Goal: Task Accomplishment & Management: Manage account settings

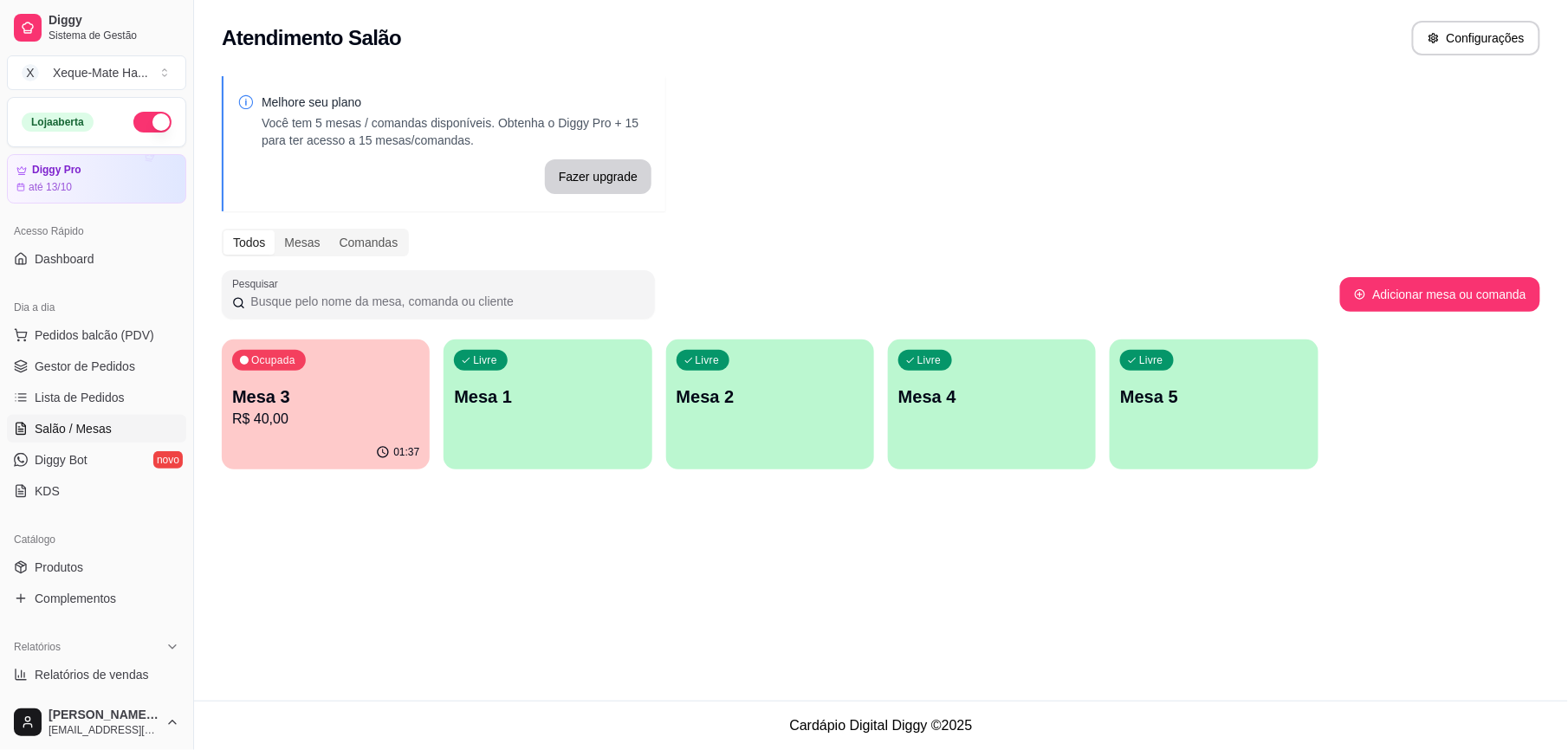
click at [535, 421] on div "Livre Mesa 1" at bounding box center [547, 394] width 208 height 110
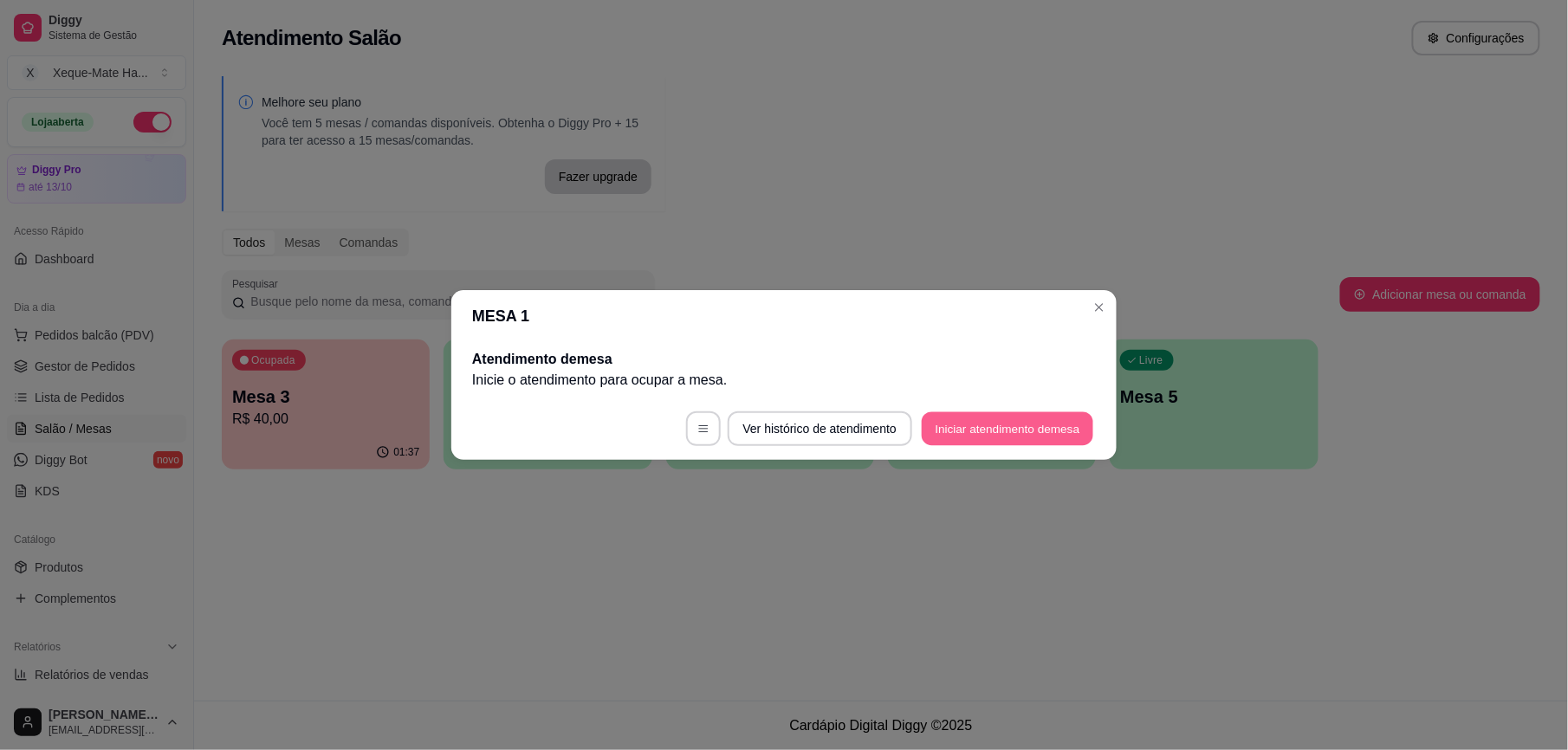
click at [1017, 431] on button "Iniciar atendimento de mesa" at bounding box center [1008, 429] width 172 height 34
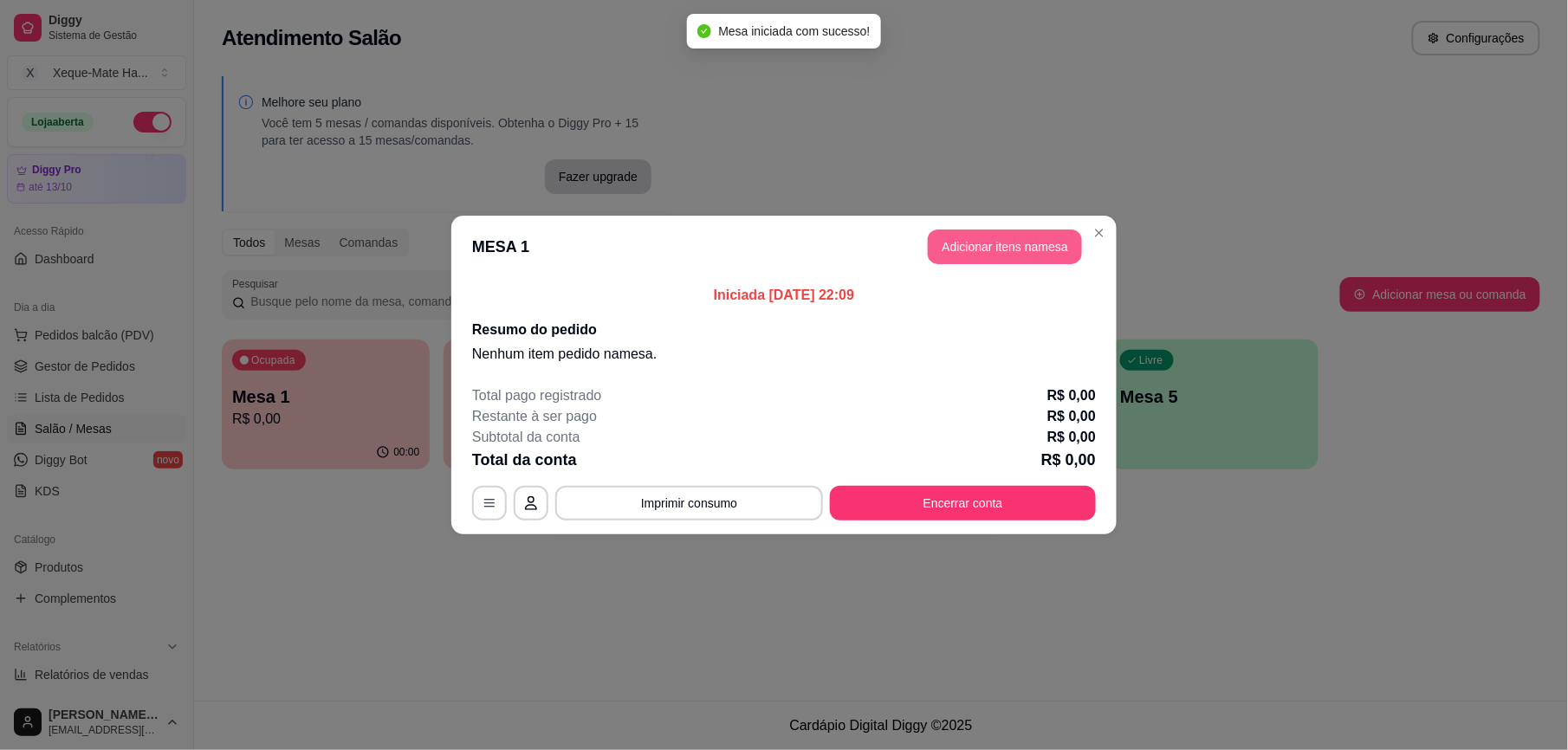
click at [1003, 249] on button "Adicionar itens na mesa" at bounding box center [1004, 247] width 154 height 35
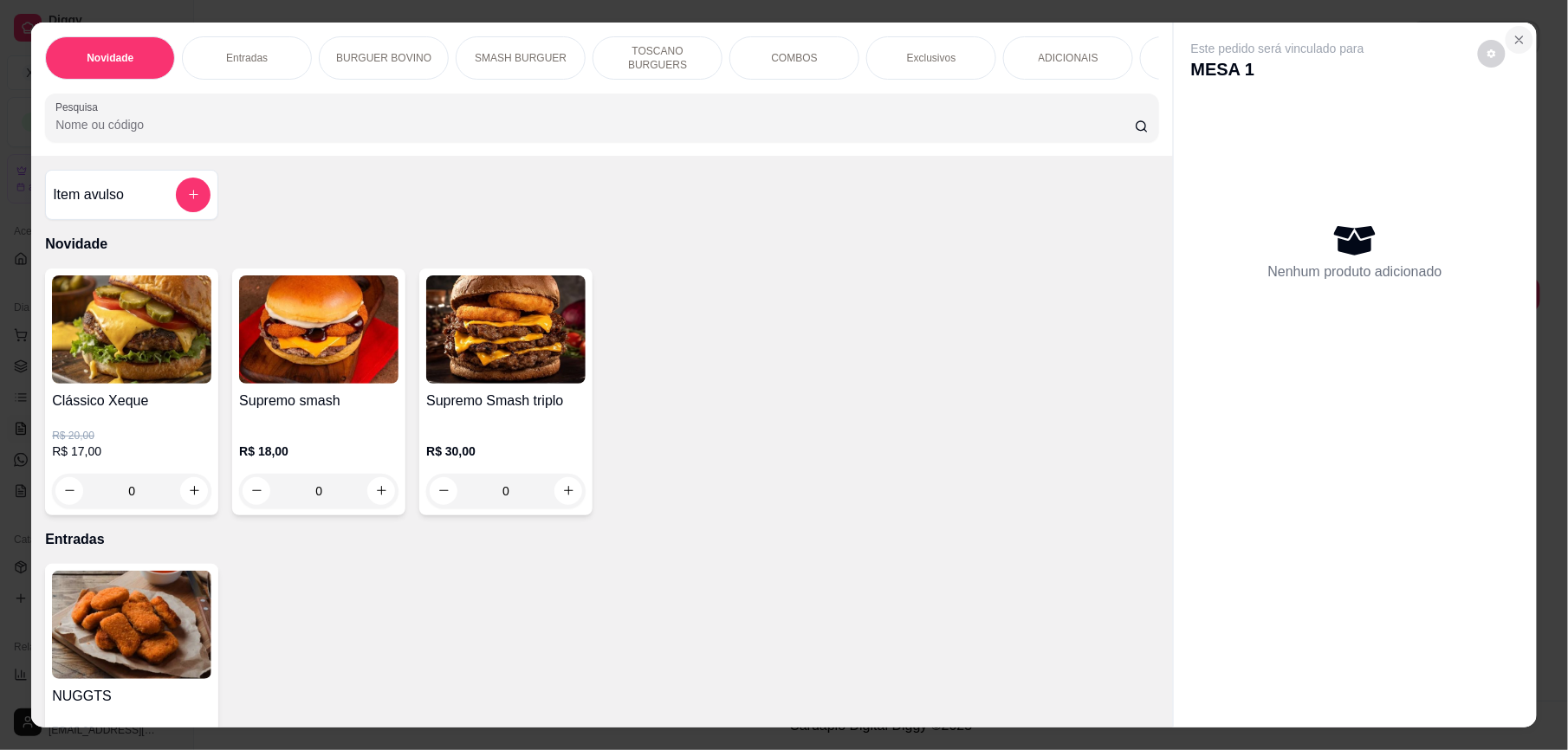
click at [1513, 37] on icon "Close" at bounding box center [1520, 40] width 14 height 14
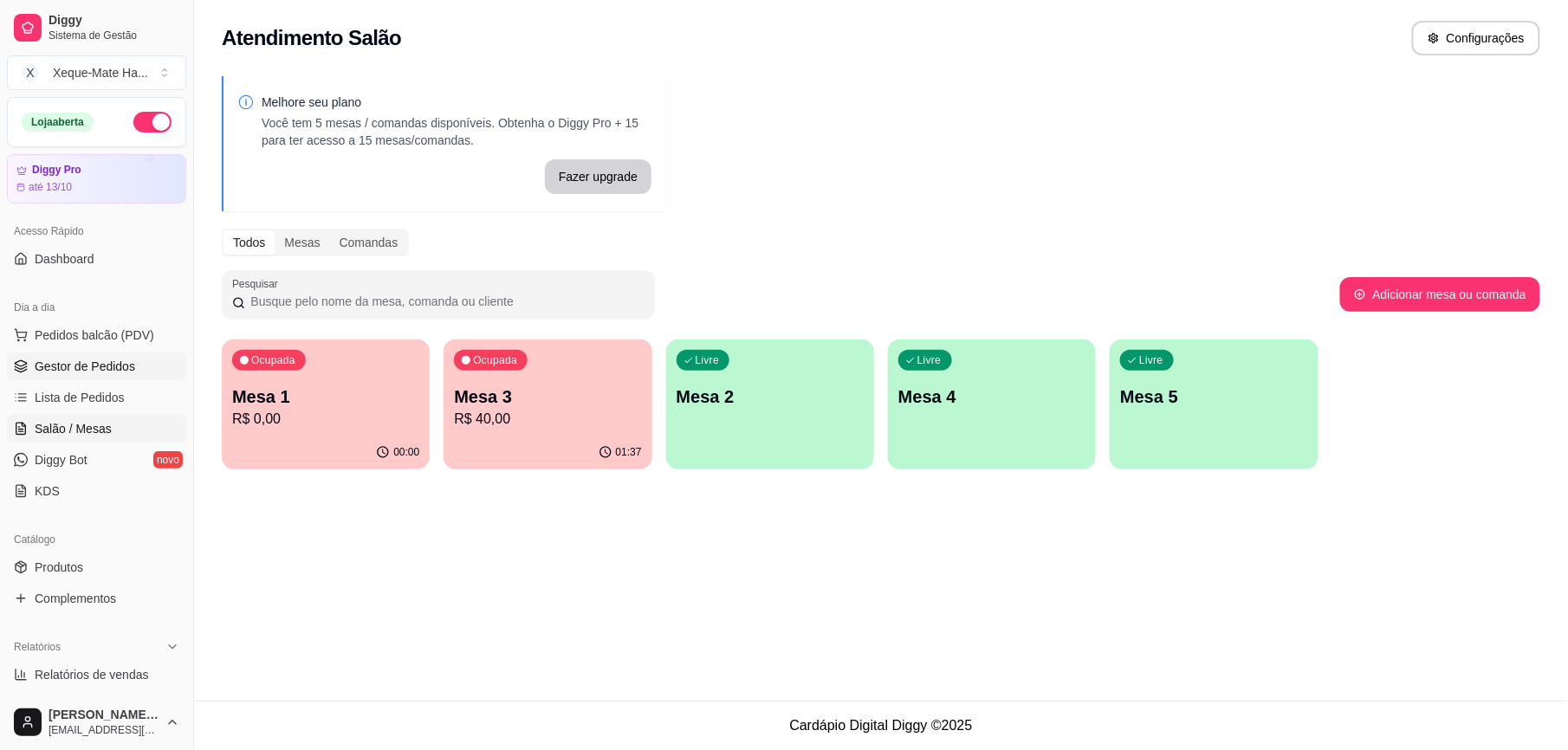
click at [92, 365] on span "Gestor de Pedidos" at bounding box center [85, 366] width 101 height 17
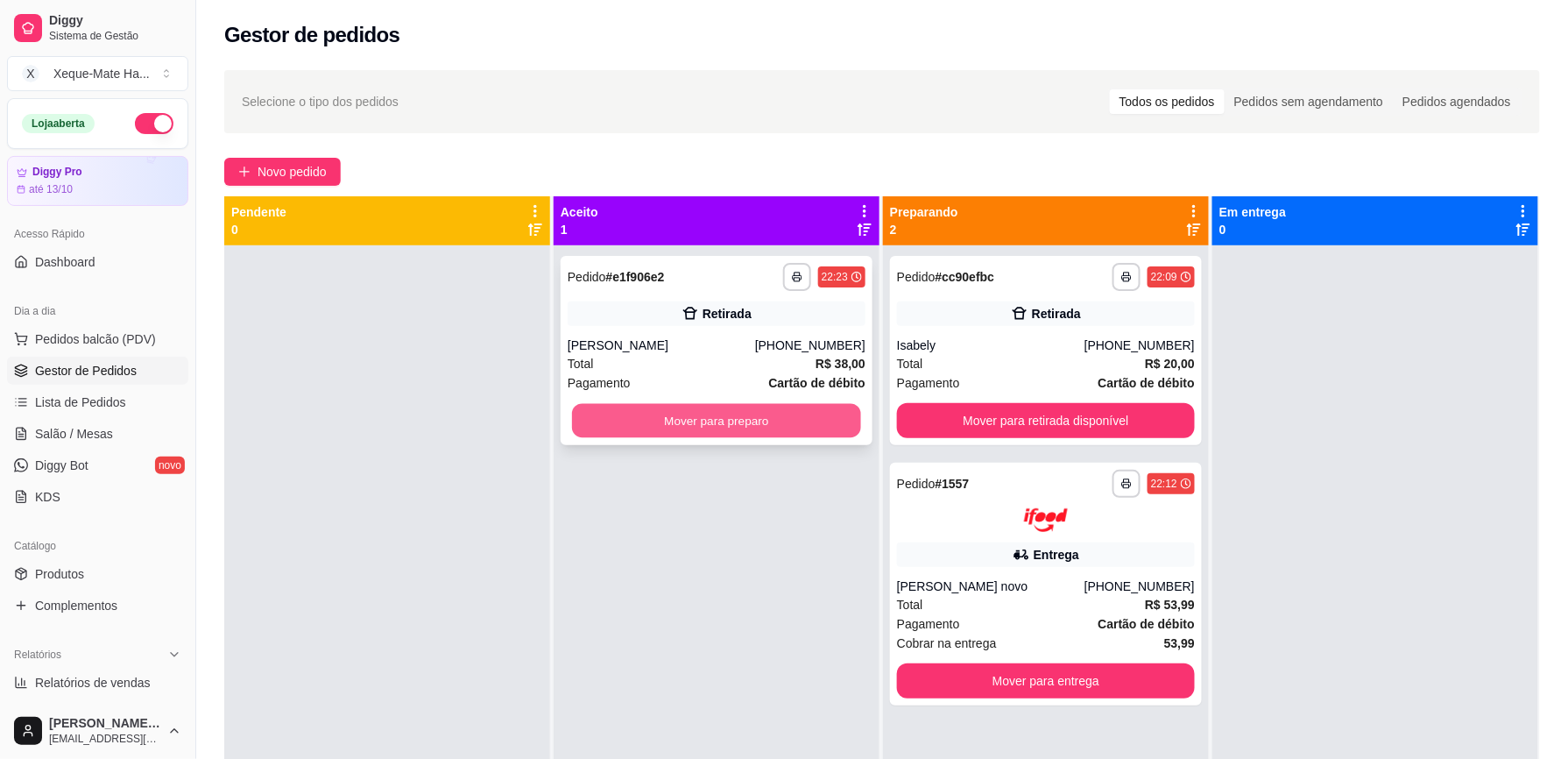
click at [710, 423] on button "Mover para preparo" at bounding box center [716, 421] width 289 height 34
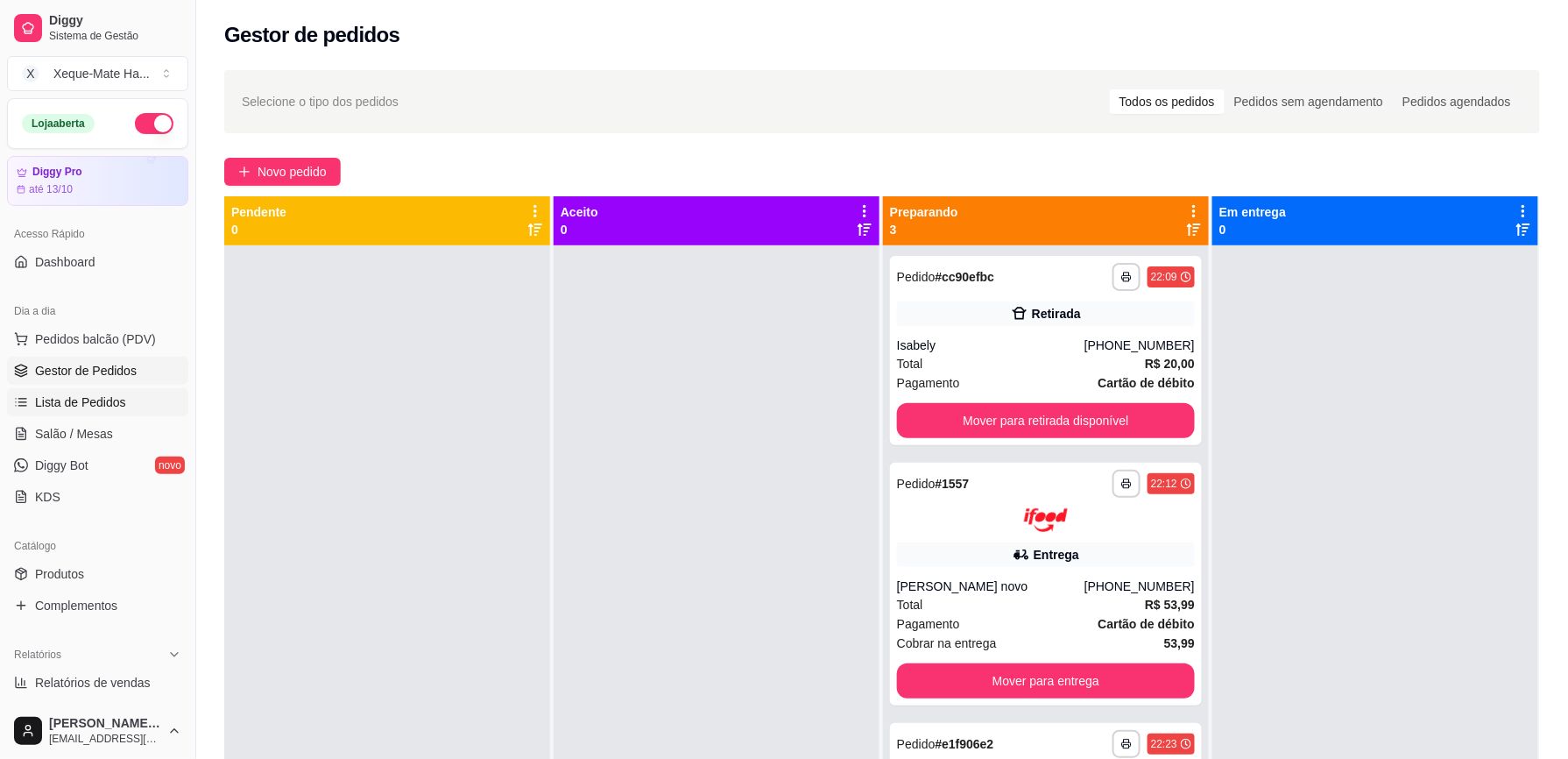
click at [65, 400] on span "Lista de Pedidos" at bounding box center [80, 402] width 91 height 17
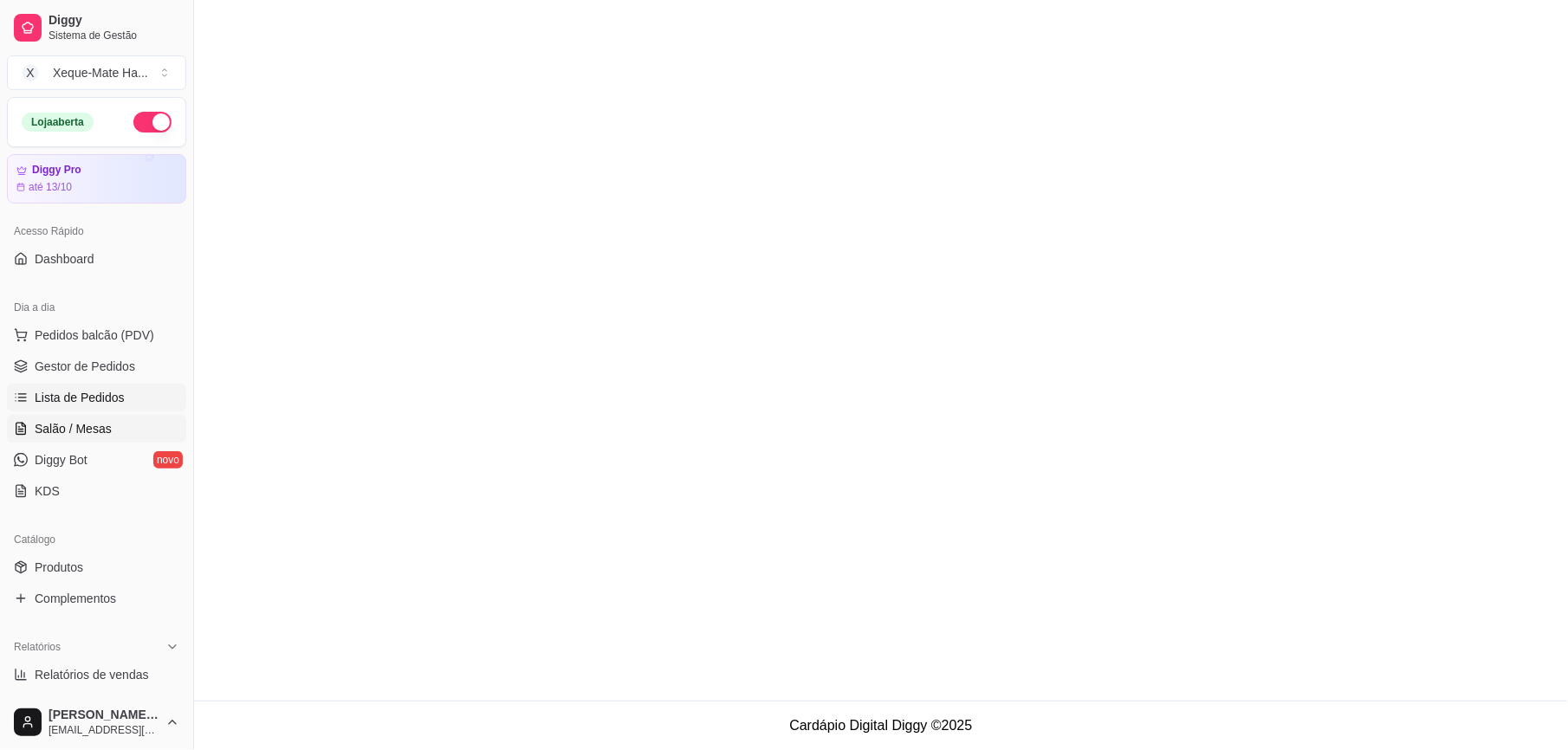
click at [108, 363] on span "Gestor de Pedidos" at bounding box center [85, 366] width 101 height 17
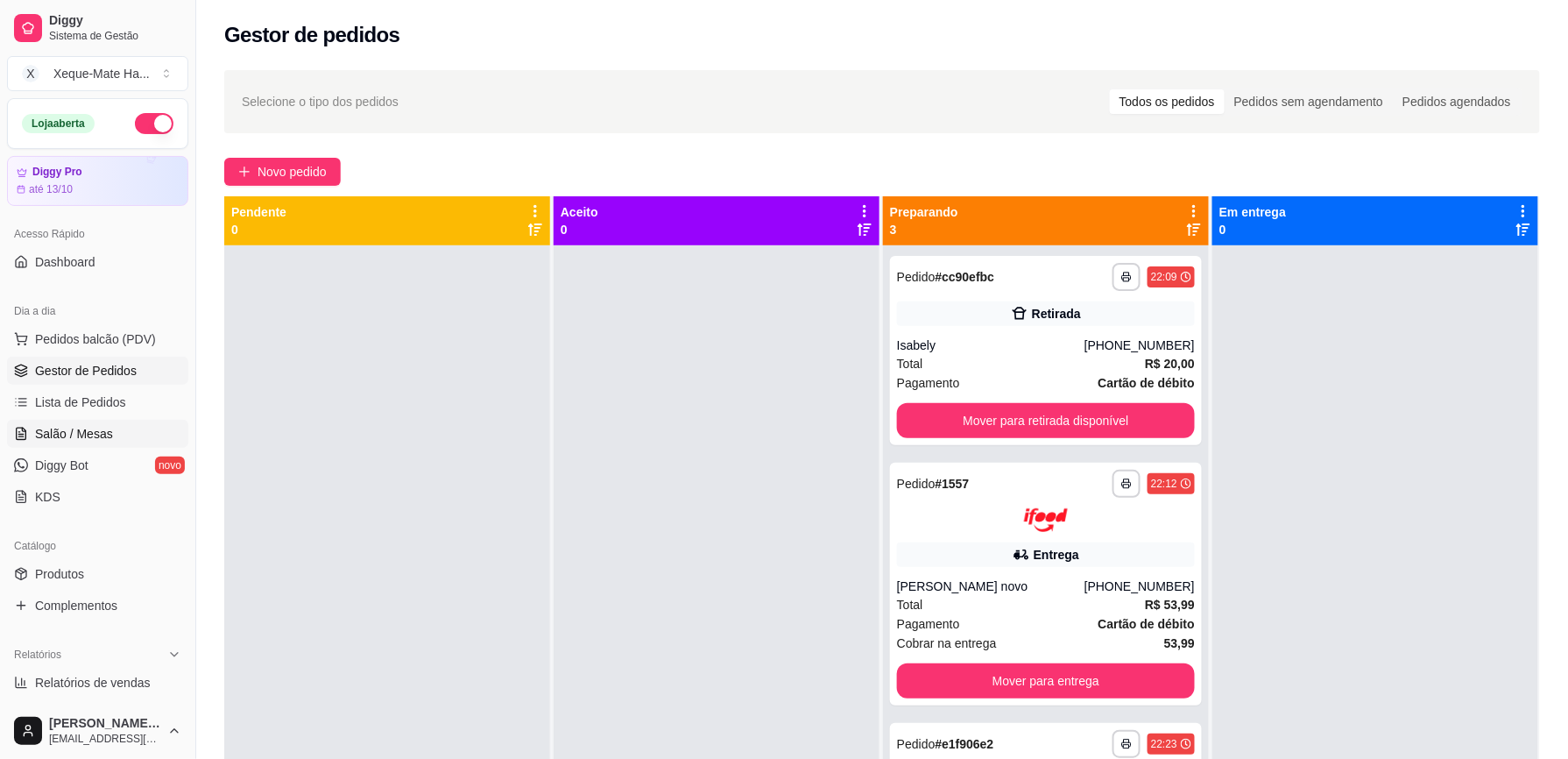
click at [72, 429] on span "Salão / Mesas" at bounding box center [74, 434] width 78 height 17
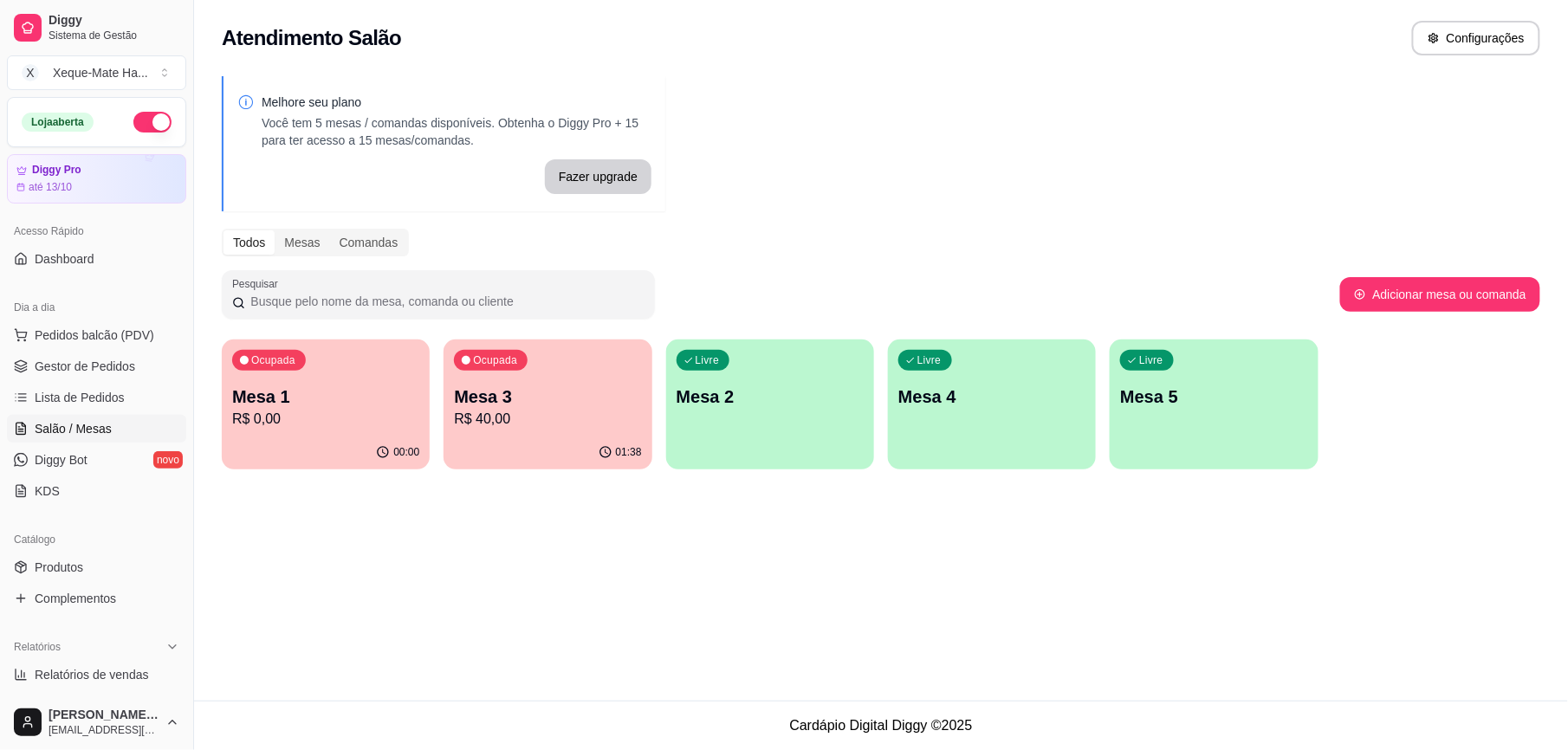
click at [314, 410] on p "R$ 0,00" at bounding box center [326, 419] width 187 height 20
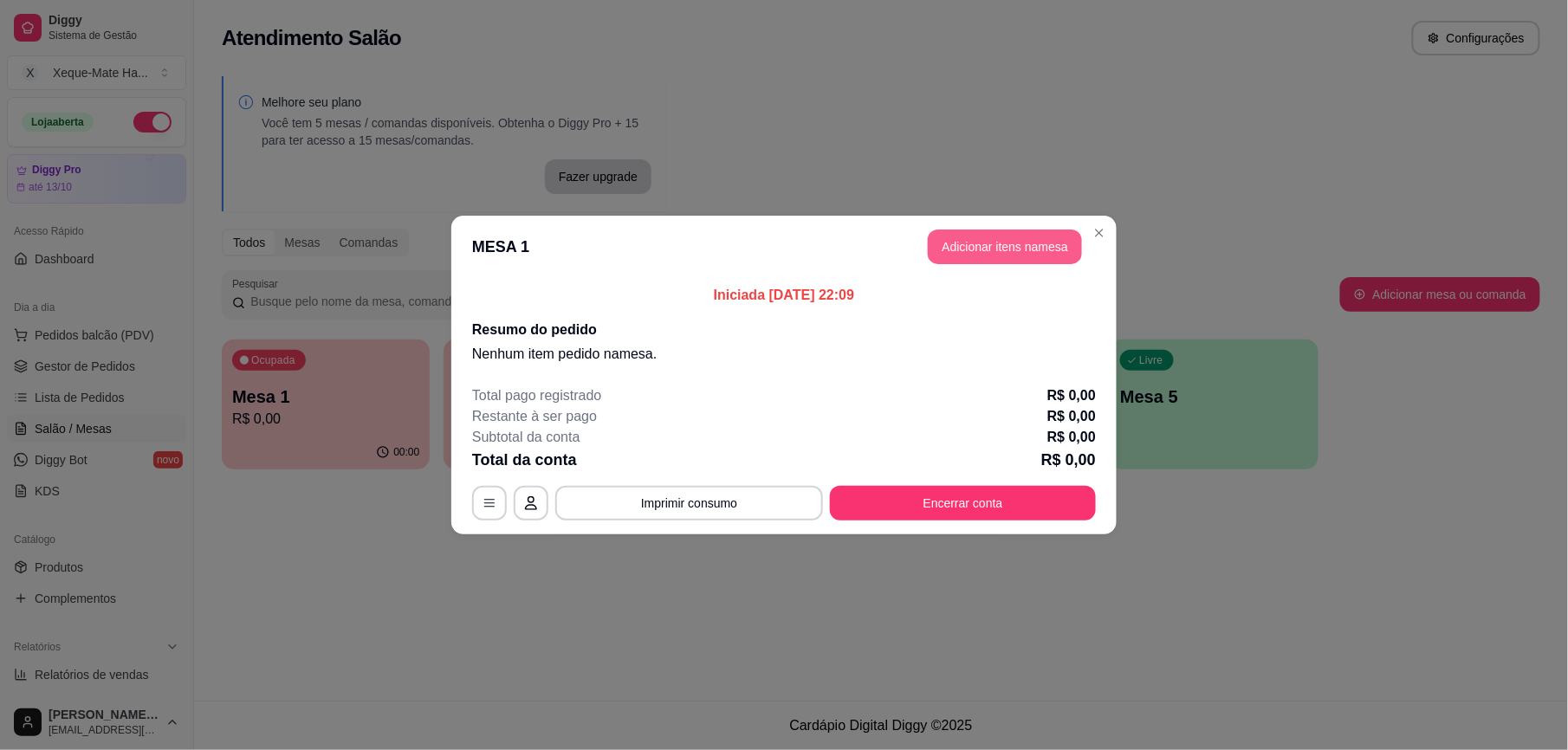
click at [968, 251] on button "Adicionar itens na mesa" at bounding box center [1004, 247] width 154 height 35
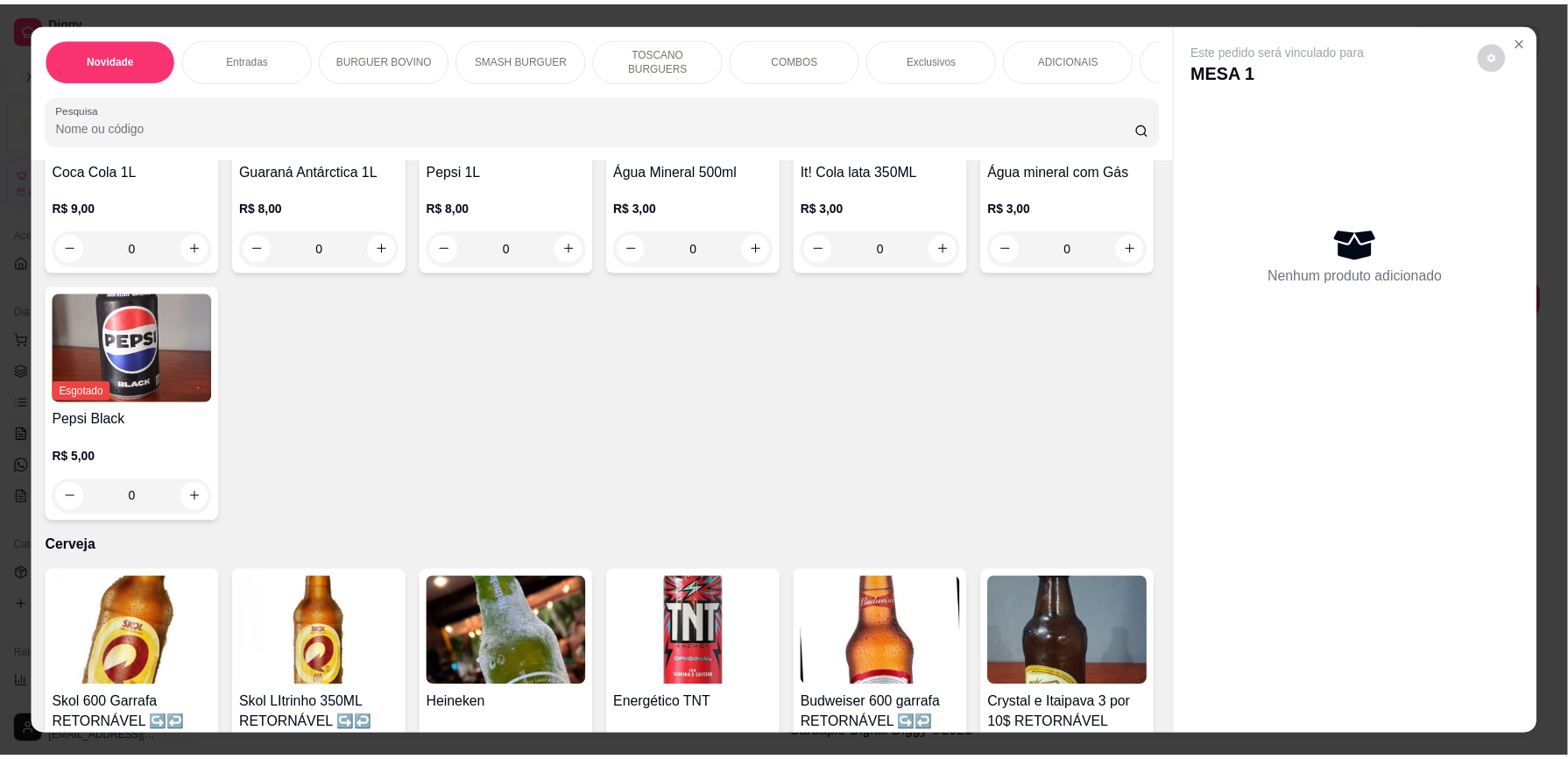
scroll to position [4303, 0]
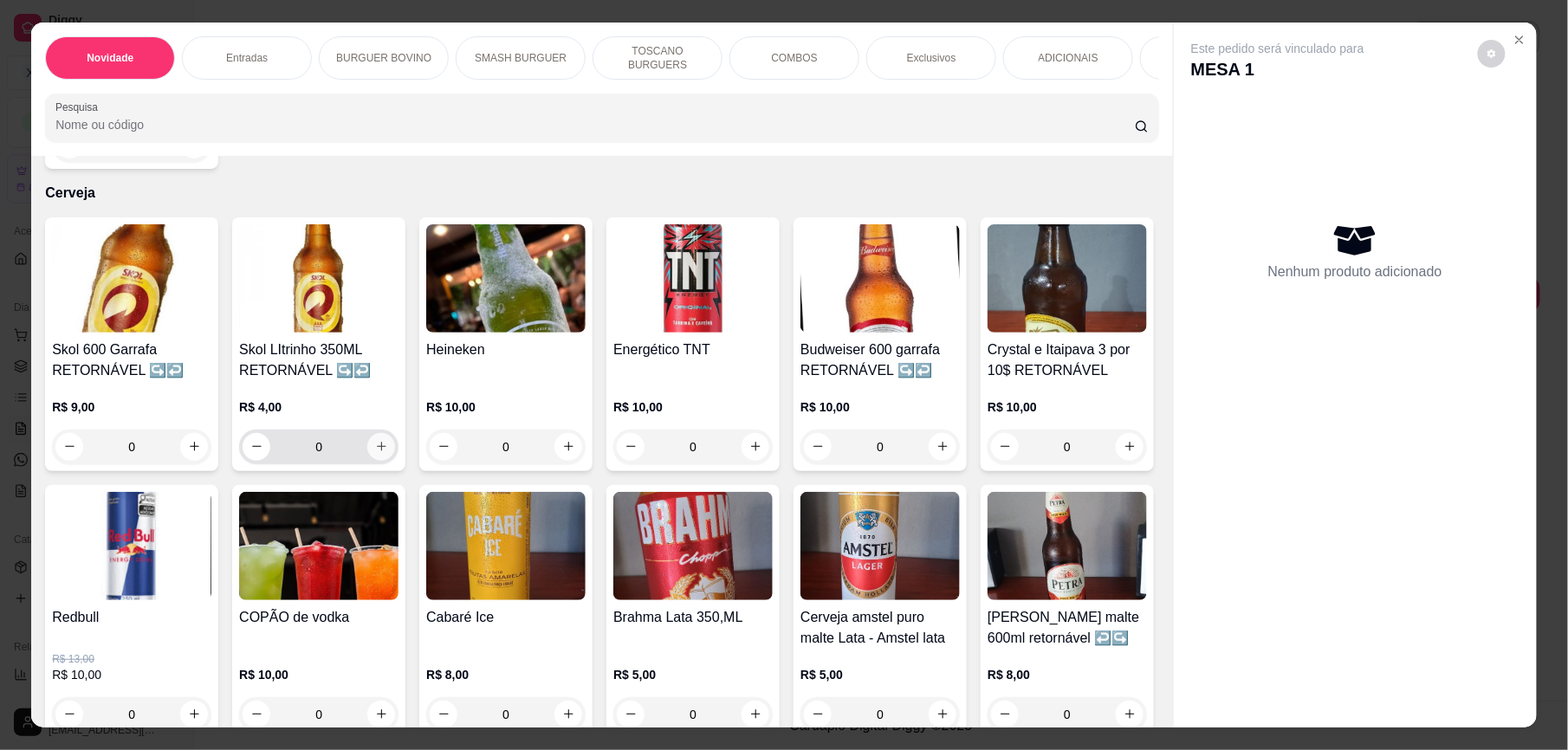
click at [375, 444] on icon "increase-product-quantity" at bounding box center [381, 446] width 13 height 13
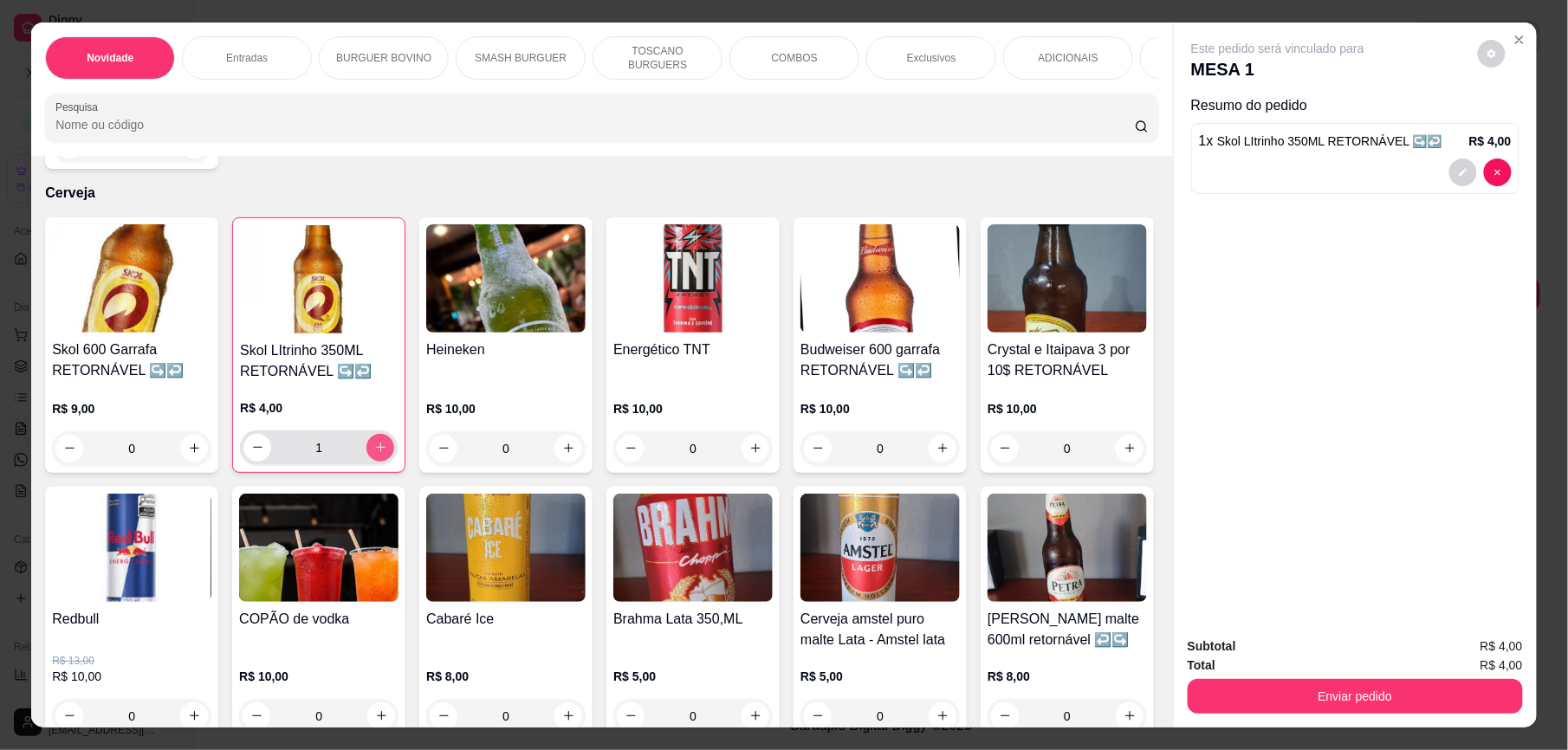
click at [374, 444] on icon "increase-product-quantity" at bounding box center [380, 447] width 13 height 13
click at [330, 436] on input "4" at bounding box center [318, 447] width 95 height 35
click at [374, 445] on icon "increase-product-quantity" at bounding box center [380, 447] width 13 height 13
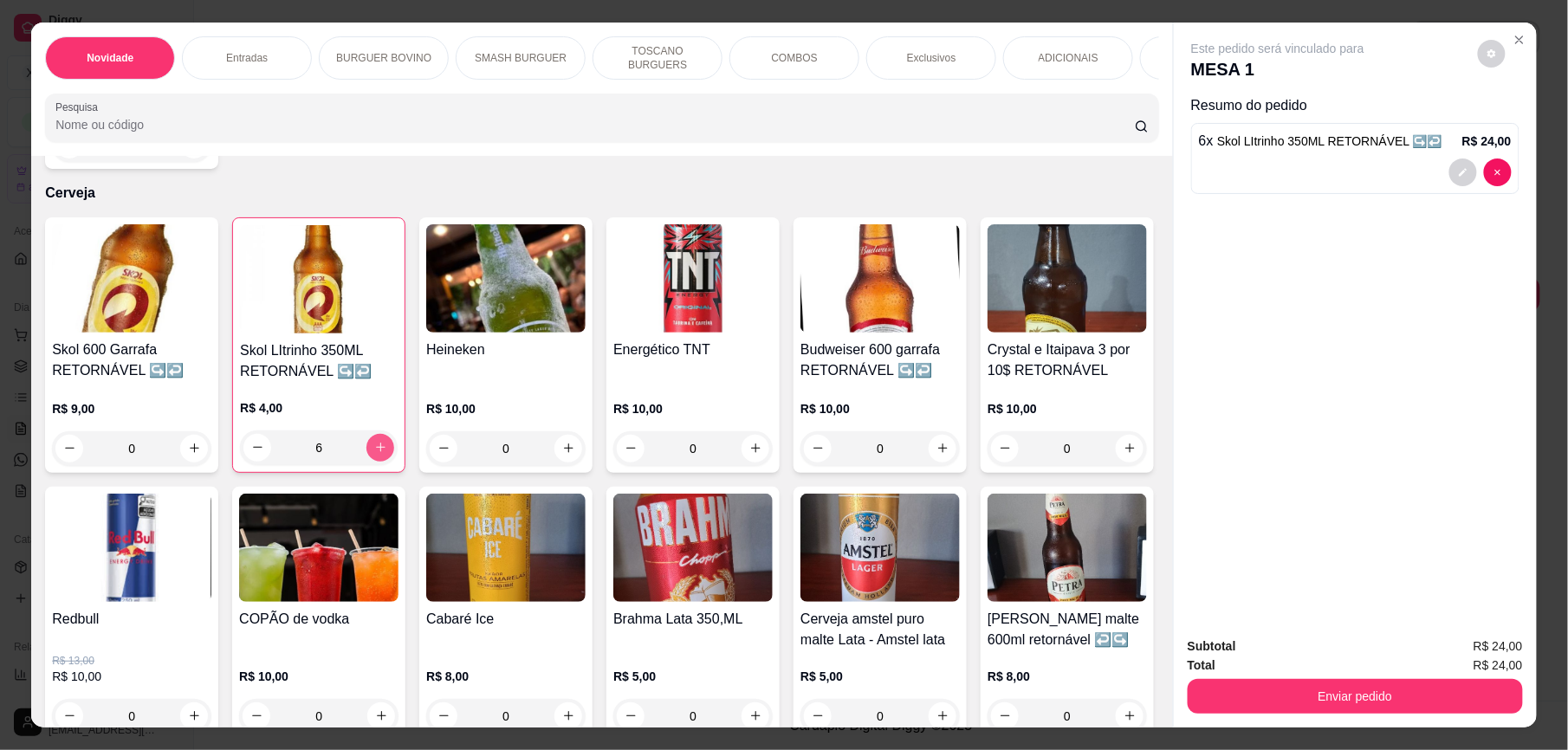
click at [376, 445] on icon "increase-product-quantity" at bounding box center [380, 448] width 10 height 10
click at [376, 445] on icon "increase-product-quantity" at bounding box center [380, 448] width 9 height 9
click at [375, 452] on icon "increase-product-quantity" at bounding box center [380, 447] width 13 height 13
click at [375, 447] on icon "increase-product-quantity" at bounding box center [380, 447] width 13 height 13
click at [374, 447] on icon "increase-product-quantity" at bounding box center [380, 447] width 13 height 13
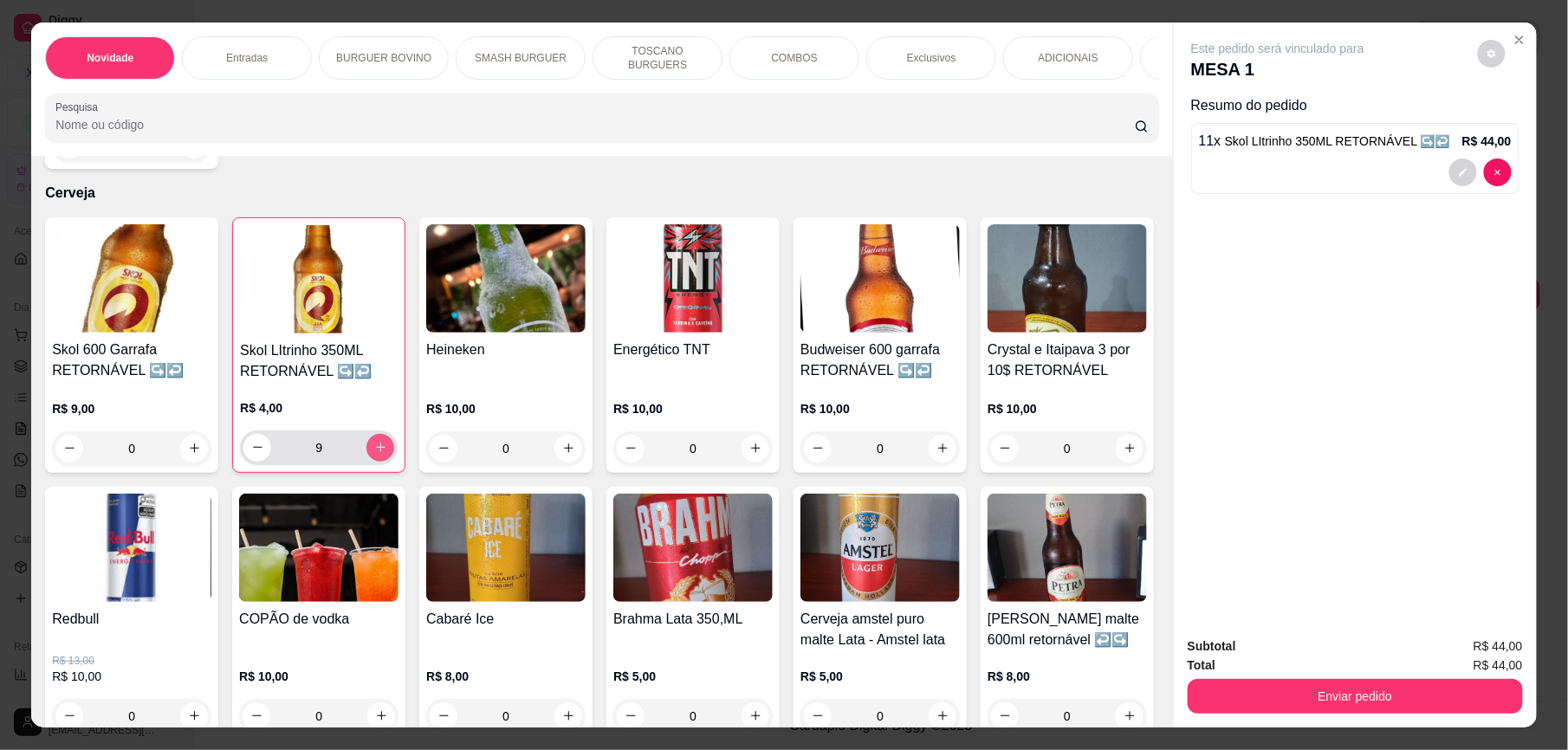
click at [374, 447] on icon "increase-product-quantity" at bounding box center [380, 447] width 13 height 13
click at [374, 442] on icon "increase-product-quantity" at bounding box center [380, 448] width 13 height 13
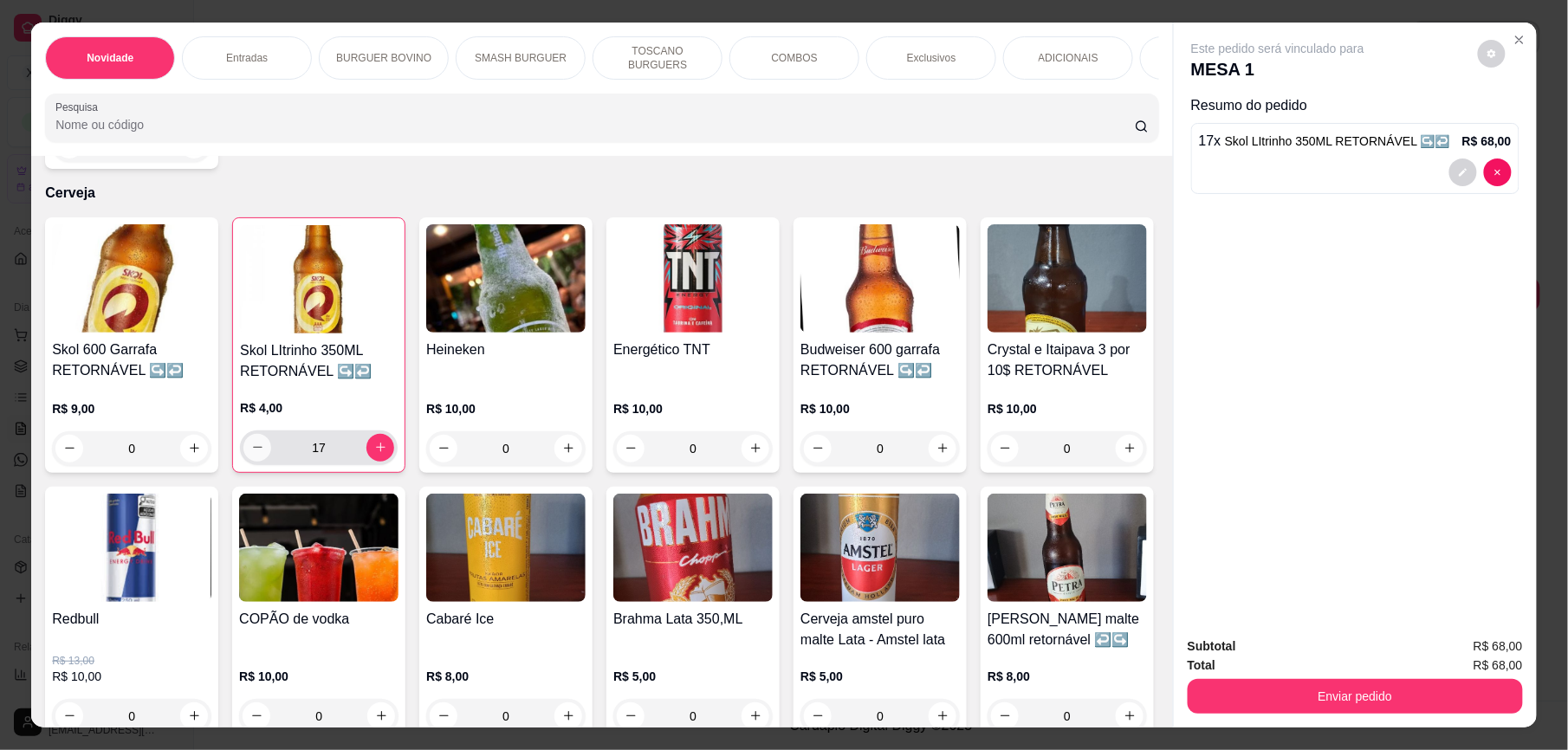
click at [251, 448] on icon "decrease-product-quantity" at bounding box center [257, 447] width 13 height 13
type input "16"
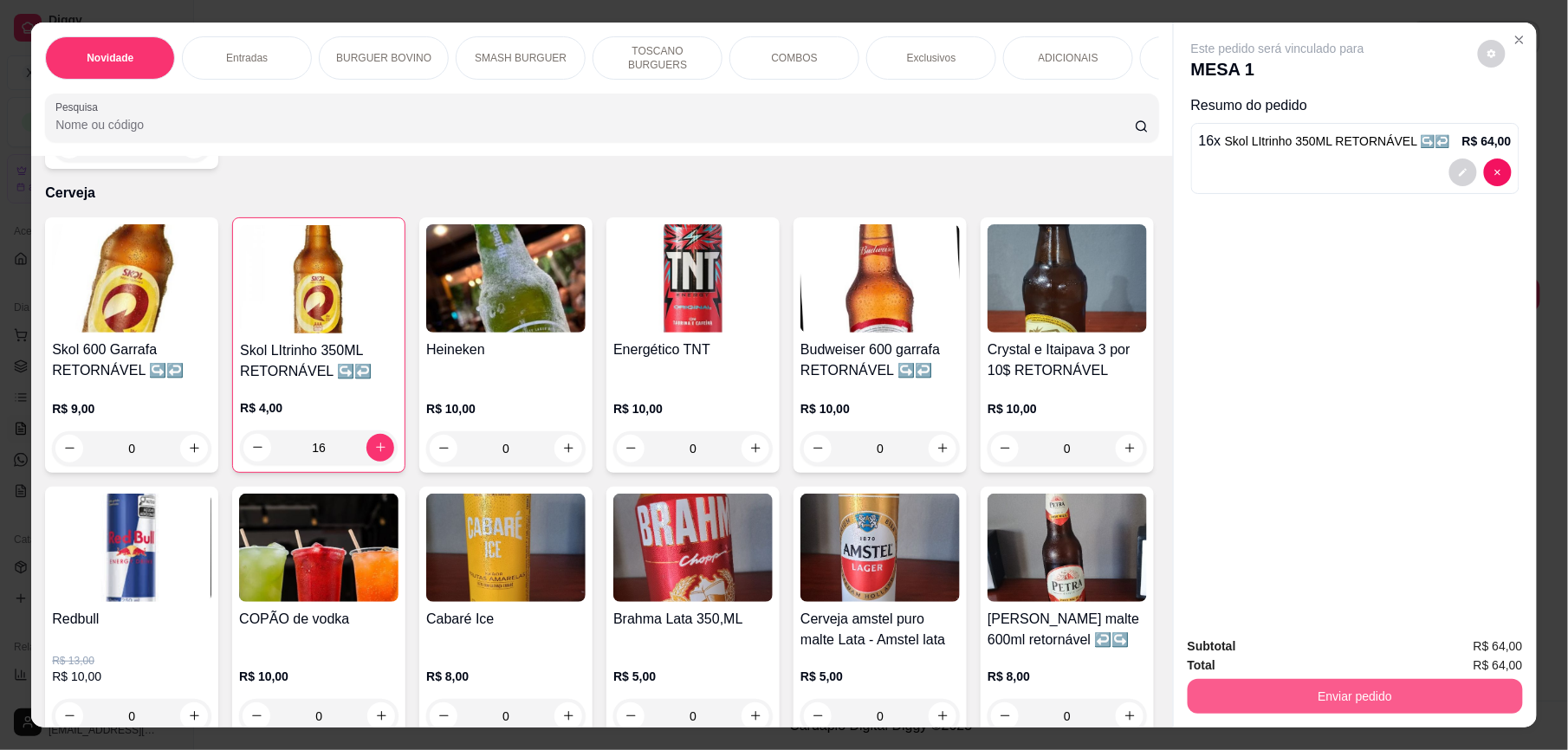
click at [1317, 705] on button "Enviar pedido" at bounding box center [1355, 696] width 335 height 35
click at [1477, 656] on button "Enviar pedido" at bounding box center [1475, 655] width 95 height 32
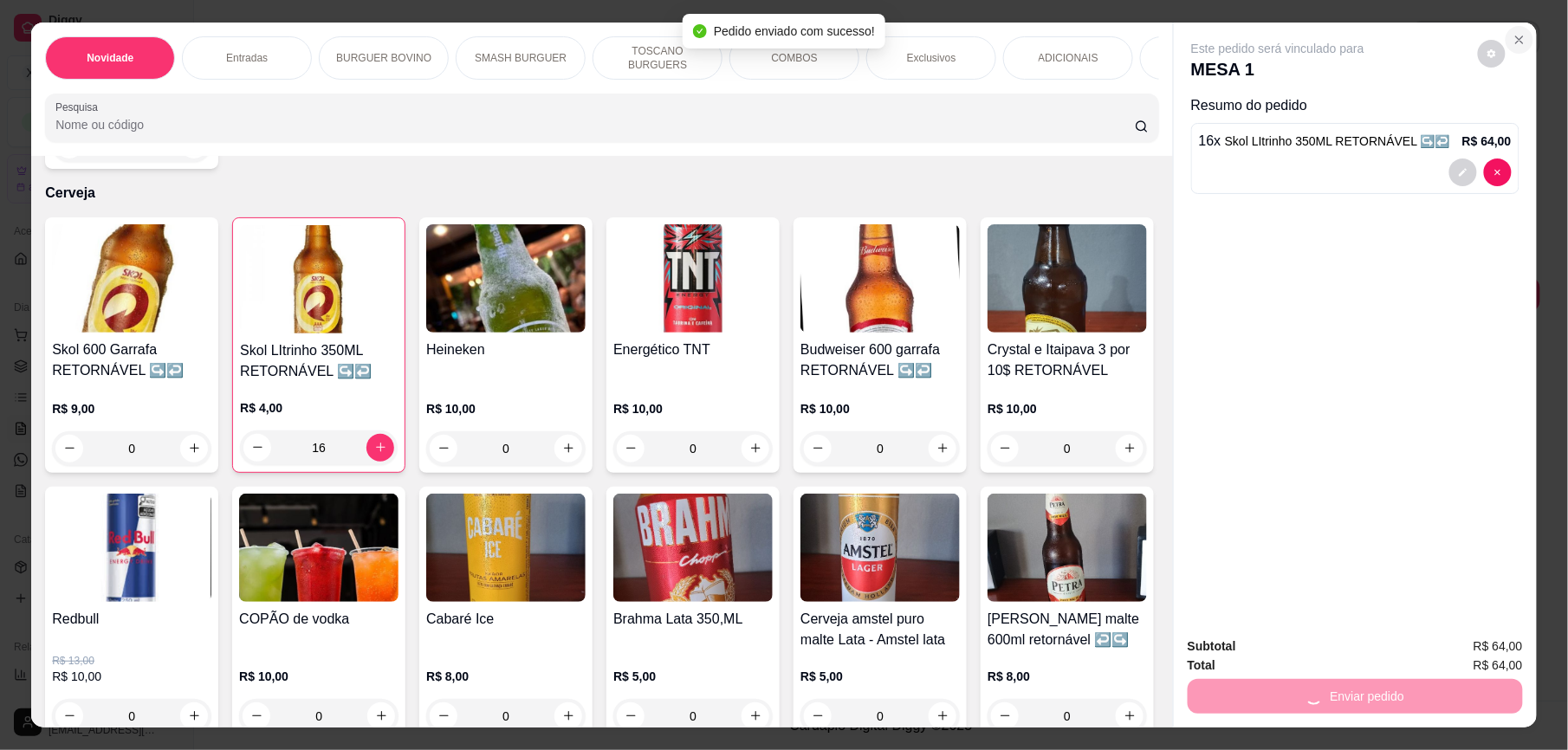
click at [1513, 38] on icon "Close" at bounding box center [1520, 40] width 14 height 14
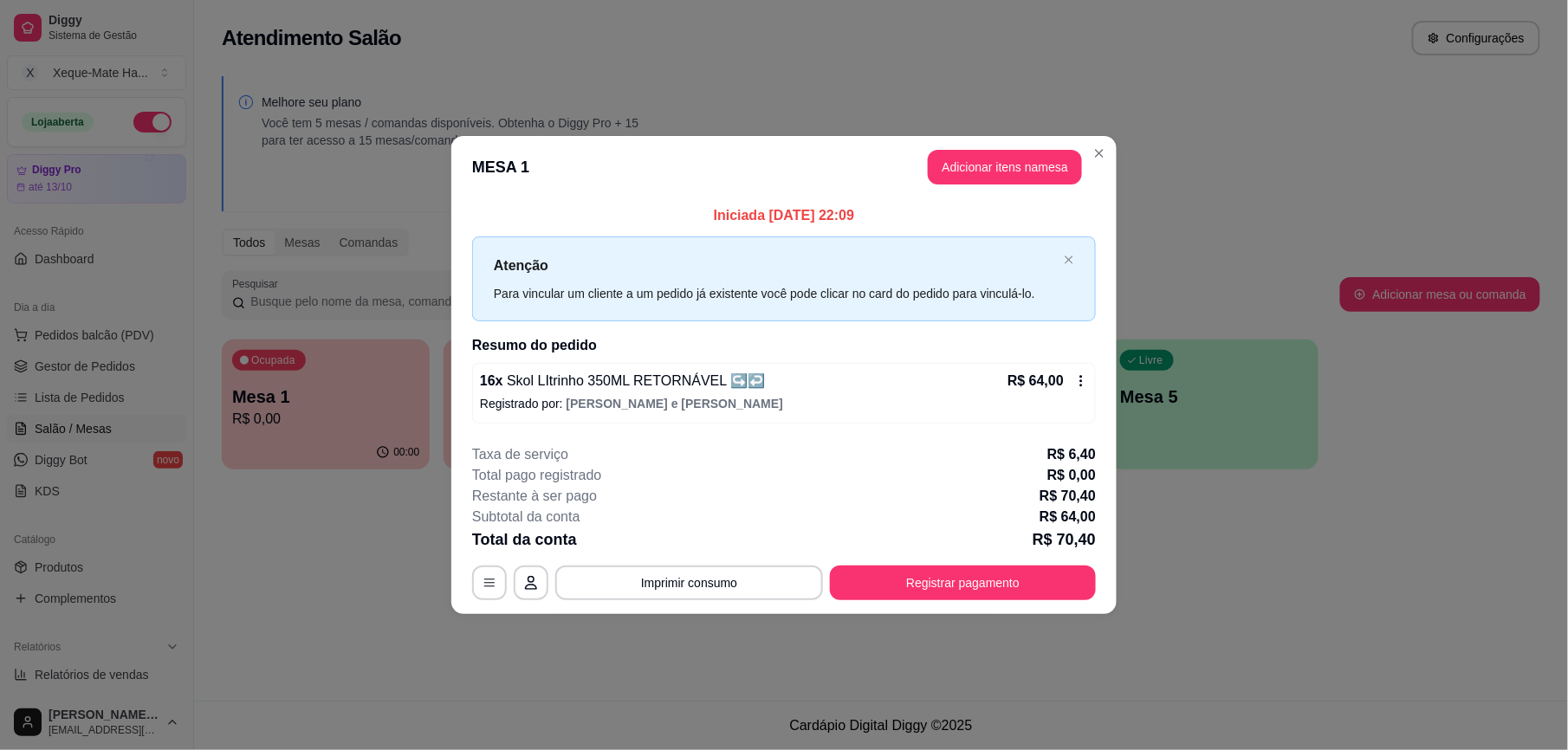
click at [1107, 141] on header "MESA 1 Adicionar itens na mesa" at bounding box center [784, 167] width 666 height 62
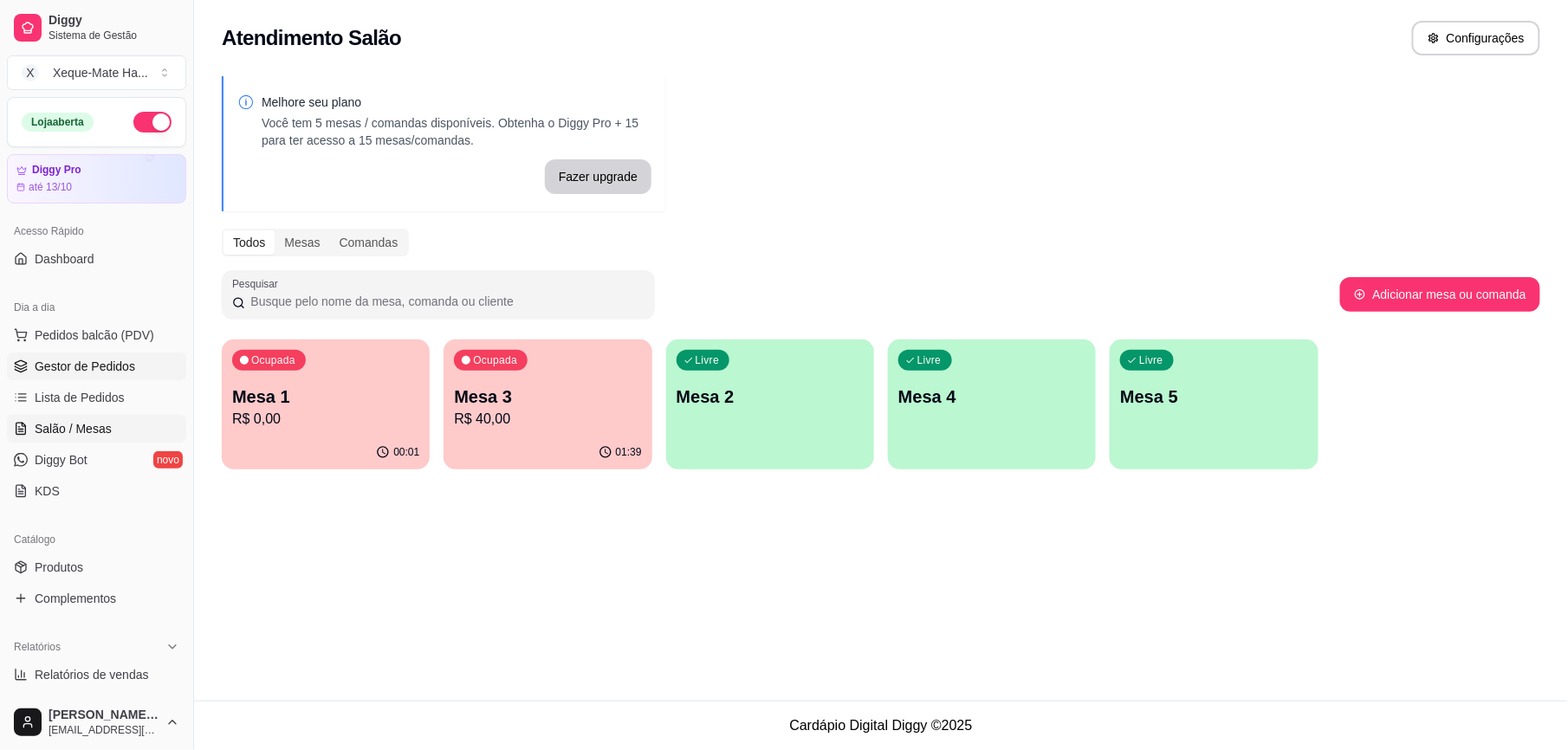
click at [94, 363] on span "Gestor de Pedidos" at bounding box center [85, 366] width 101 height 17
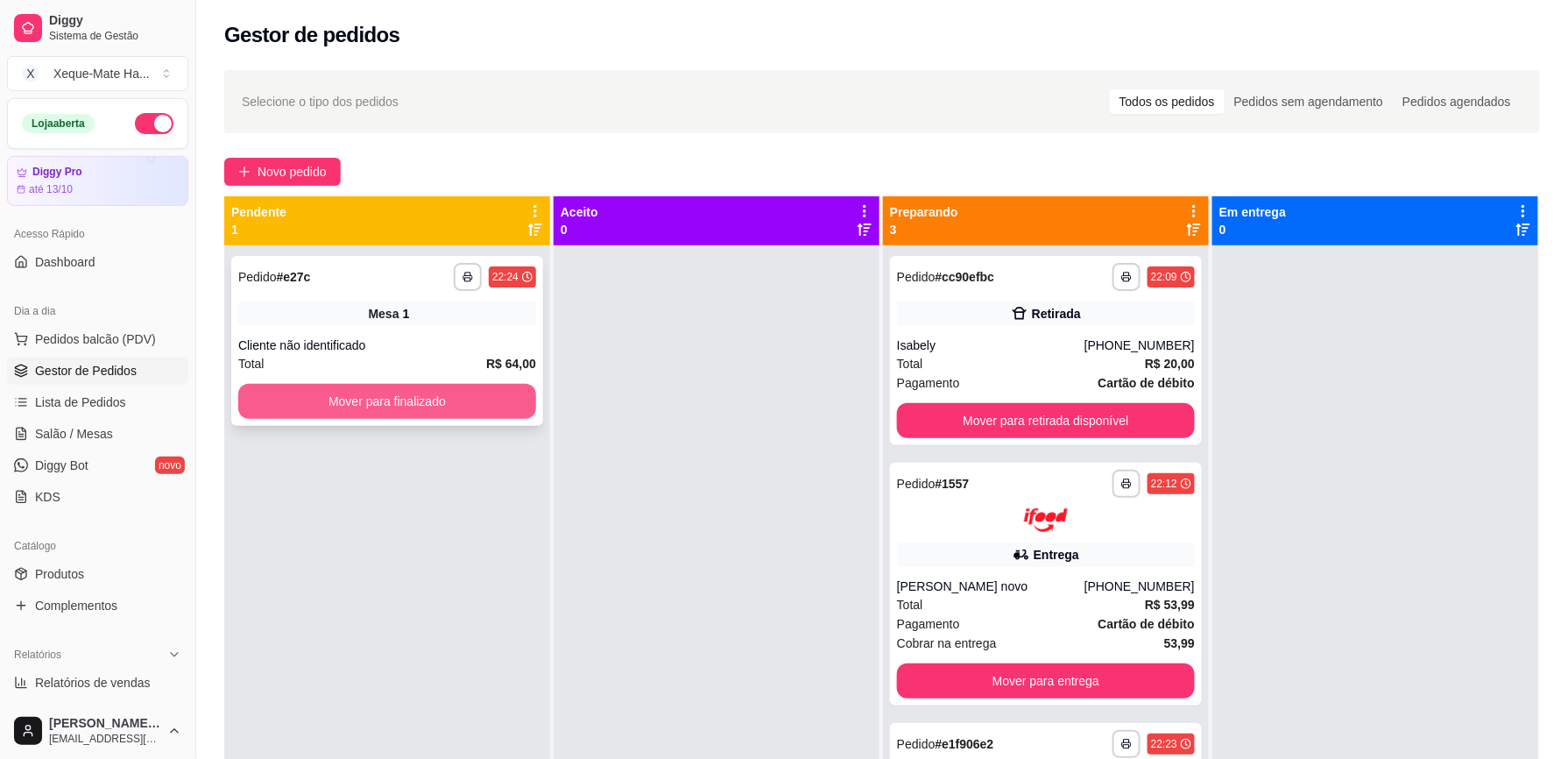
click at [447, 391] on button "Mover para finalizado" at bounding box center [387, 401] width 298 height 35
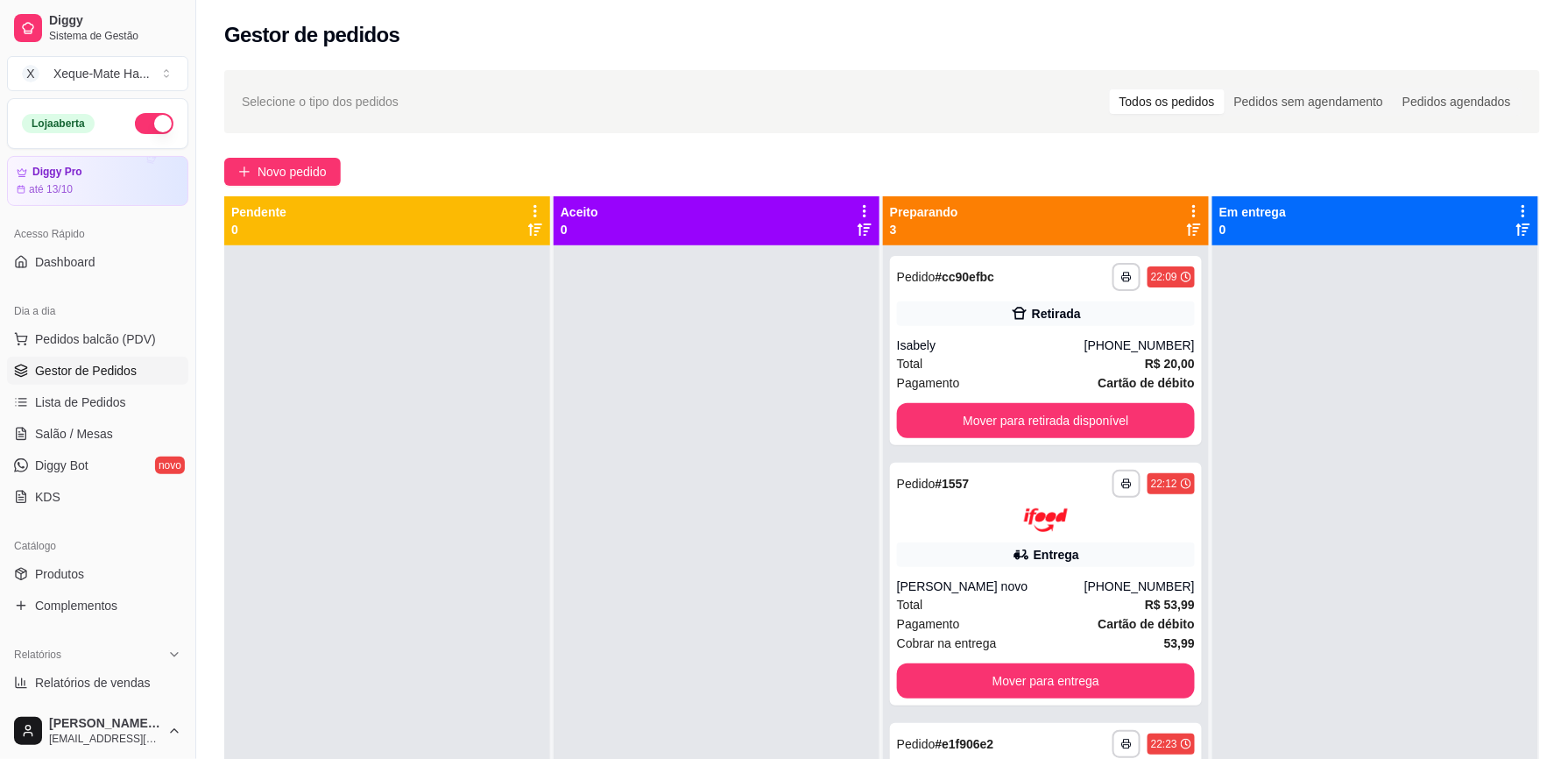
scroll to position [268, 0]
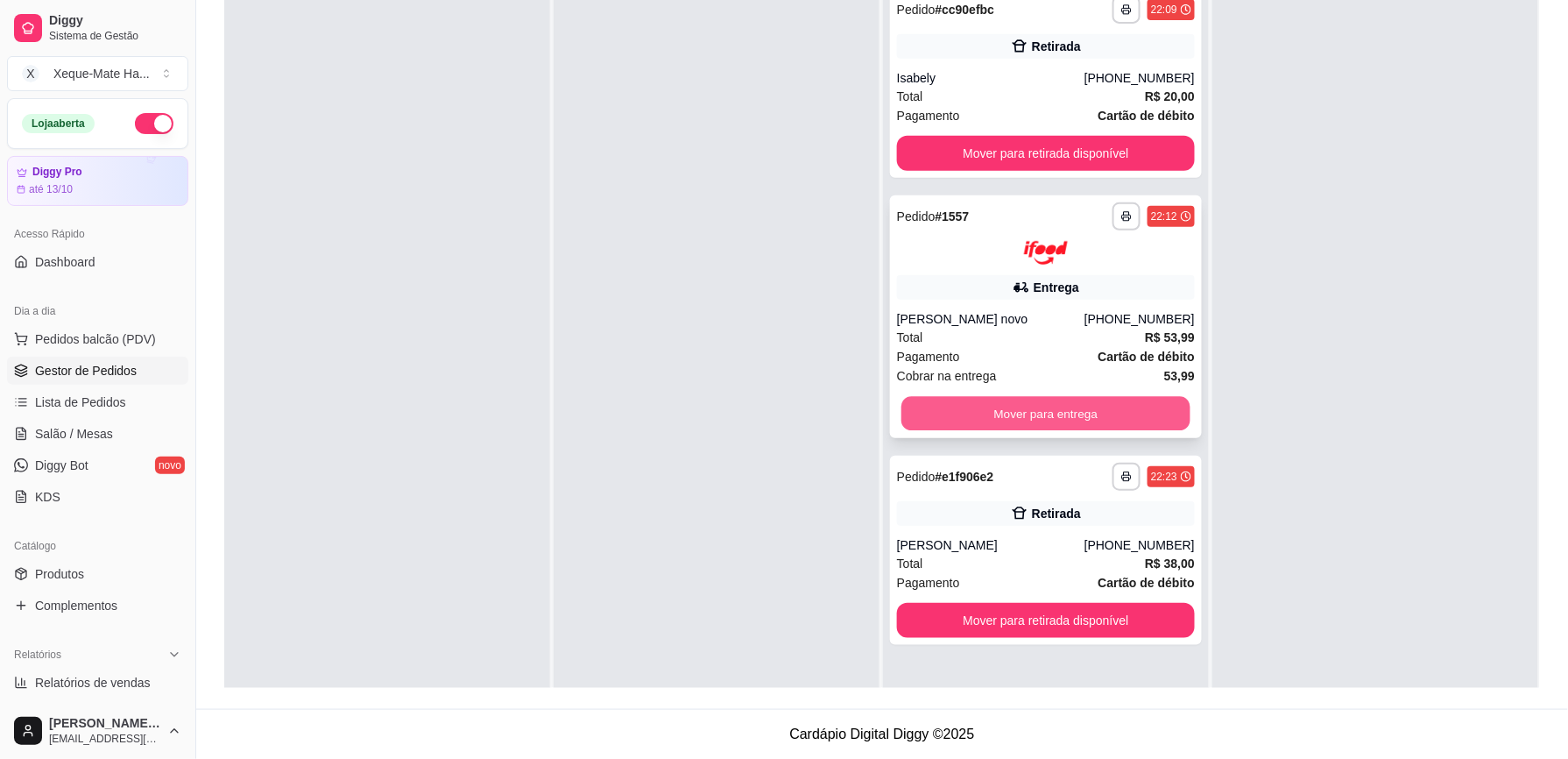
click at [1056, 417] on button "Mover para entrega" at bounding box center [1046, 413] width 289 height 34
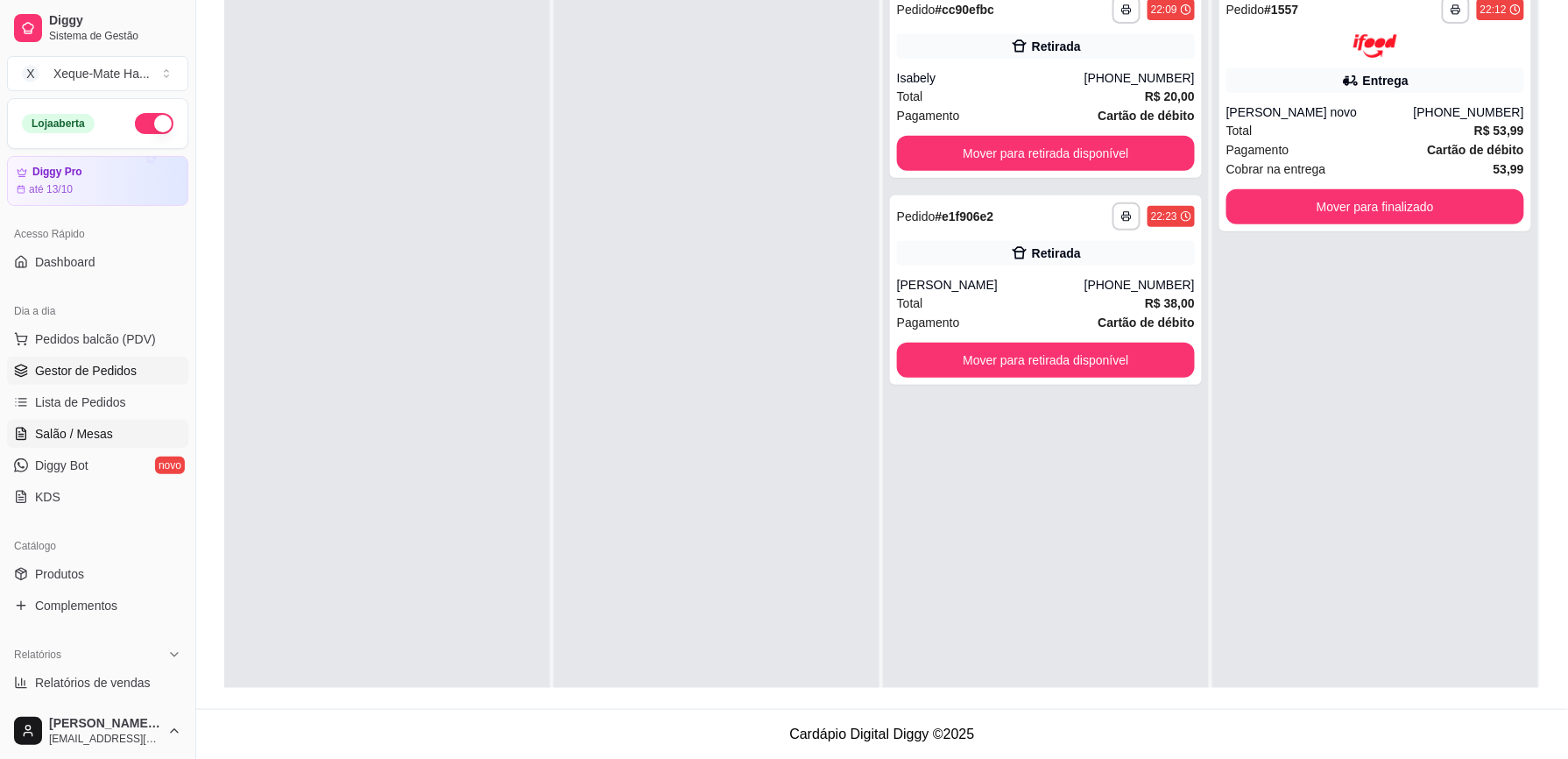
click at [72, 429] on span "Salão / Mesas" at bounding box center [74, 434] width 78 height 17
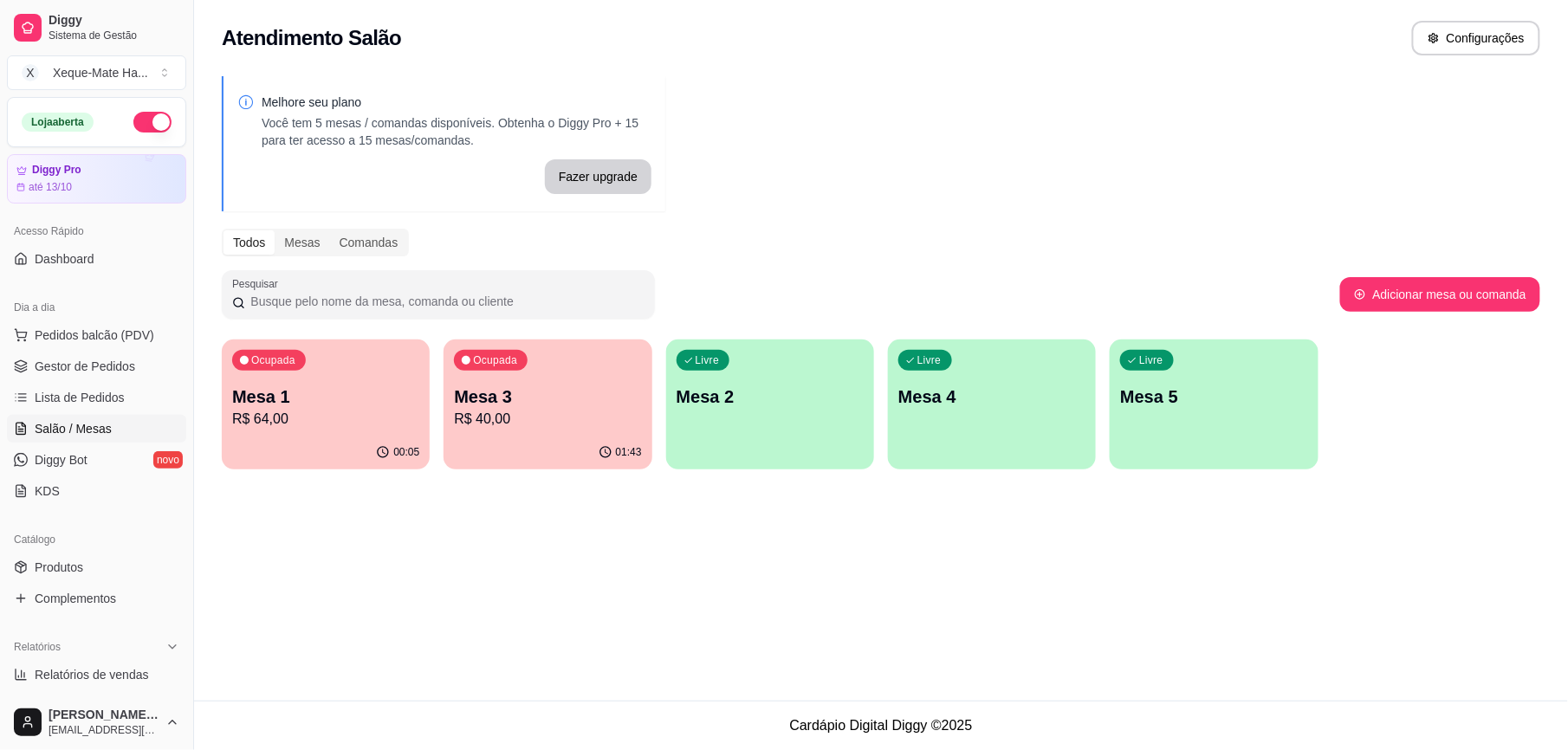
click at [706, 411] on div "Livre Mesa 2" at bounding box center [770, 394] width 208 height 110
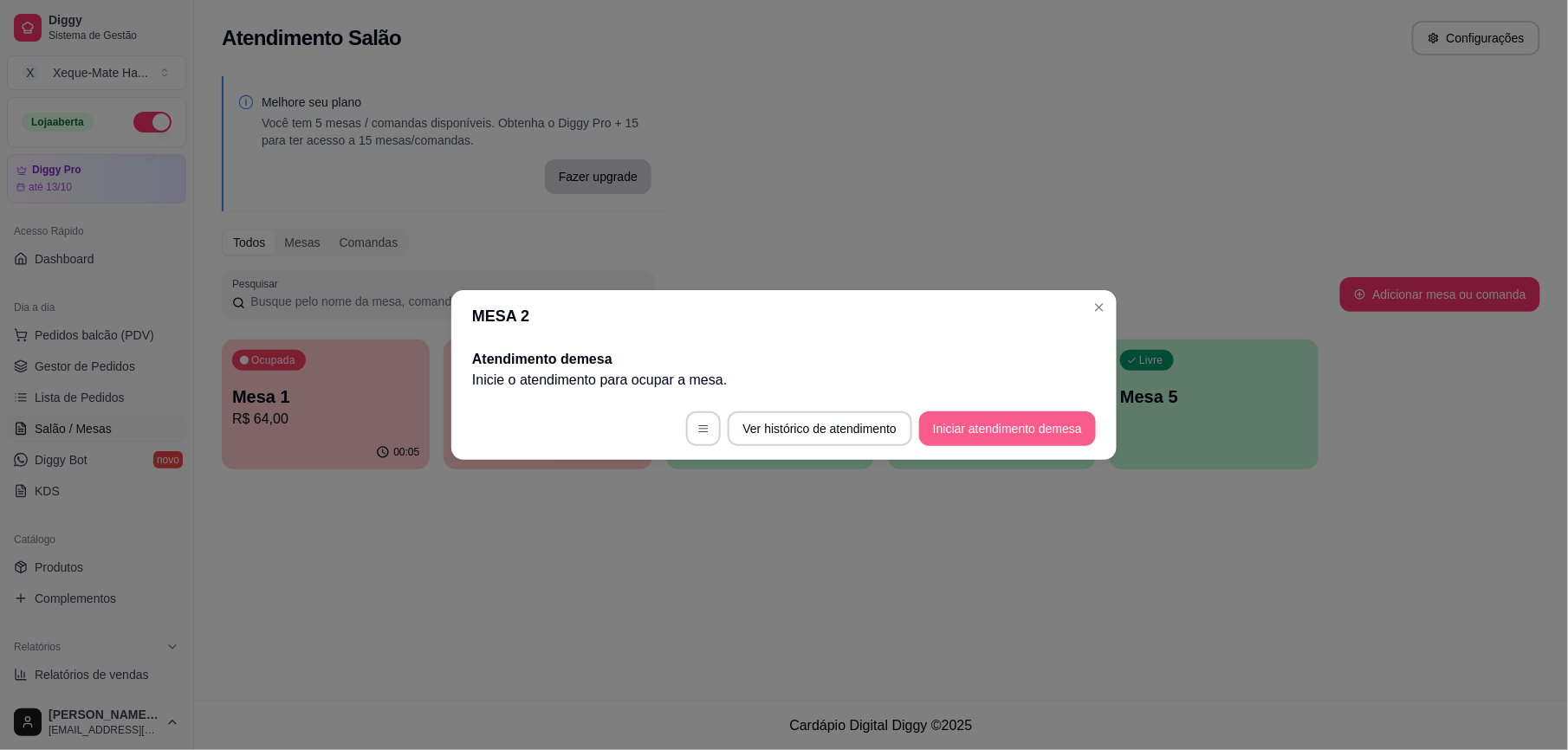
click at [996, 427] on button "Iniciar atendimento de mesa" at bounding box center [1008, 428] width 176 height 35
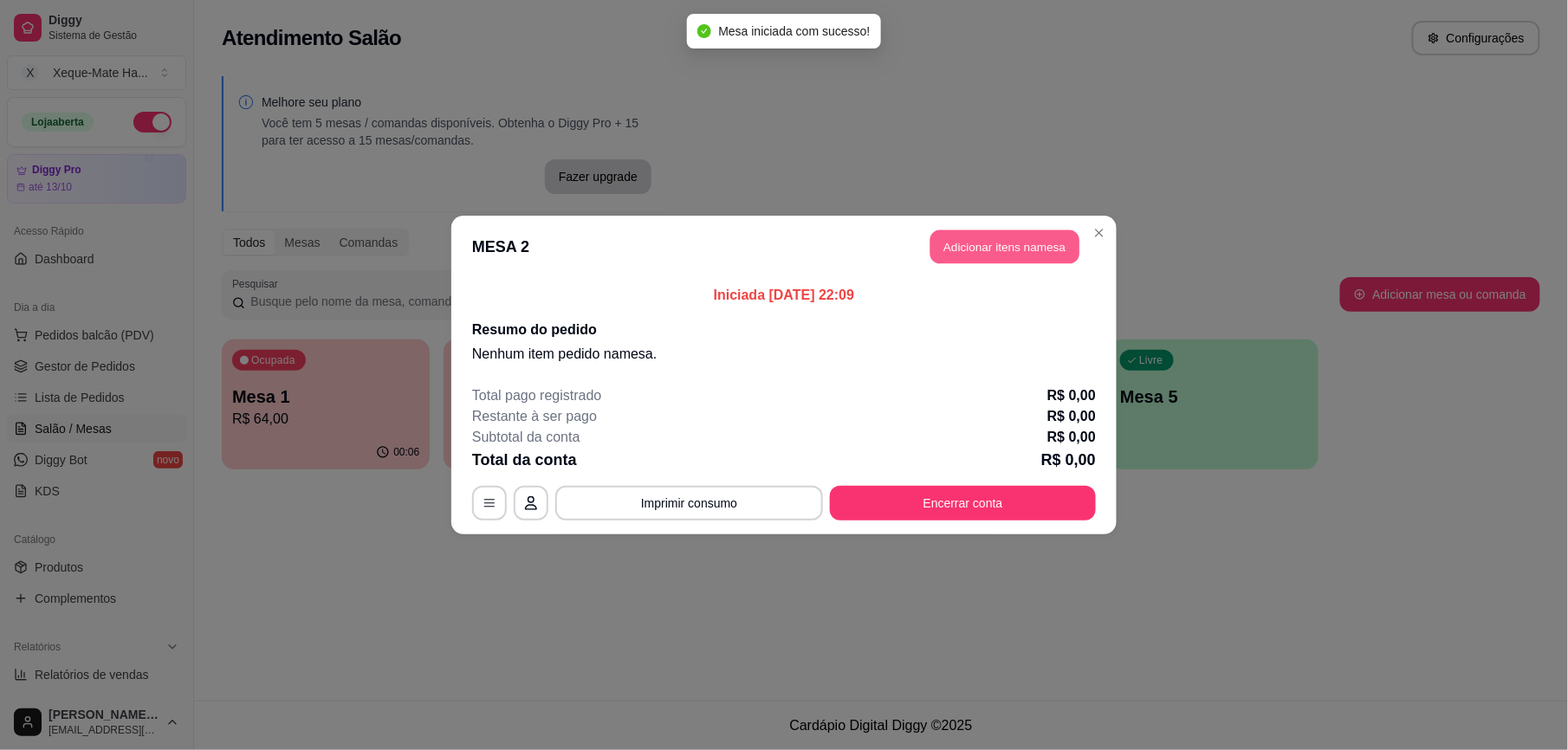
click at [1026, 242] on button "Adicionar itens na mesa" at bounding box center [1004, 248] width 149 height 34
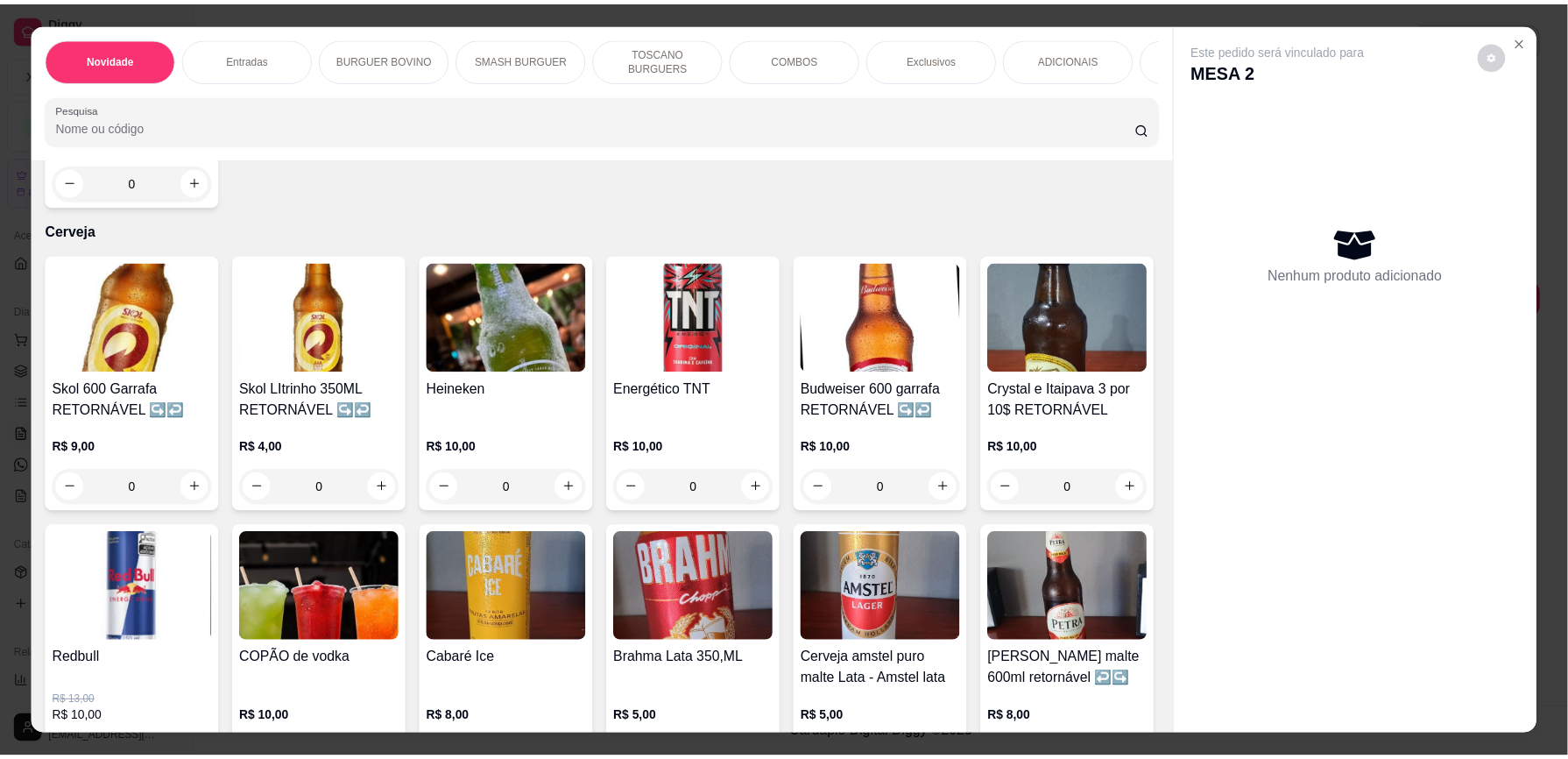
scroll to position [4760, 0]
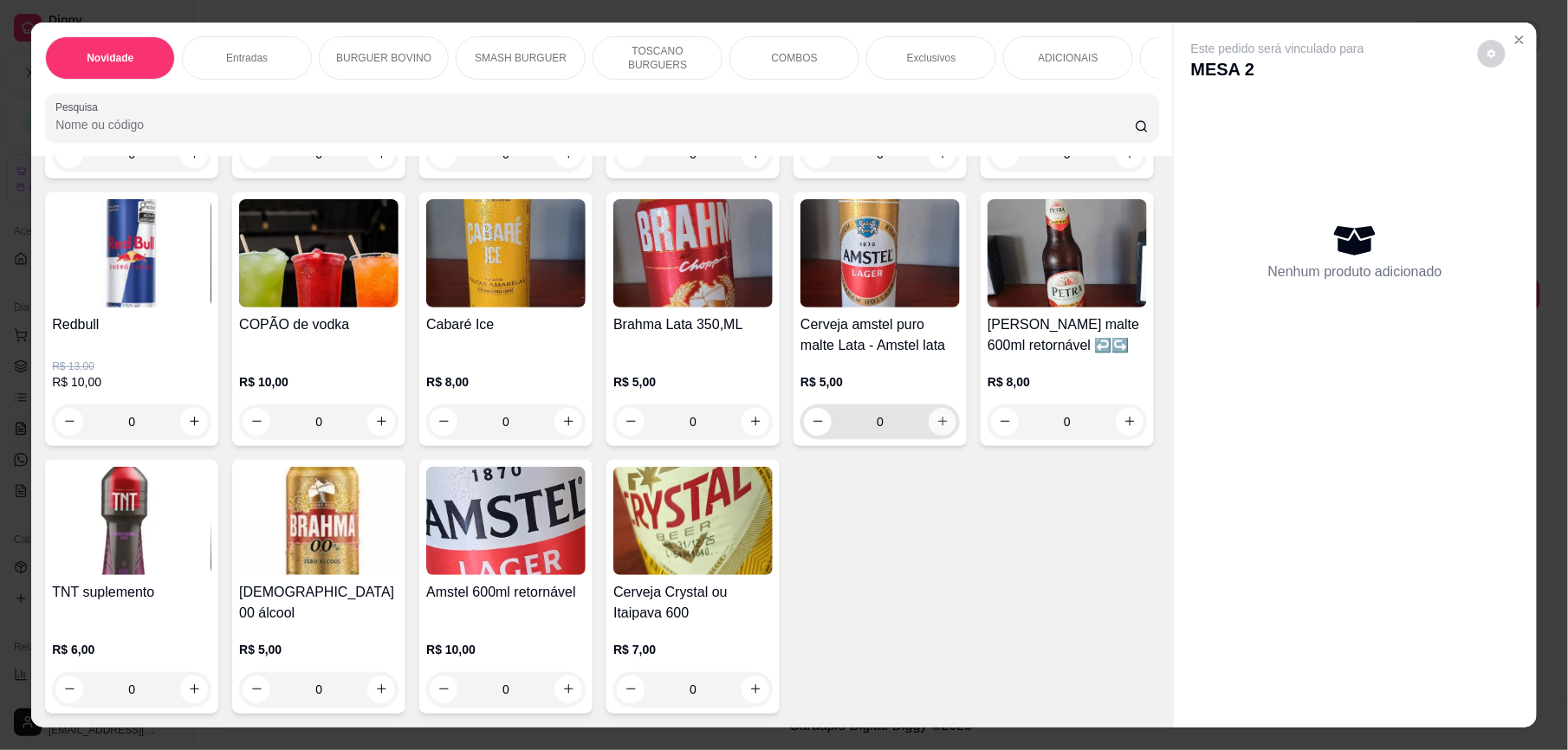
click at [936, 428] on icon "increase-product-quantity" at bounding box center [943, 421] width 13 height 13
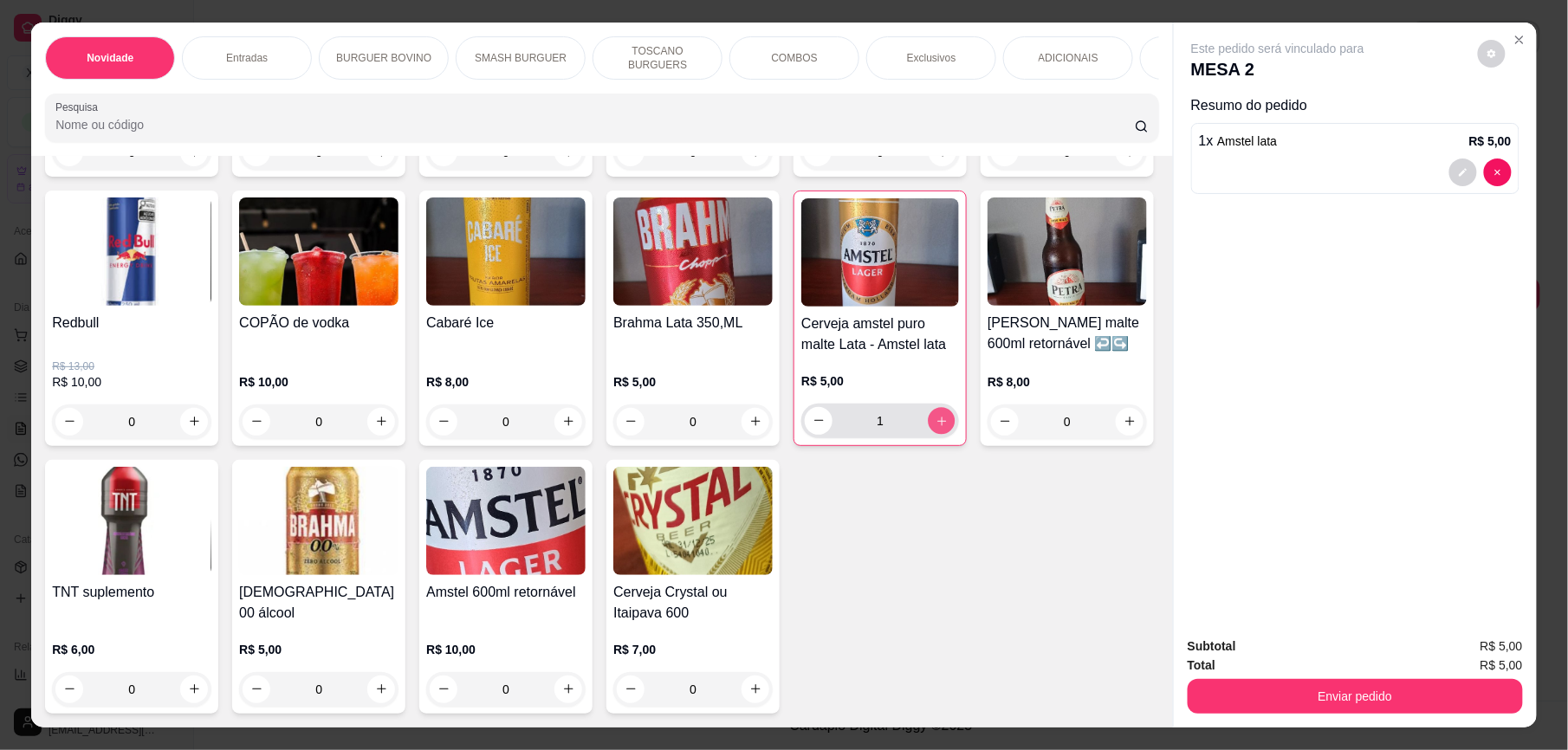
click at [935, 428] on icon "increase-product-quantity" at bounding box center [942, 421] width 13 height 13
click at [935, 427] on icon "increase-product-quantity" at bounding box center [942, 420] width 13 height 13
type input "4"
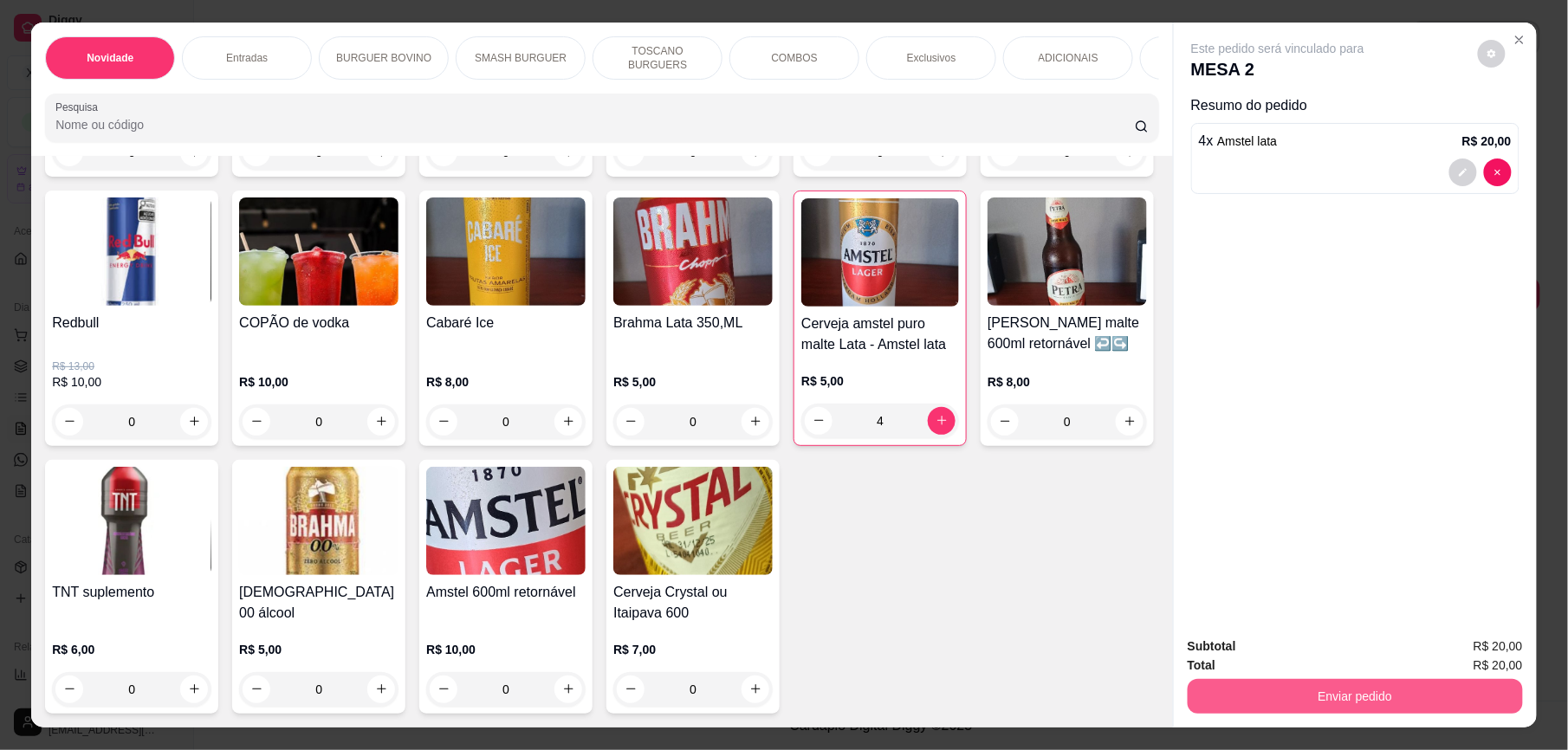
click at [1266, 701] on button "Enviar pedido" at bounding box center [1355, 696] width 335 height 35
click at [1483, 652] on button "Enviar pedido" at bounding box center [1475, 655] width 95 height 32
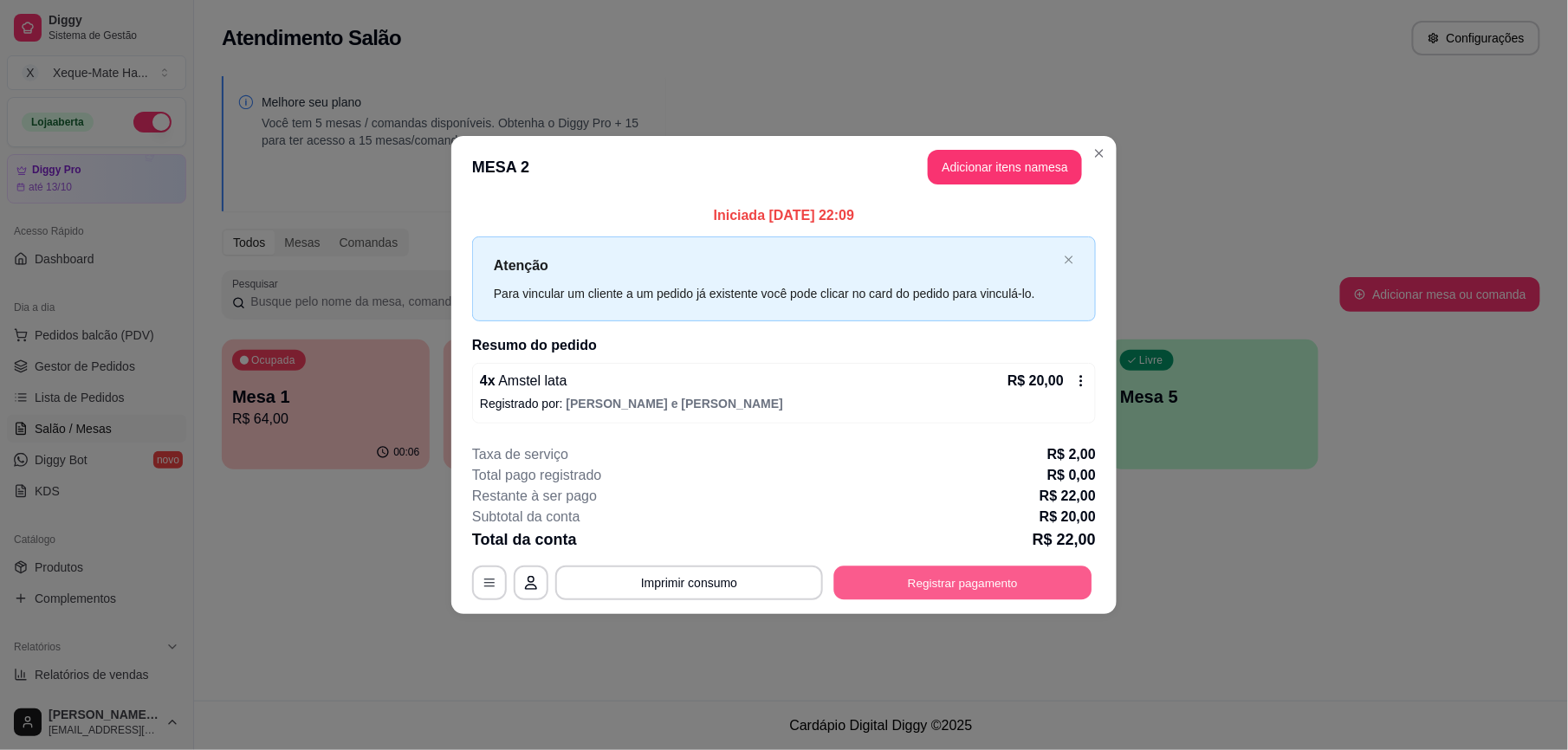
click at [972, 585] on button "Registrar pagamento" at bounding box center [963, 583] width 258 height 34
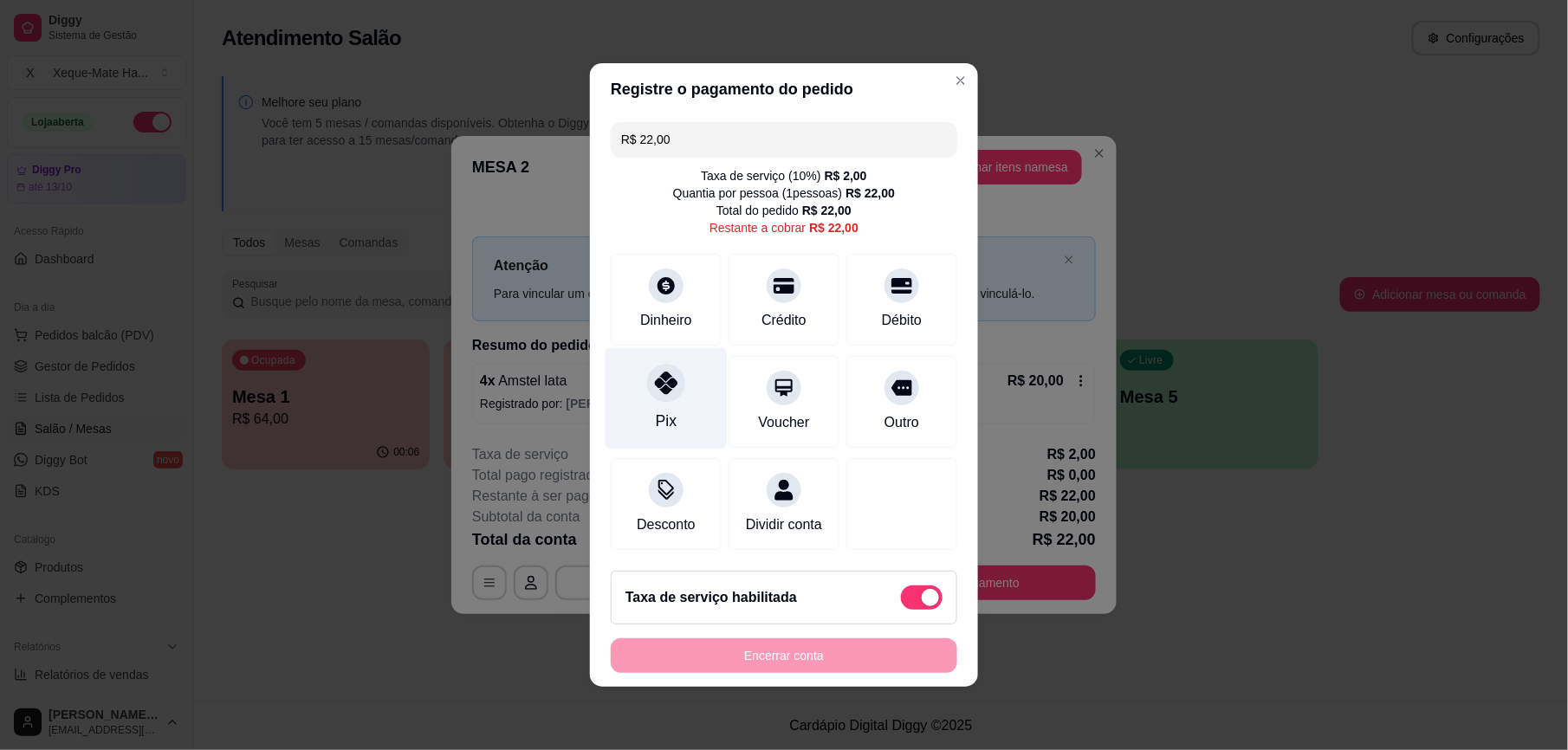
click at [647, 386] on div at bounding box center [666, 382] width 38 height 38
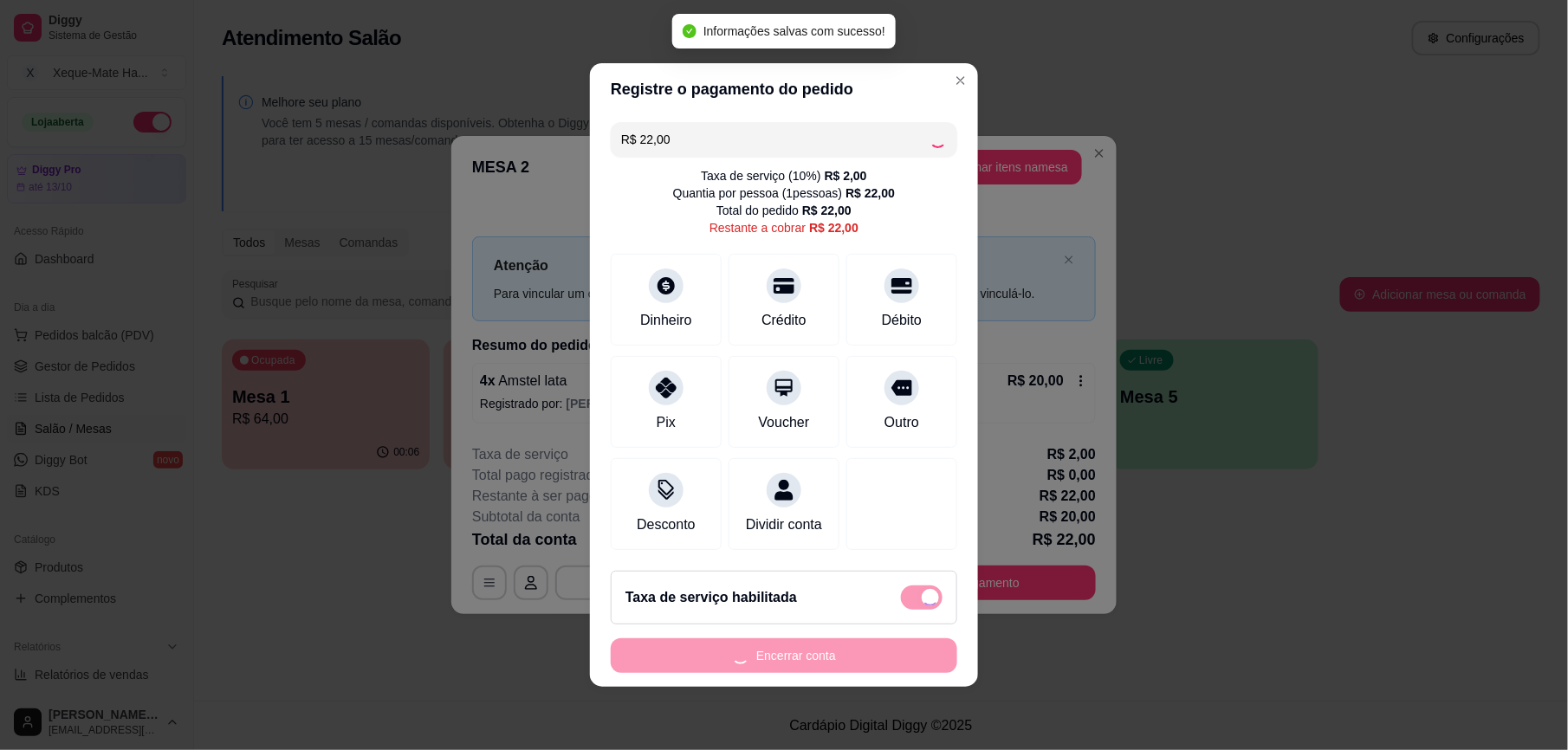
type input "R$ 0,00"
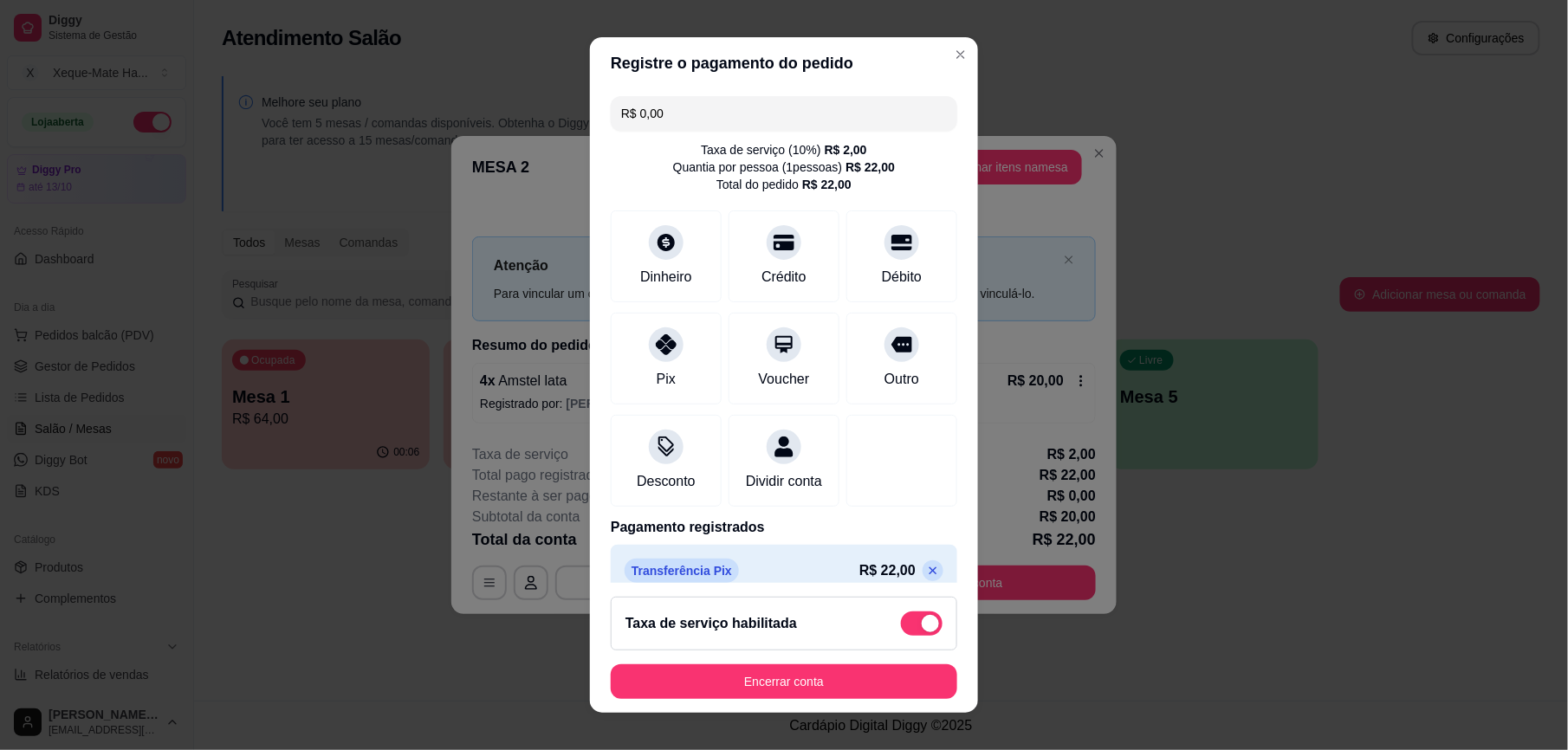
click at [943, 42] on header "Registre o pagamento do pedido" at bounding box center [784, 63] width 388 height 52
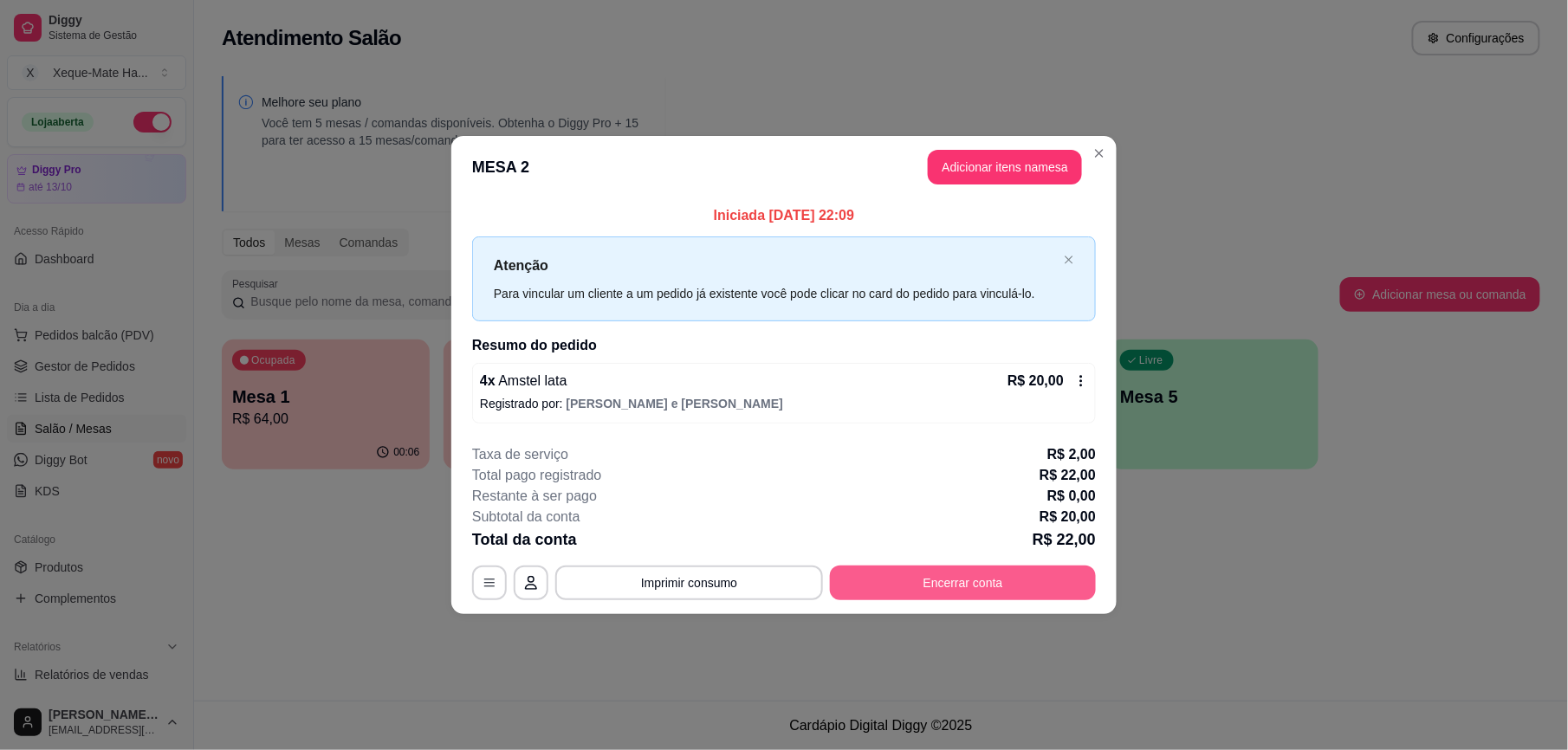
click at [978, 579] on button "Encerrar conta" at bounding box center [962, 583] width 266 height 35
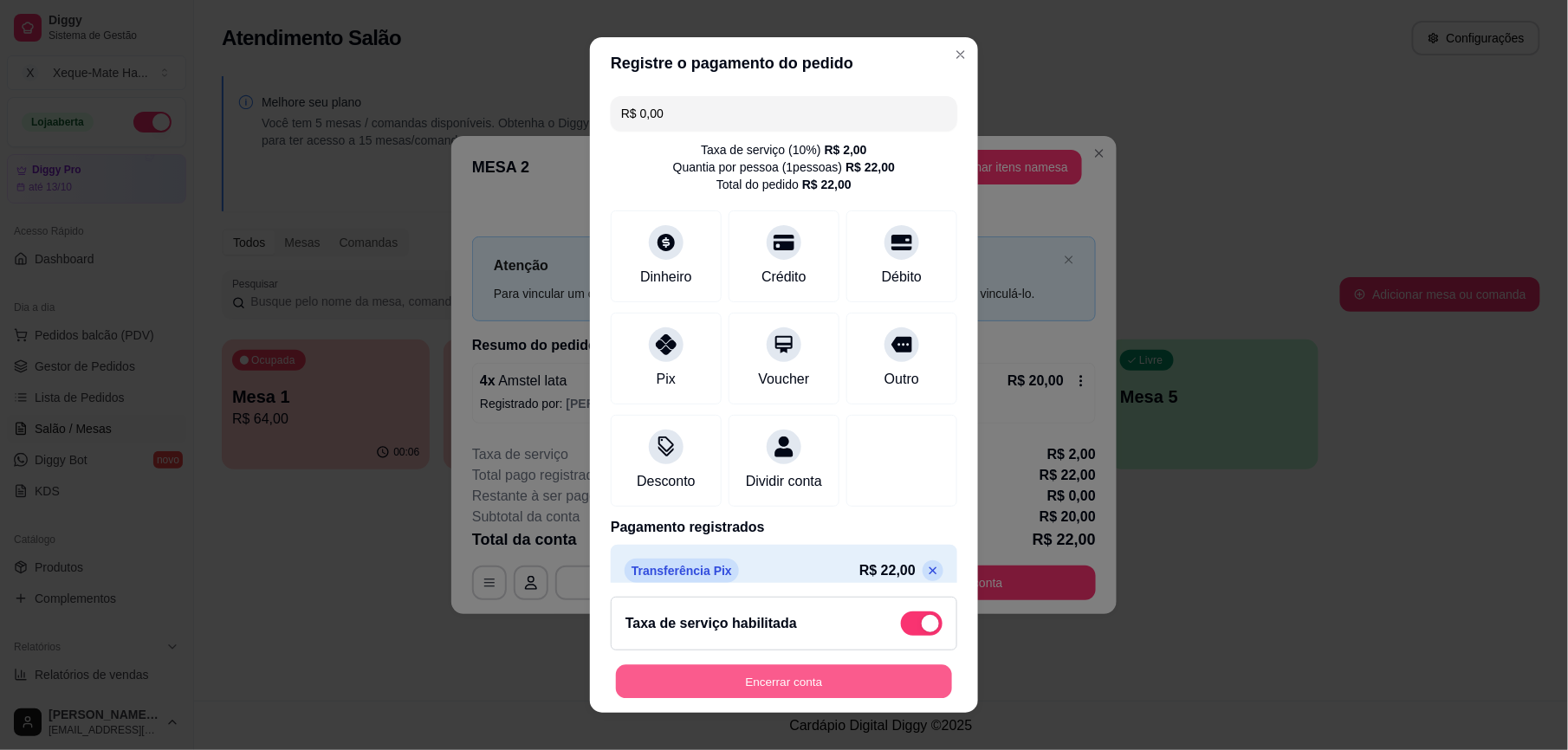
click at [813, 679] on button "Encerrar conta" at bounding box center [783, 681] width 336 height 34
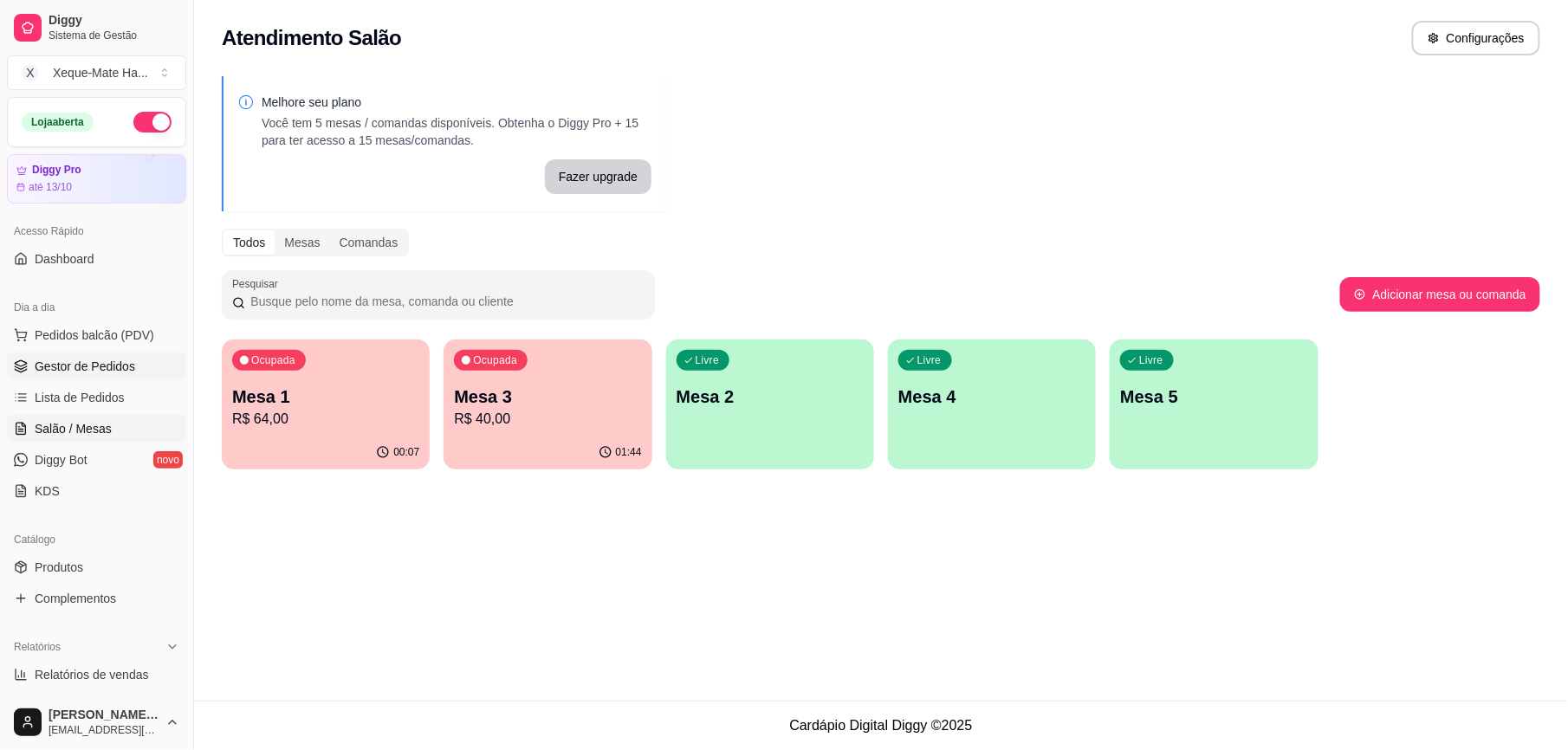
click at [112, 364] on span "Gestor de Pedidos" at bounding box center [85, 366] width 101 height 17
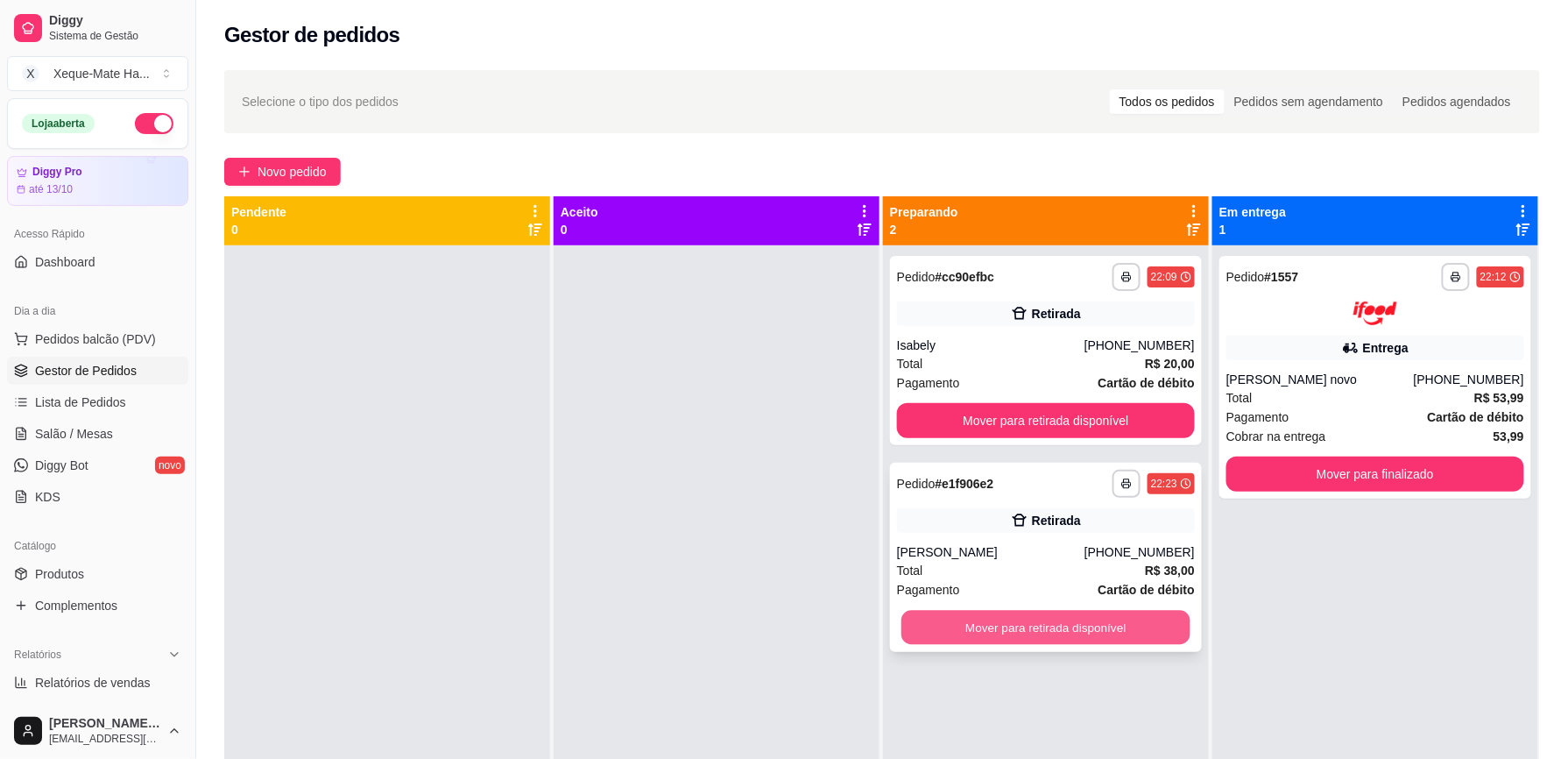
click at [989, 635] on button "Mover para retirada disponível" at bounding box center [1046, 628] width 289 height 34
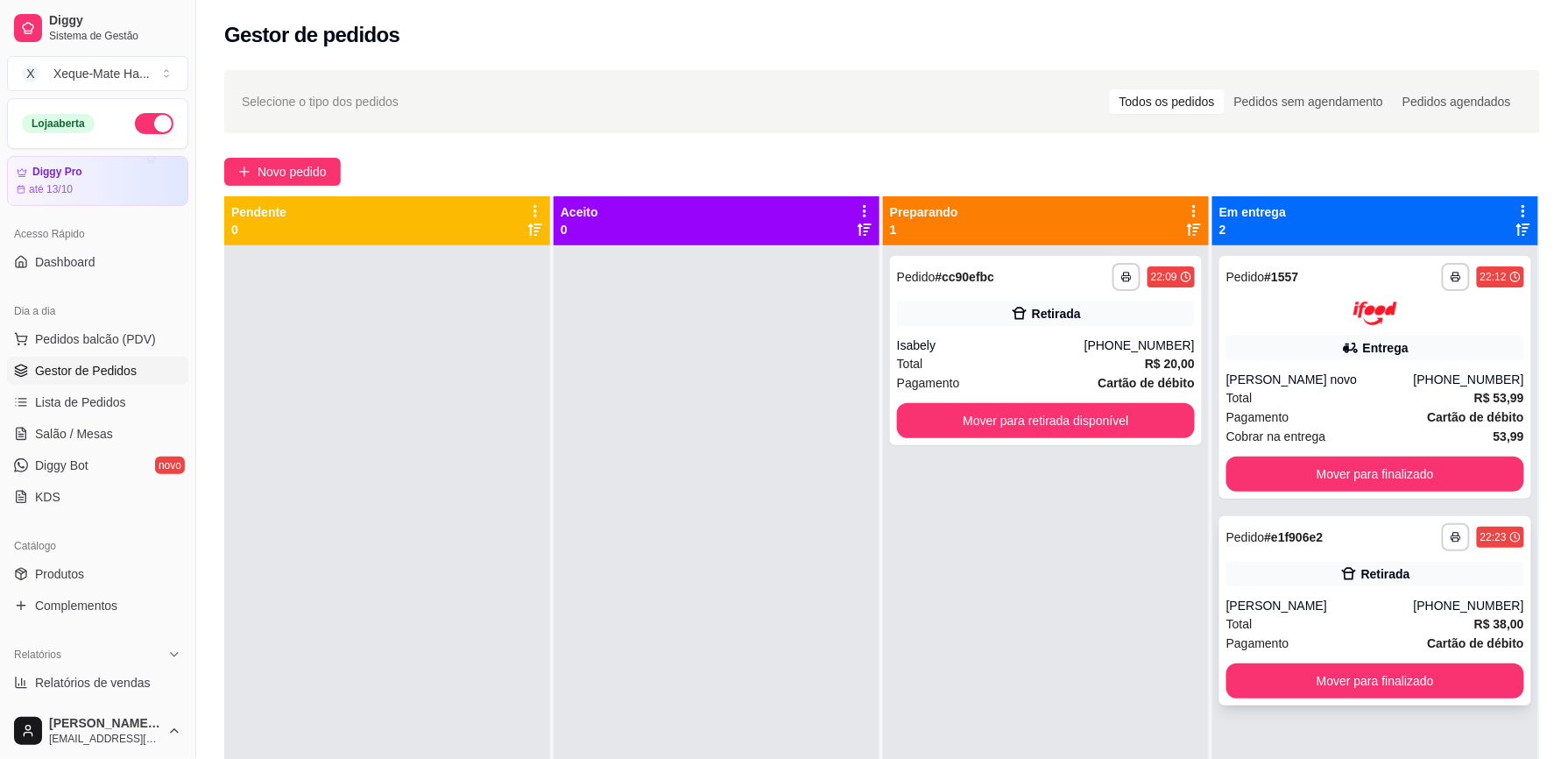
click at [1330, 598] on div "[PERSON_NAME]" at bounding box center [1320, 605] width 187 height 17
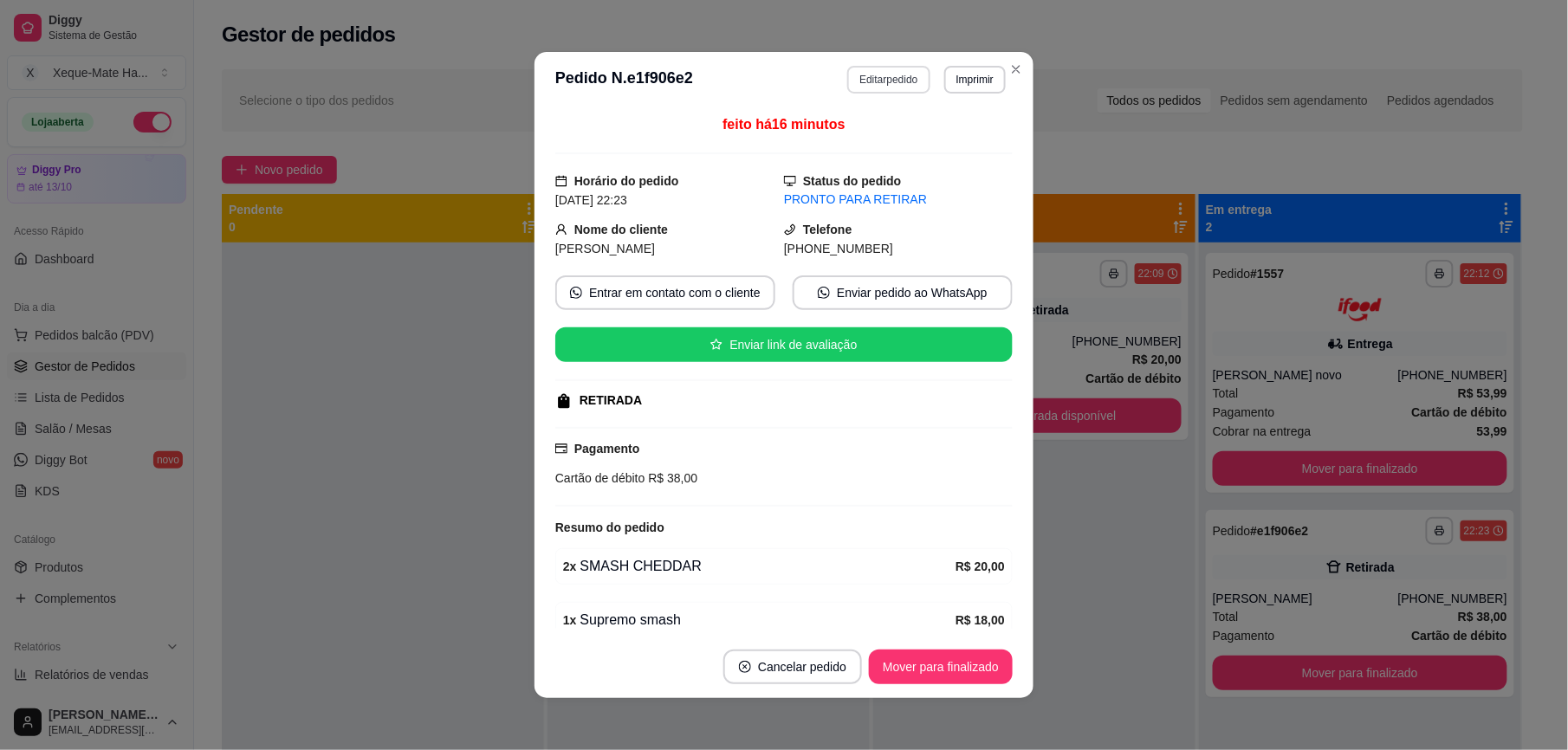
click at [861, 81] on button "Editar pedido" at bounding box center [888, 79] width 82 height 28
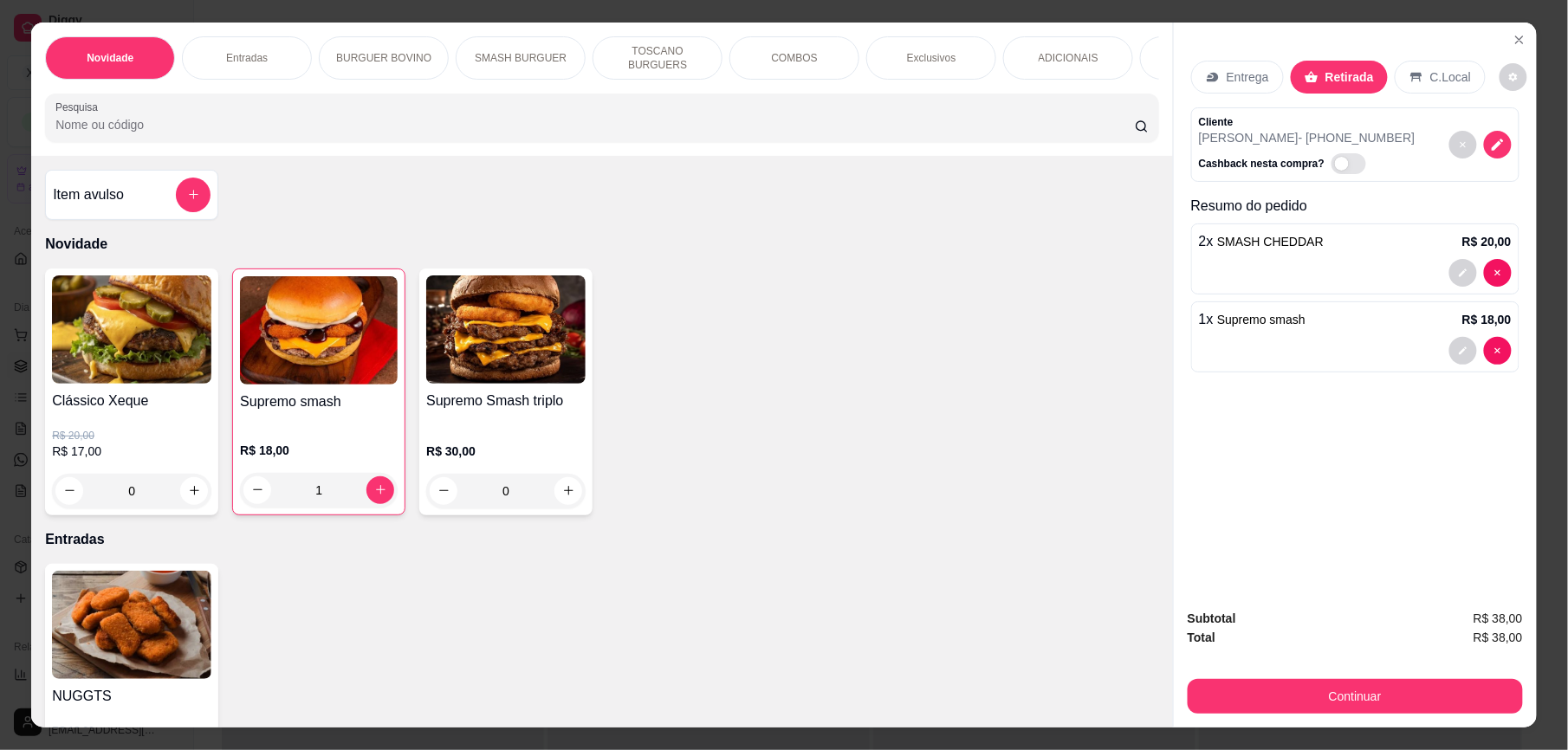
click at [1242, 77] on p "Entrega" at bounding box center [1248, 77] width 43 height 17
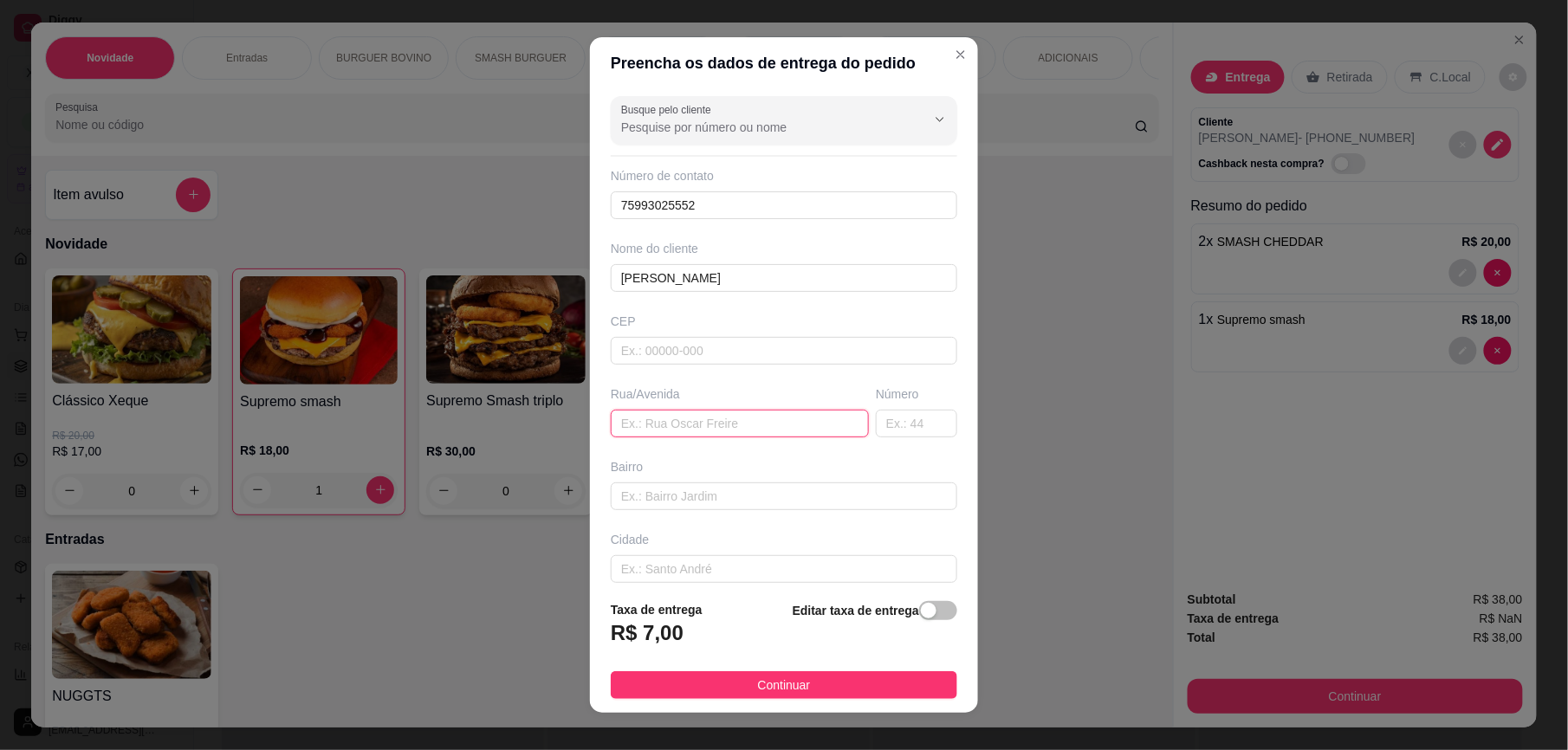
click at [702, 429] on input "text" at bounding box center [739, 423] width 258 height 28
click at [809, 67] on header "Preencha os dados de entrega do pedido" at bounding box center [784, 63] width 388 height 52
copy header "a"
click at [730, 429] on input "no posto snt [PERSON_NAME]" at bounding box center [739, 423] width 258 height 28
drag, startPoint x: 745, startPoint y: 431, endPoint x: 721, endPoint y: 424, distance: 25.0
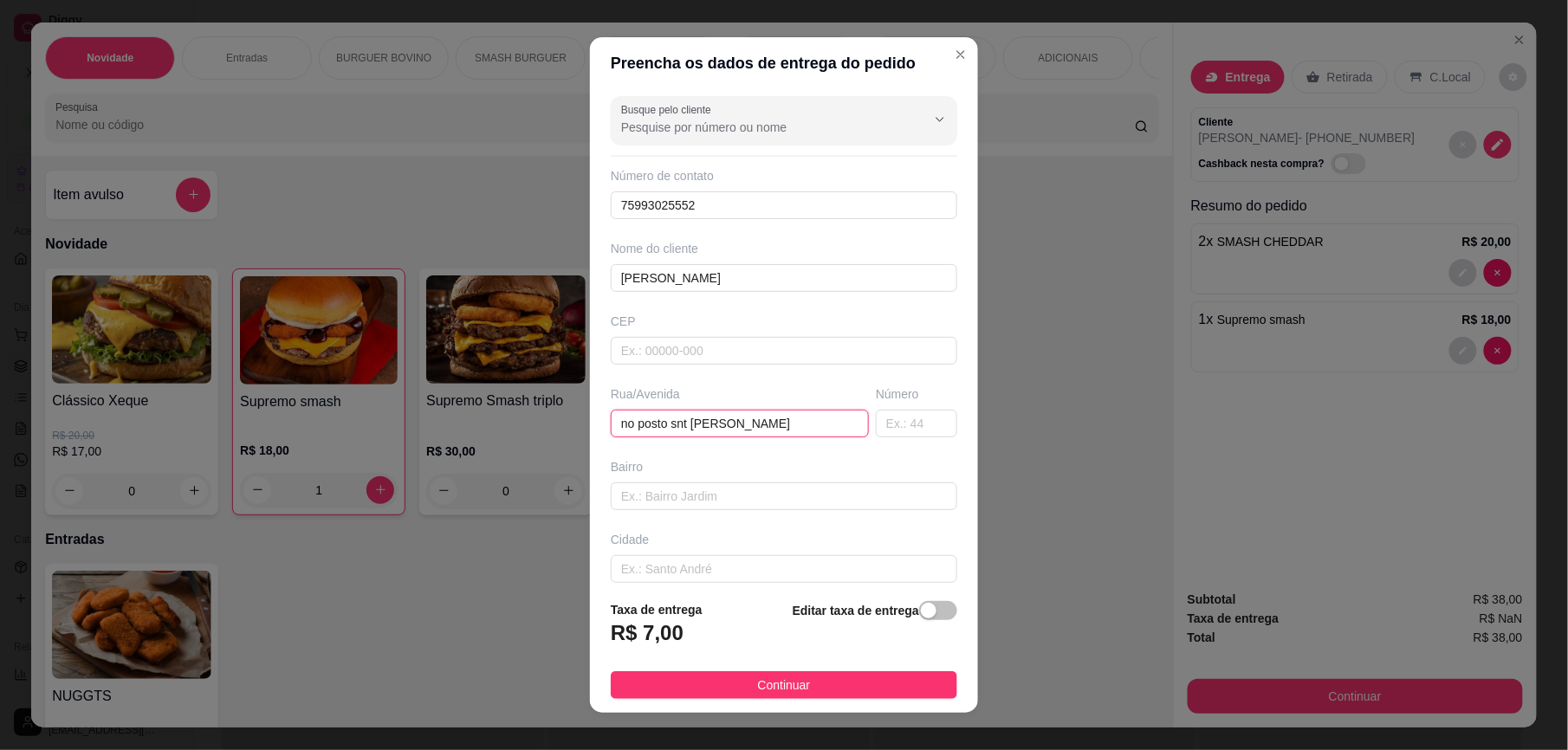
click at [721, 424] on input "no posto snt [PERSON_NAME]" at bounding box center [739, 423] width 258 height 28
click at [722, 424] on input "no posto snt [PERSON_NAME]" at bounding box center [739, 423] width 258 height 28
drag, startPoint x: 722, startPoint y: 424, endPoint x: 767, endPoint y: 430, distance: 45.4
click at [767, 430] on input "no posto snt [PERSON_NAME]" at bounding box center [739, 423] width 258 height 28
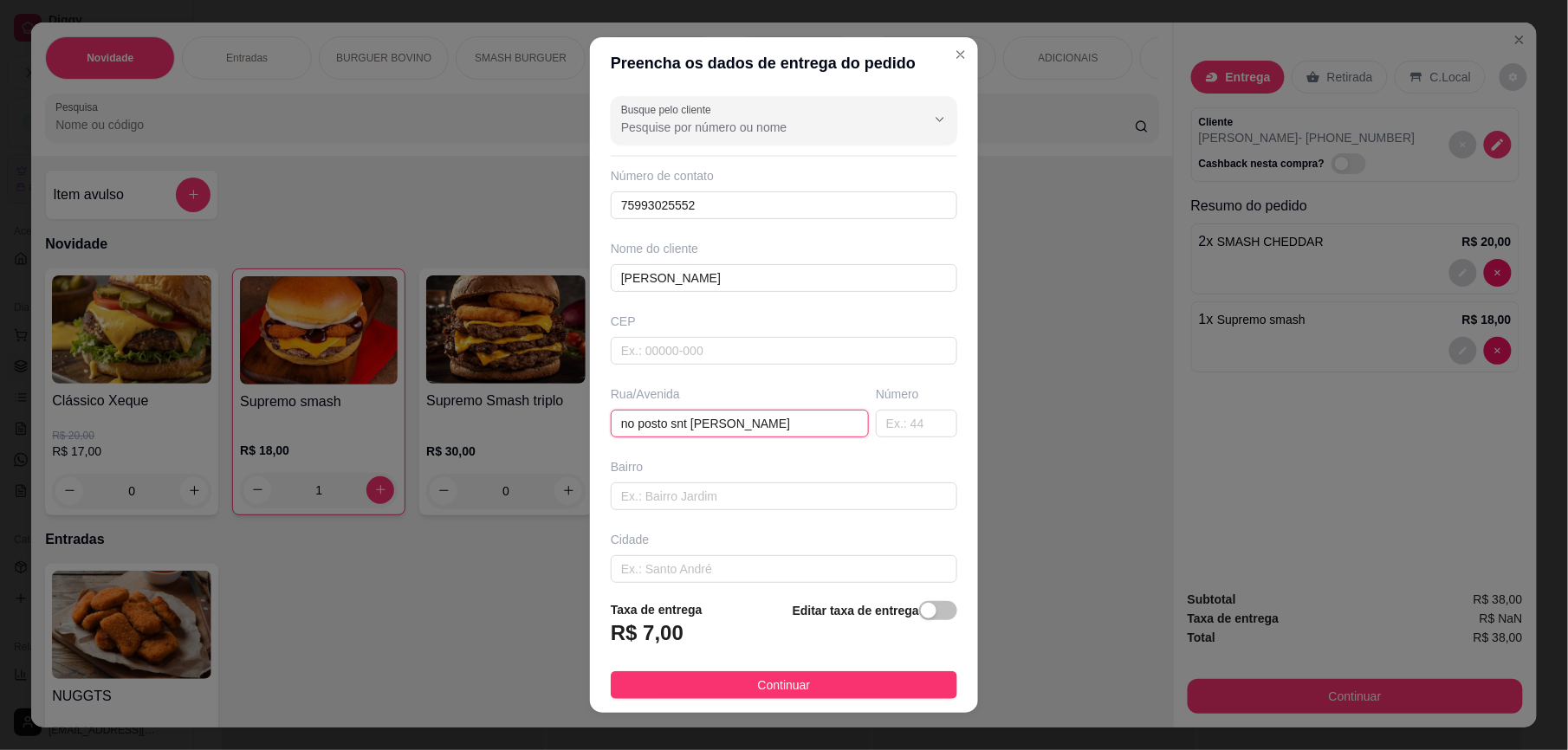
paste input "a"
type input "no posto snt [PERSON_NAME]"
click at [717, 507] on input "text" at bounding box center [783, 496] width 347 height 28
paste input "a"
click at [717, 507] on input "na bomb" at bounding box center [783, 496] width 347 height 28
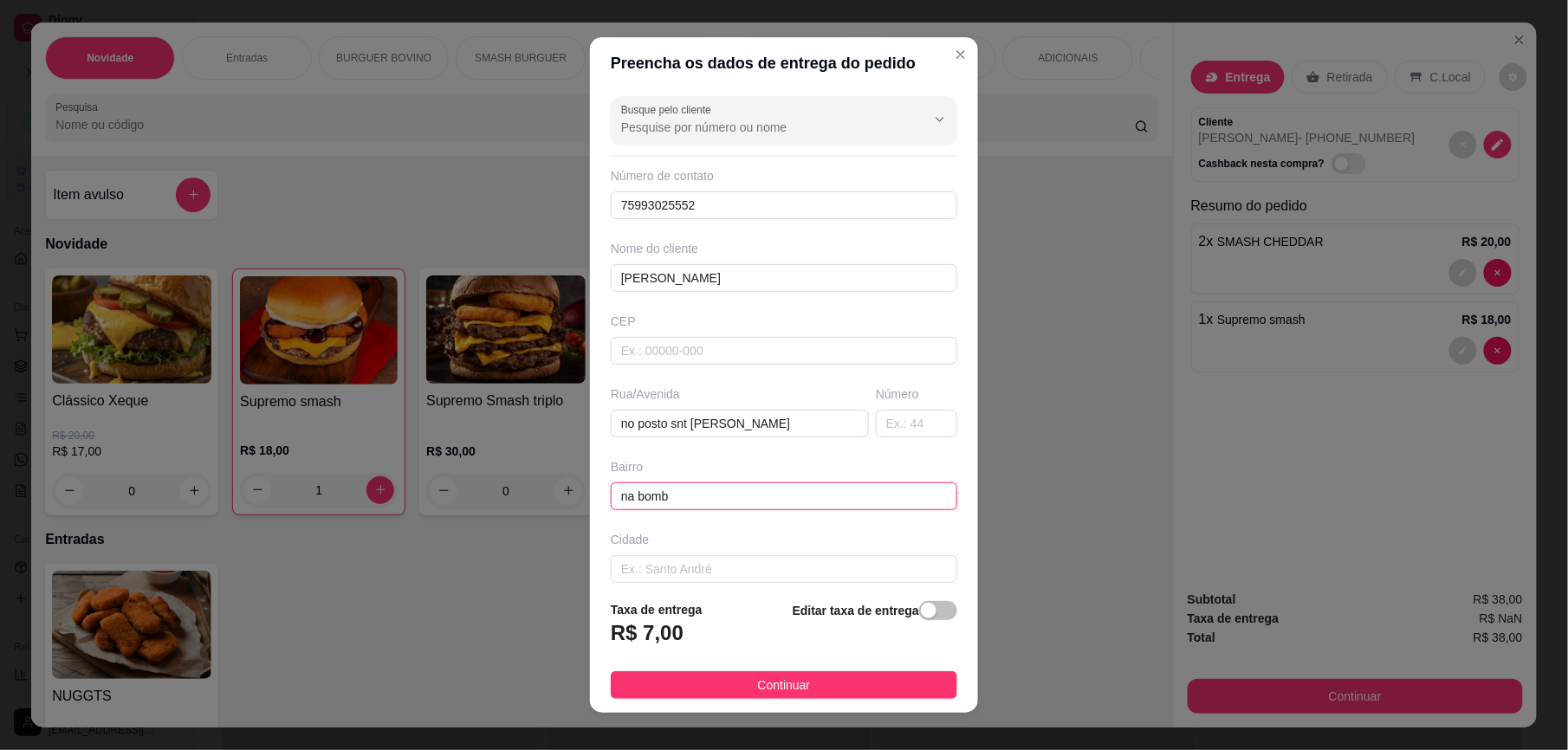
paste input "a"
click at [686, 510] on input "na bomba do posto. do lado do resta" at bounding box center [783, 496] width 347 height 28
click at [827, 496] on input "na bomba do posto. do lado do resta" at bounding box center [783, 496] width 347 height 28
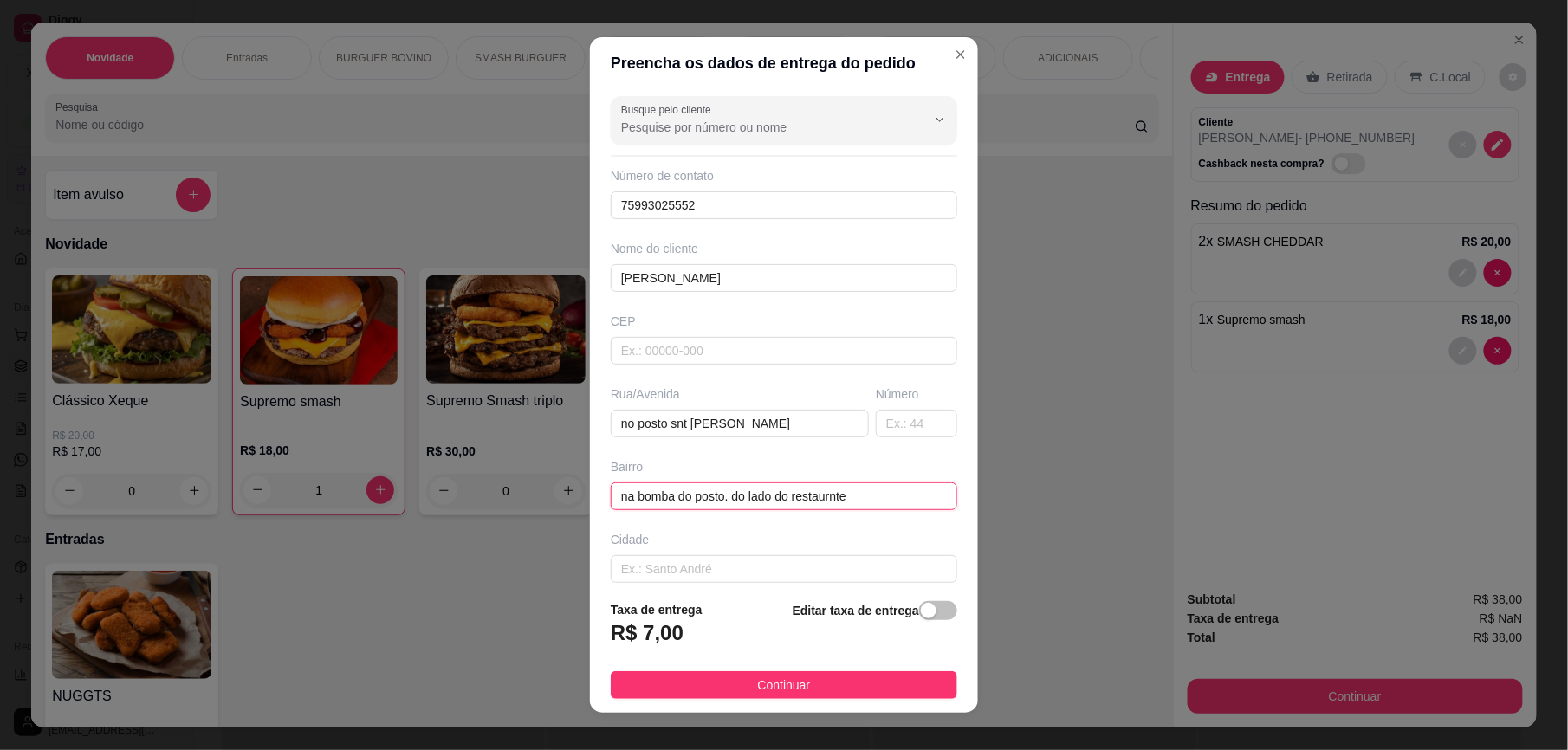
click at [821, 497] on input "na bomba do posto. do lado do restaurnte" at bounding box center [783, 496] width 347 height 28
paste input "a"
type input "na bomba do posto. do lado do restaurante"
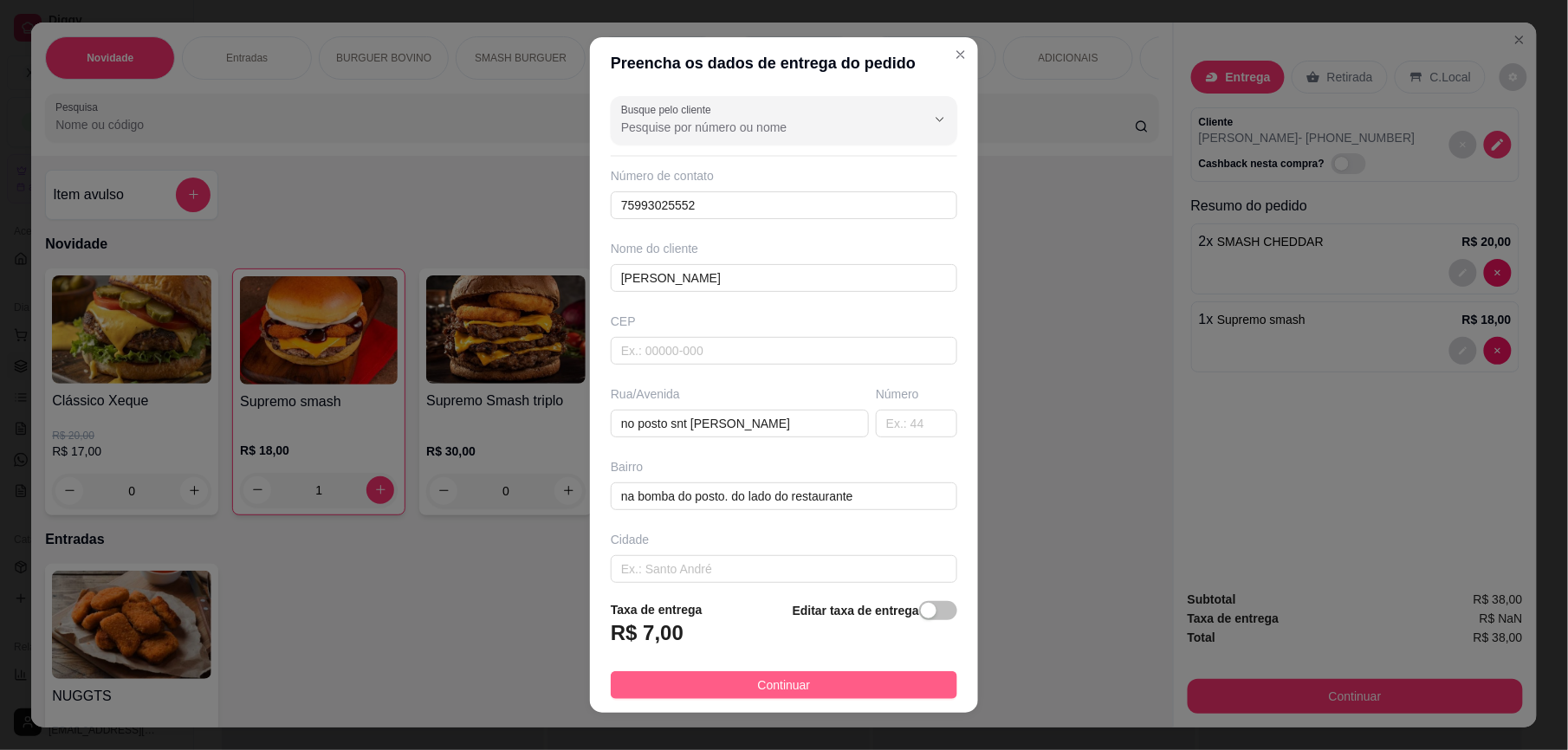
click at [776, 683] on span "Continuar" at bounding box center [784, 684] width 53 height 19
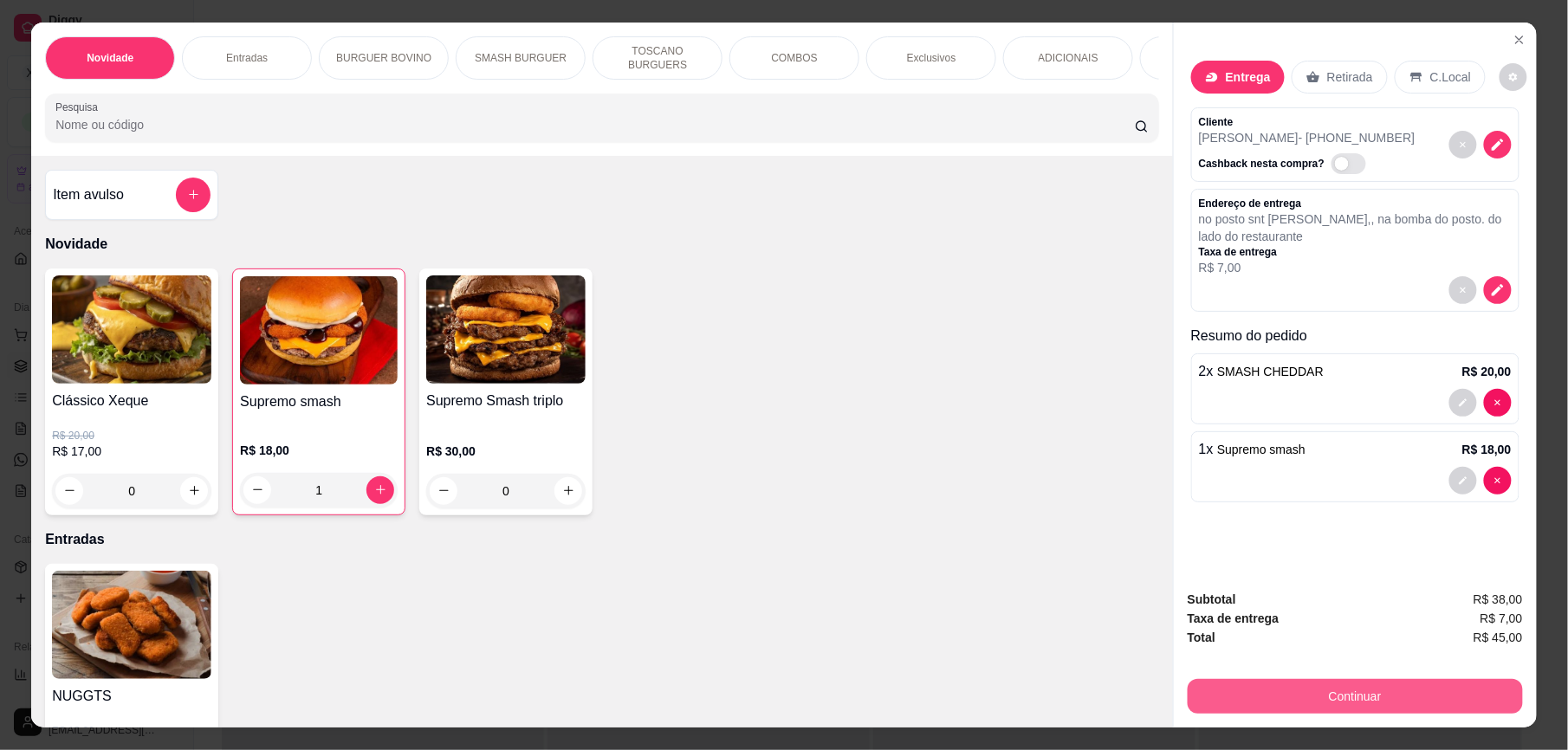
click at [1335, 697] on button "Continuar" at bounding box center [1355, 696] width 335 height 35
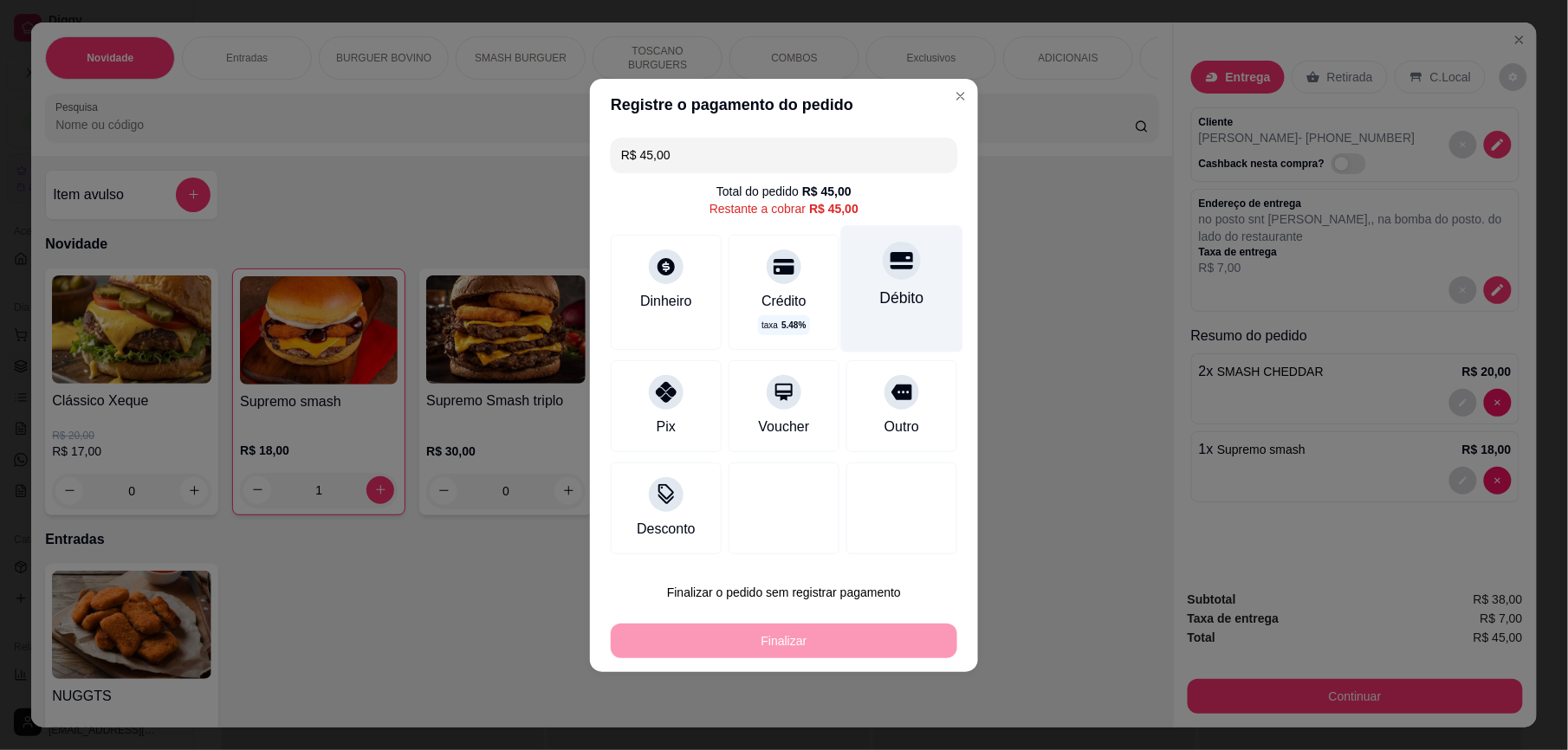
click at [880, 299] on div "Débito" at bounding box center [902, 298] width 45 height 22
type input "R$ 0,00"
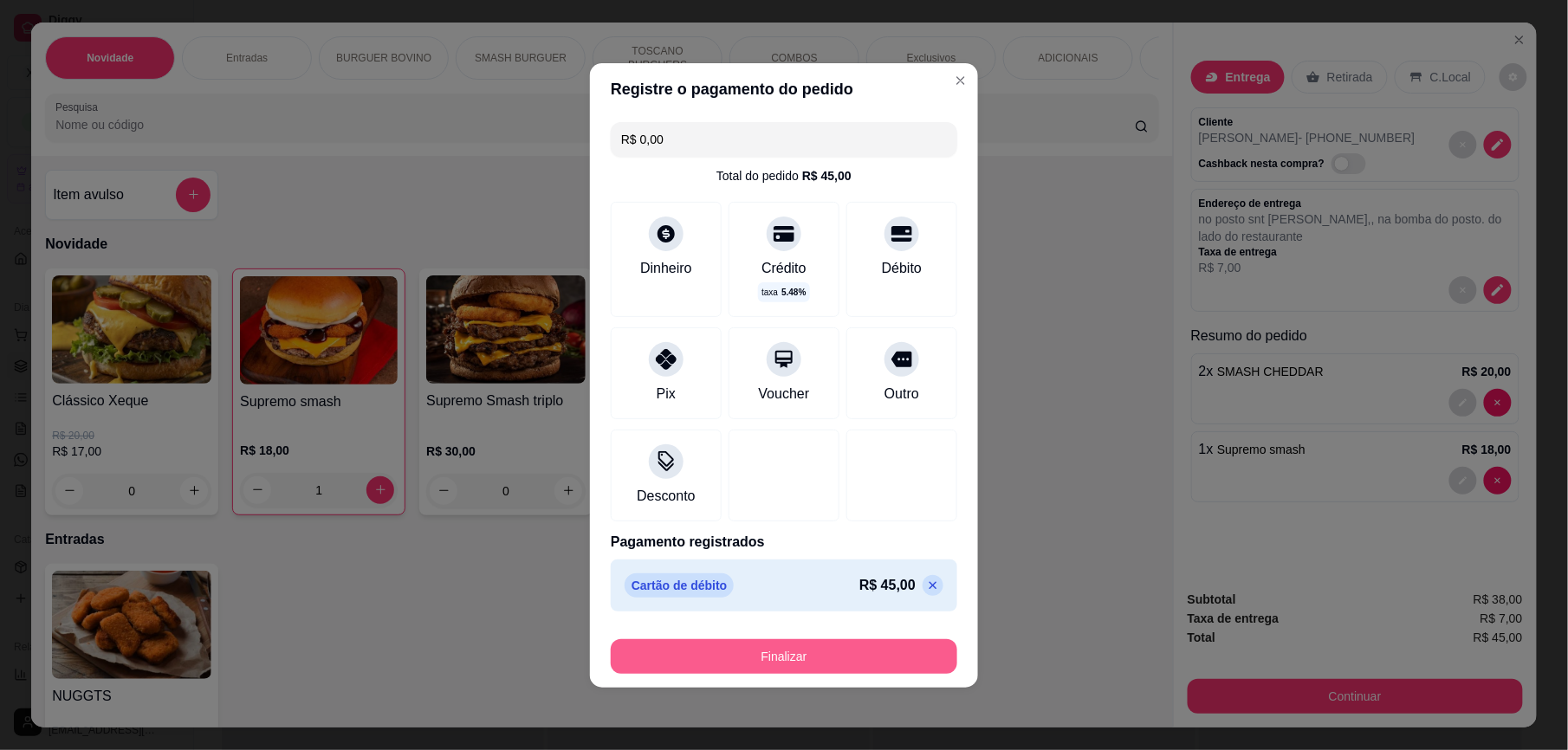
click at [814, 641] on button "Finalizar" at bounding box center [783, 656] width 347 height 35
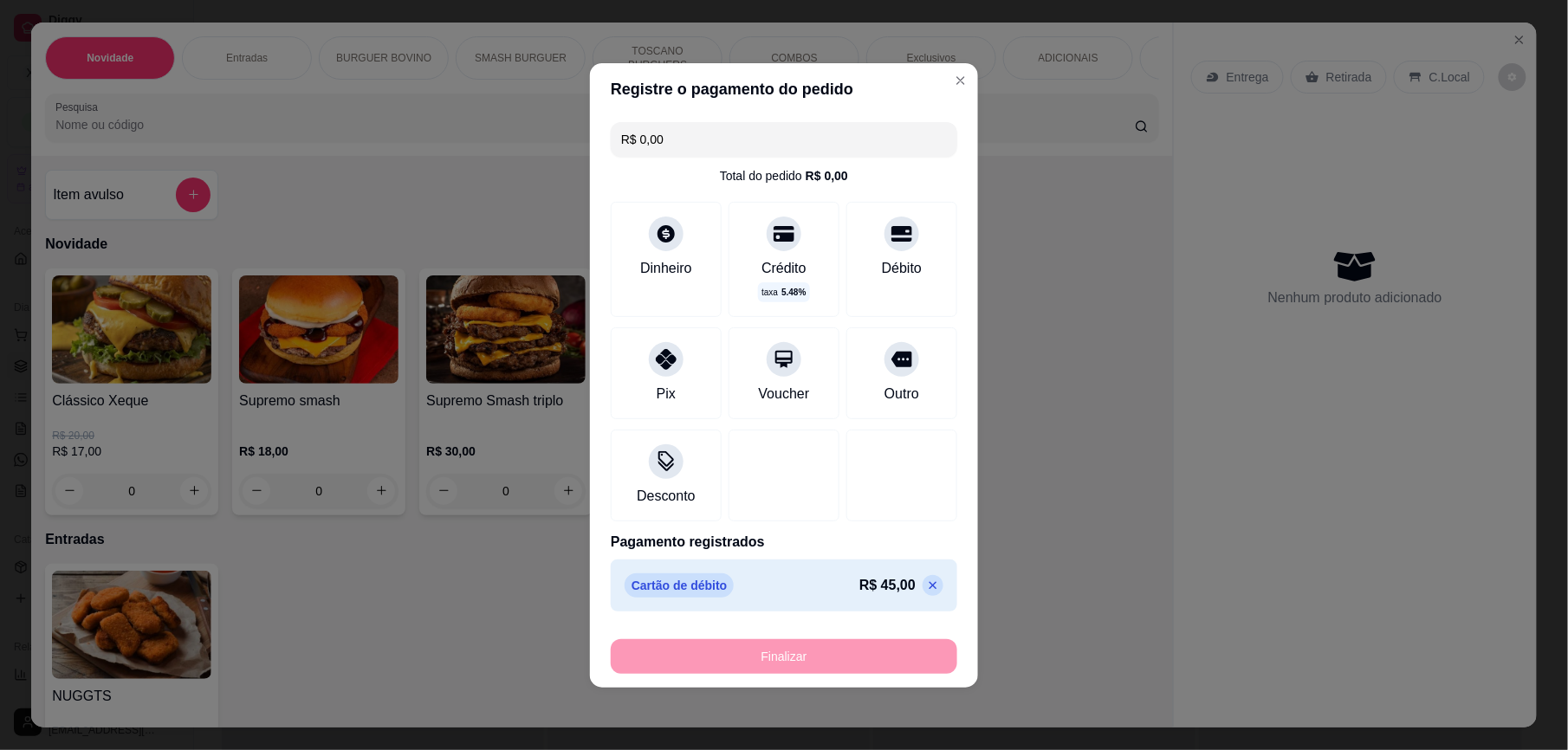
type input "0"
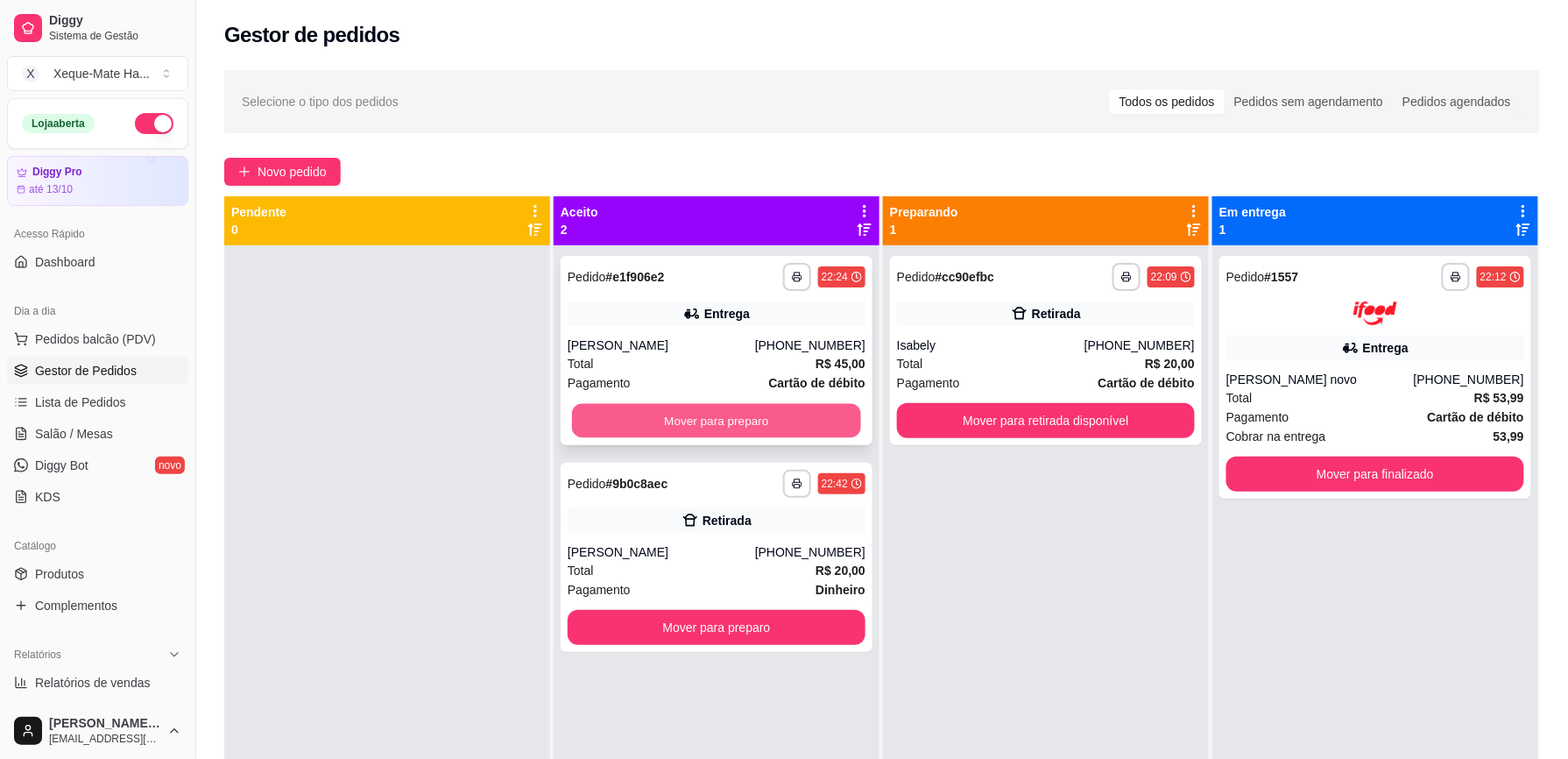
click at [724, 425] on button "Mover para preparo" at bounding box center [716, 421] width 289 height 34
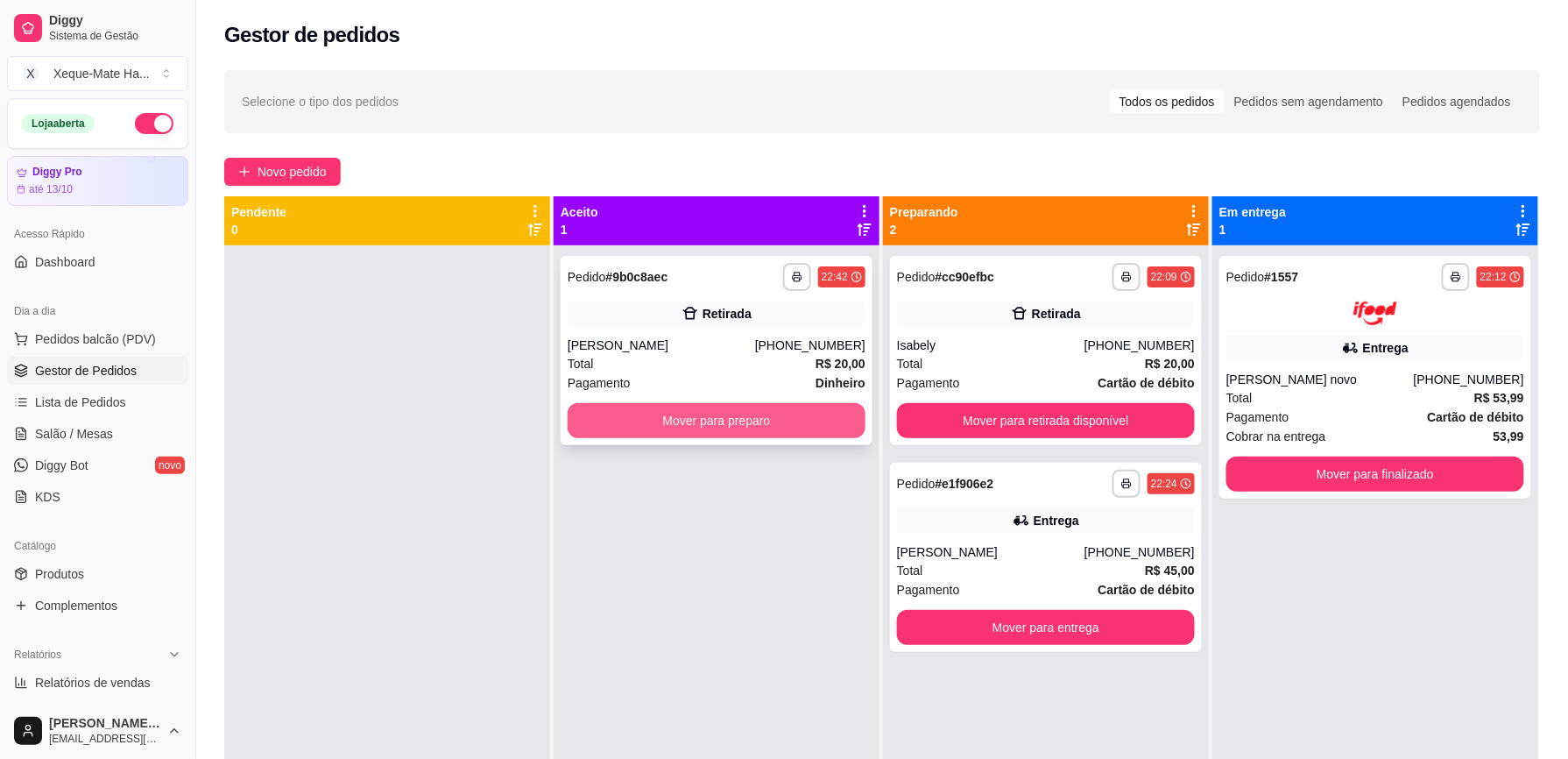
click at [759, 423] on button "Mover para preparo" at bounding box center [716, 420] width 298 height 35
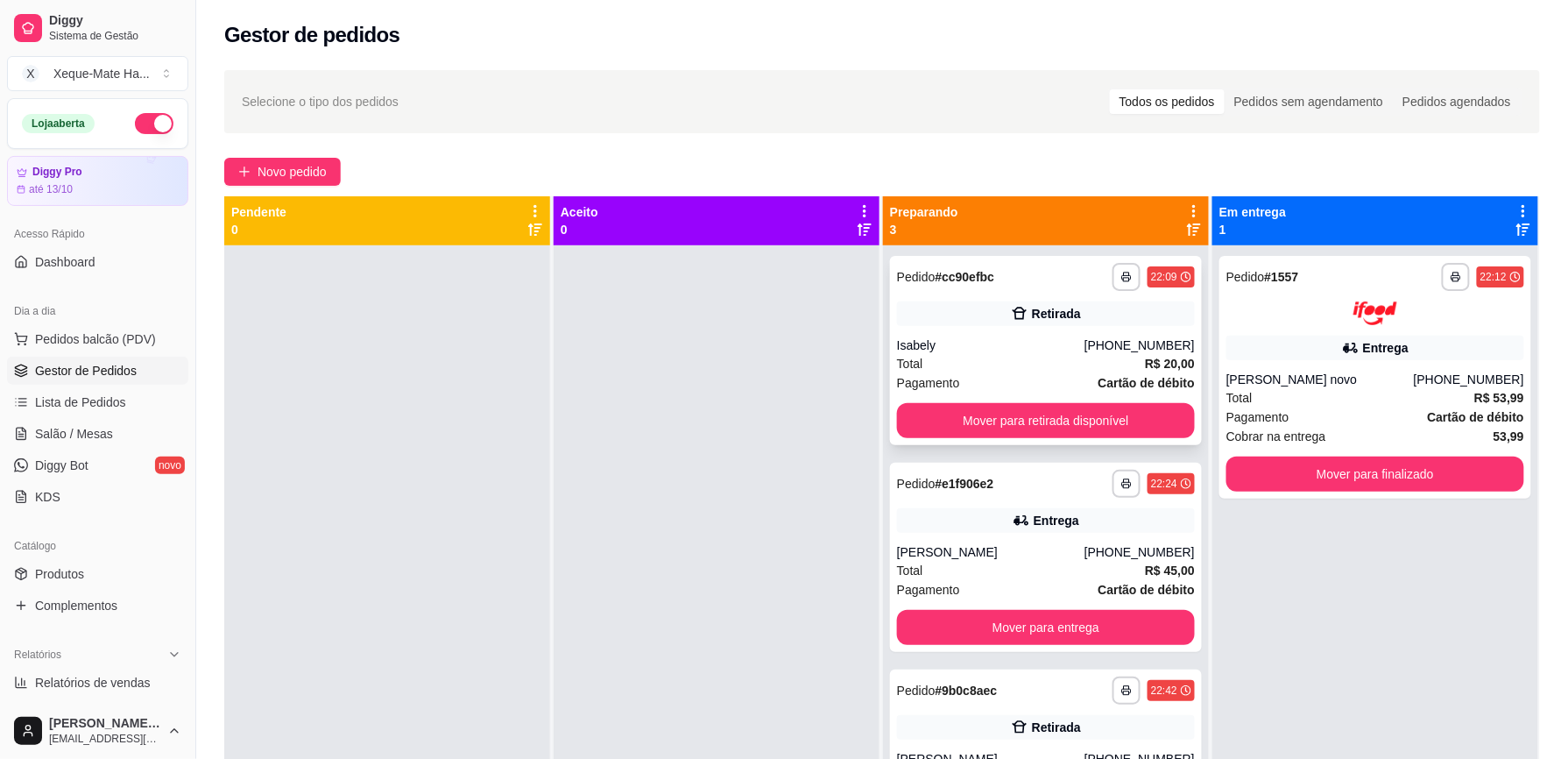
click at [976, 380] on div "Pagamento Cartão de débito" at bounding box center [1046, 382] width 298 height 19
click at [1297, 468] on button "Mover para finalizado" at bounding box center [1375, 474] width 298 height 35
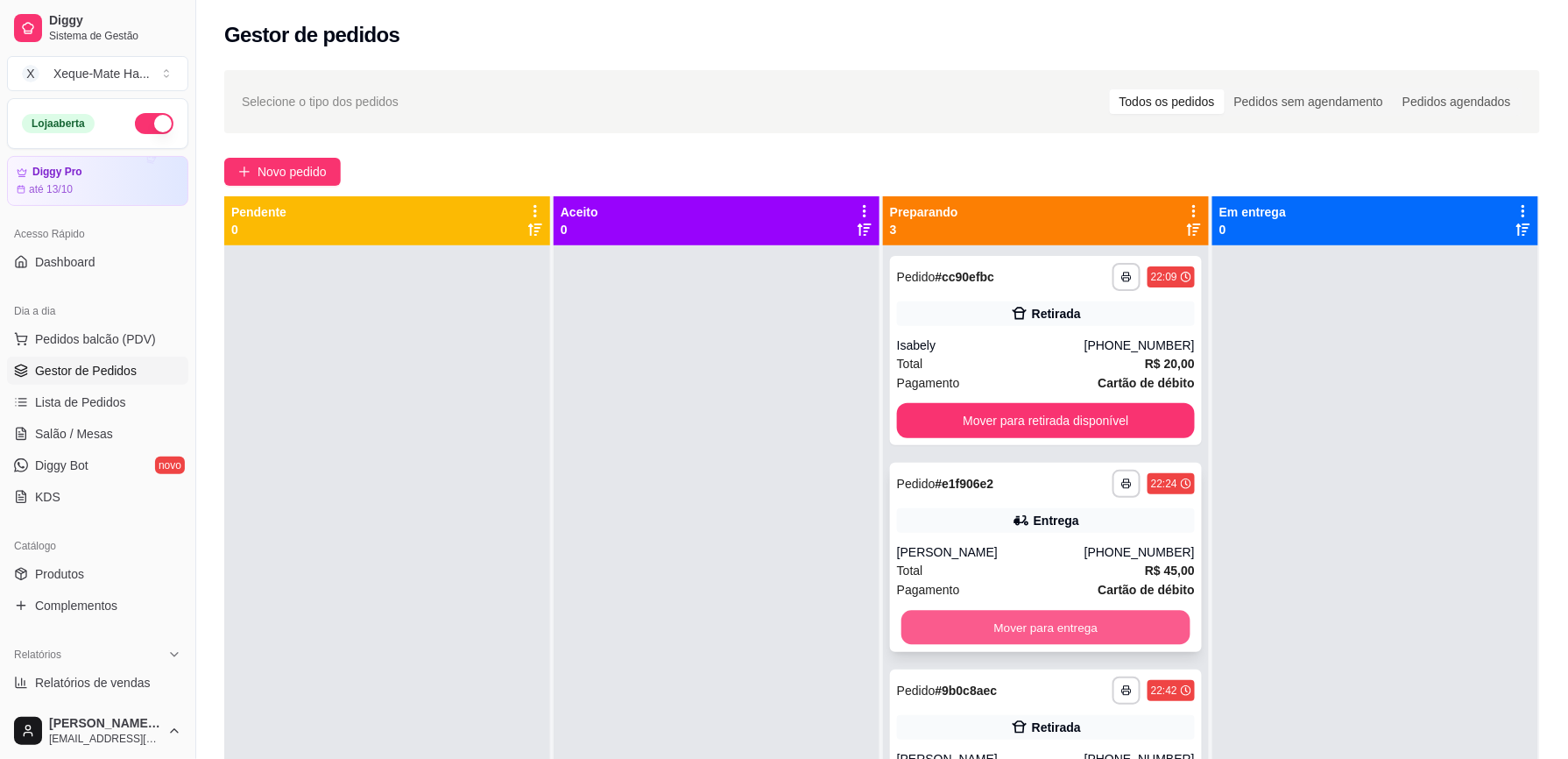
click at [1028, 626] on button "Mover para entrega" at bounding box center [1046, 628] width 289 height 34
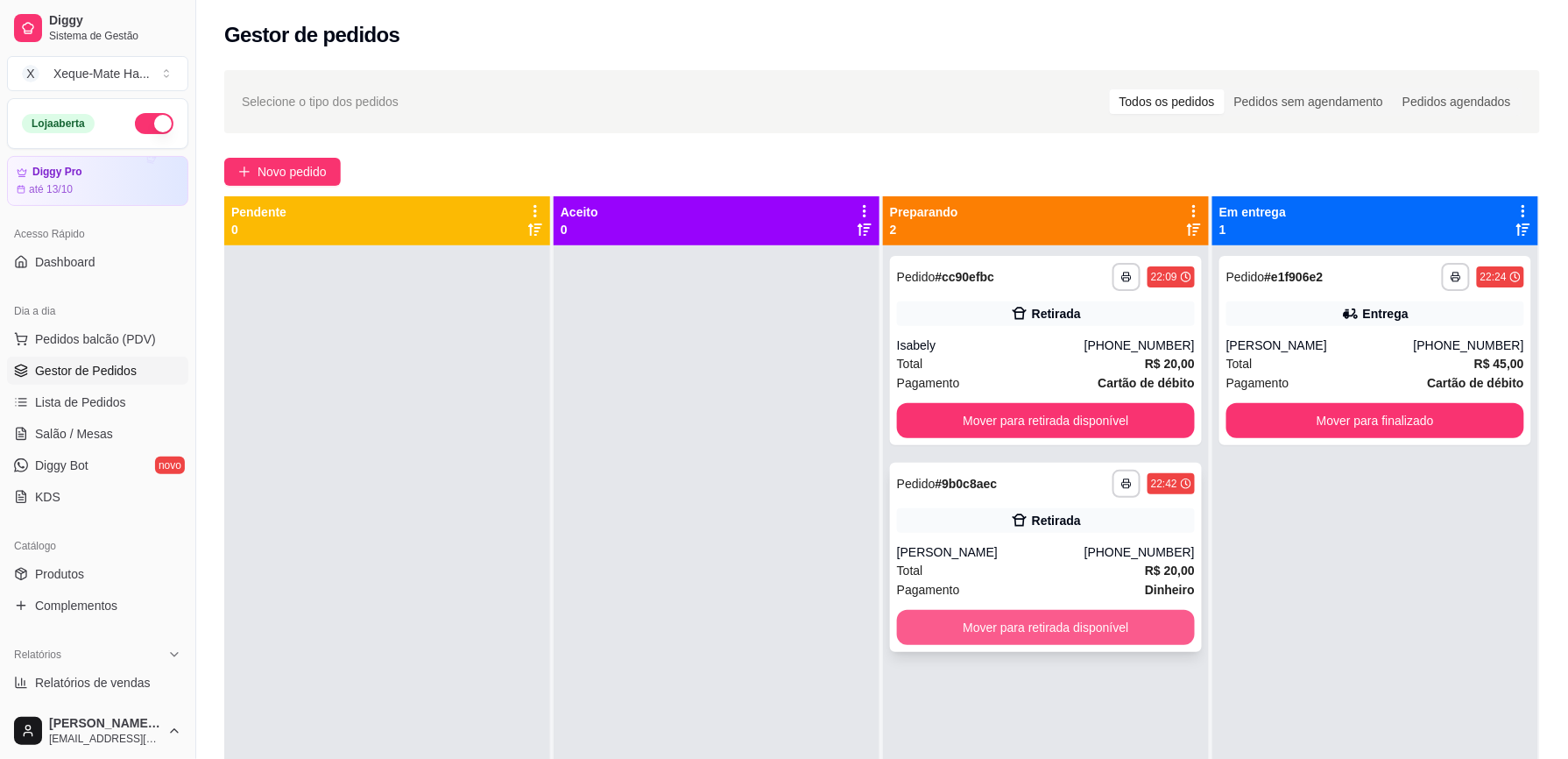
click at [1049, 624] on button "Mover para retirada disponível" at bounding box center [1046, 627] width 298 height 35
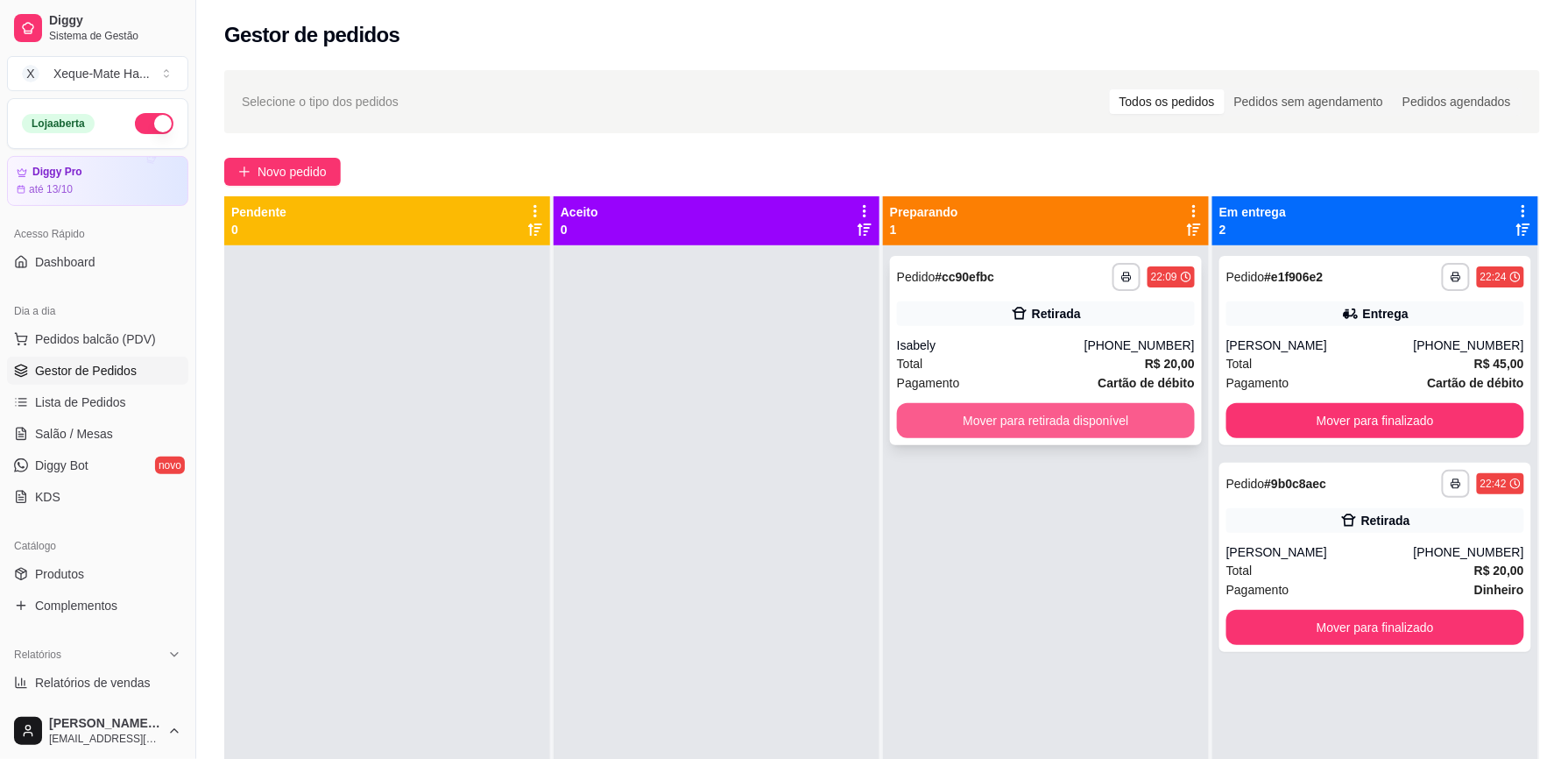
click at [1130, 419] on button "Mover para retirada disponível" at bounding box center [1046, 420] width 298 height 35
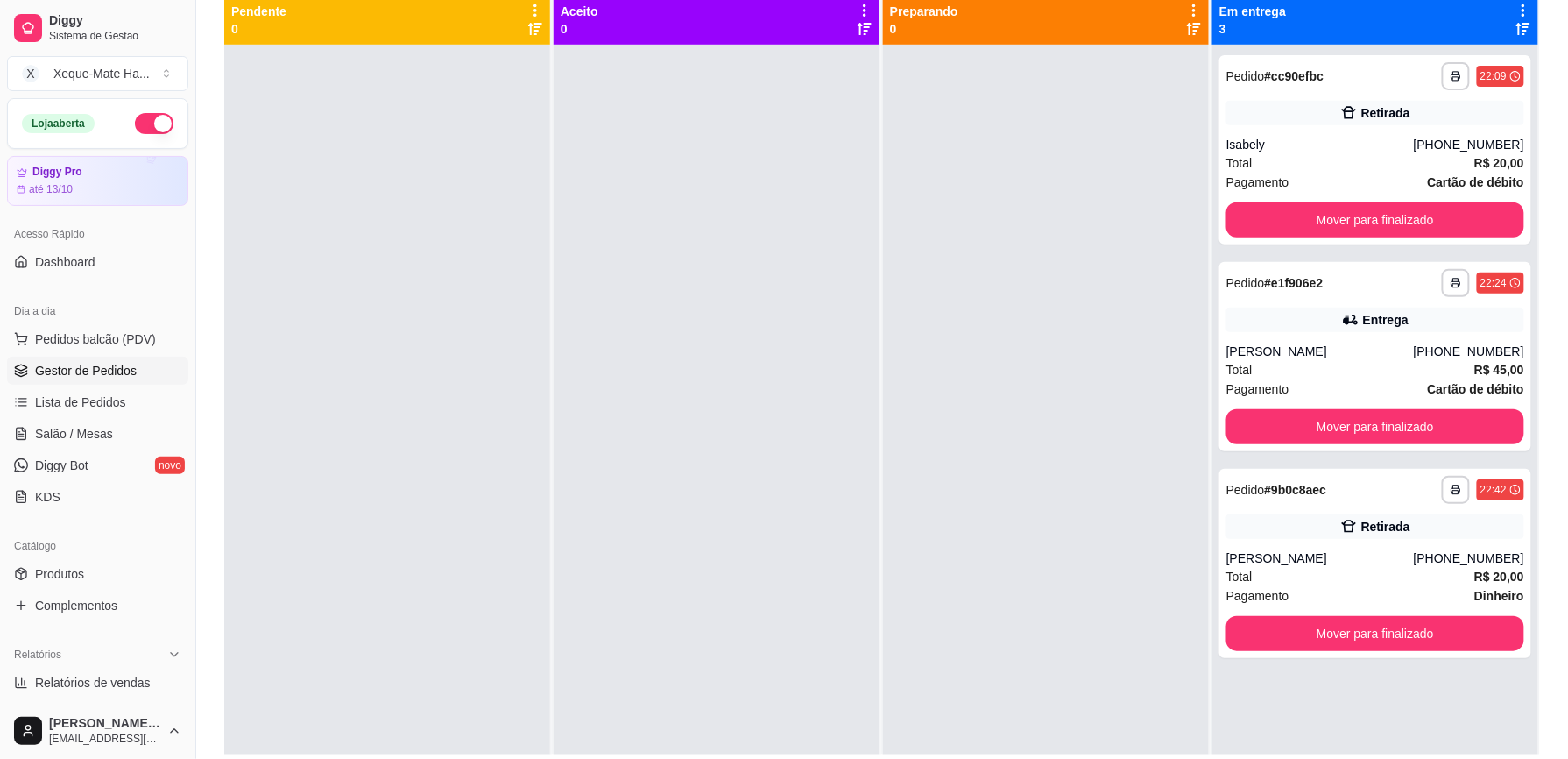
scroll to position [268, 0]
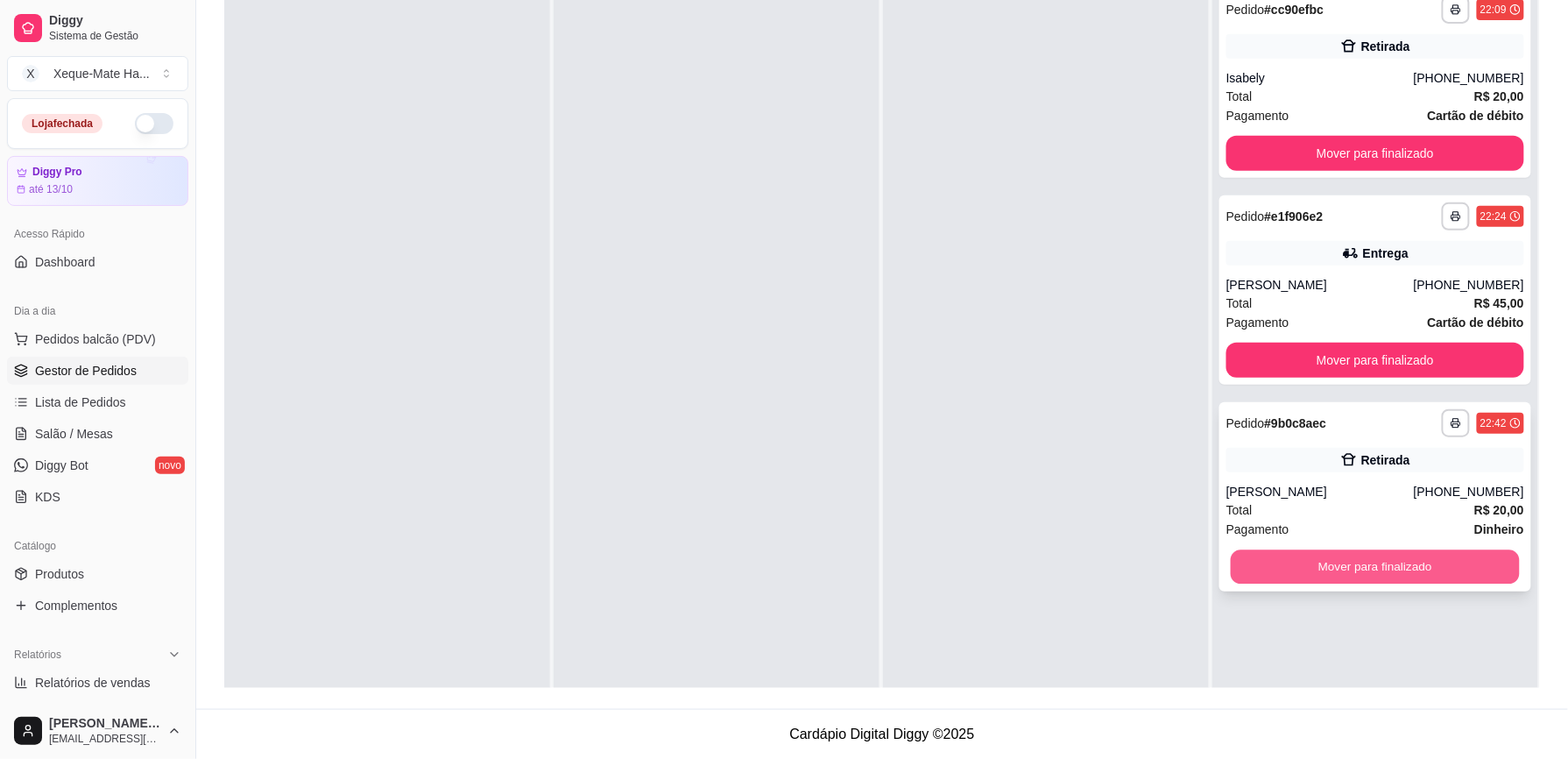
click at [1408, 572] on button "Mover para finalizado" at bounding box center [1375, 568] width 289 height 34
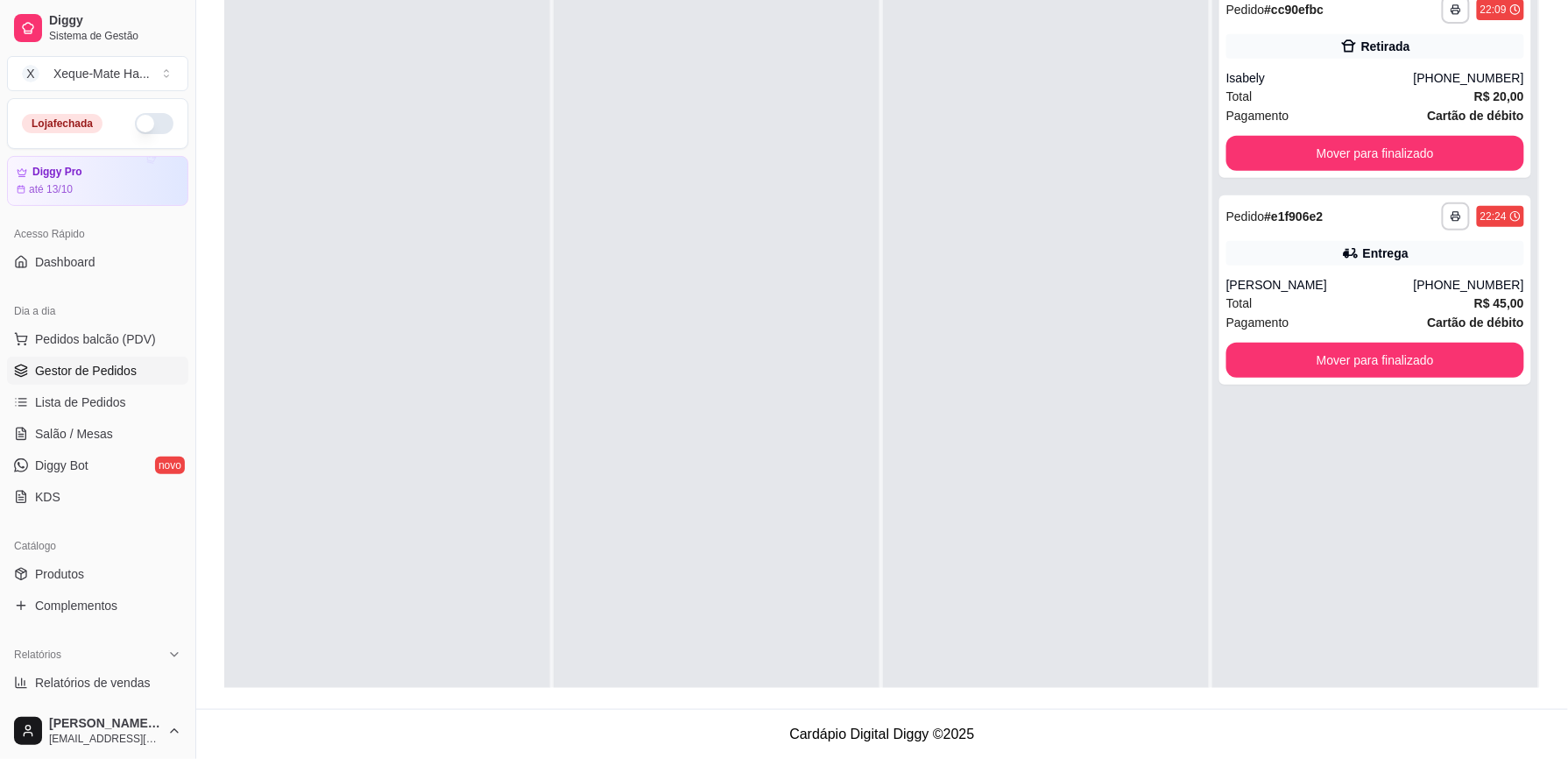
drag, startPoint x: 1028, startPoint y: 464, endPoint x: 829, endPoint y: 562, distance: 221.8
click at [829, 562] on div at bounding box center [717, 358] width 326 height 759
click at [1290, 354] on button "Mover para finalizado" at bounding box center [1375, 361] width 289 height 34
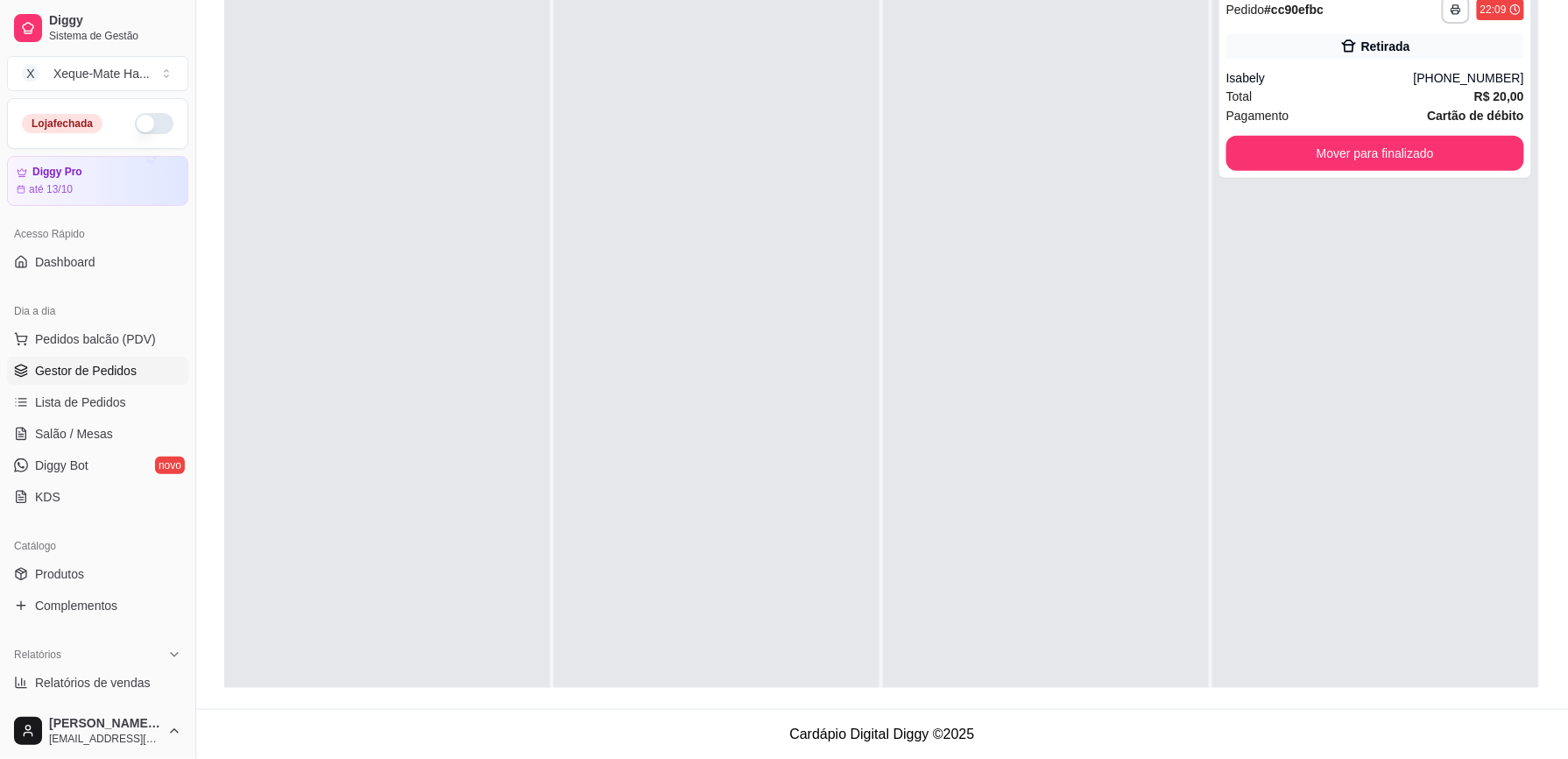
drag, startPoint x: 1514, startPoint y: 107, endPoint x: 857, endPoint y: 468, distance: 749.6
click at [857, 468] on div at bounding box center [717, 358] width 326 height 759
click at [1367, 156] on button "Mover para finalizado" at bounding box center [1375, 153] width 298 height 35
click at [1367, 156] on div "Mover para finalizado" at bounding box center [1375, 153] width 298 height 35
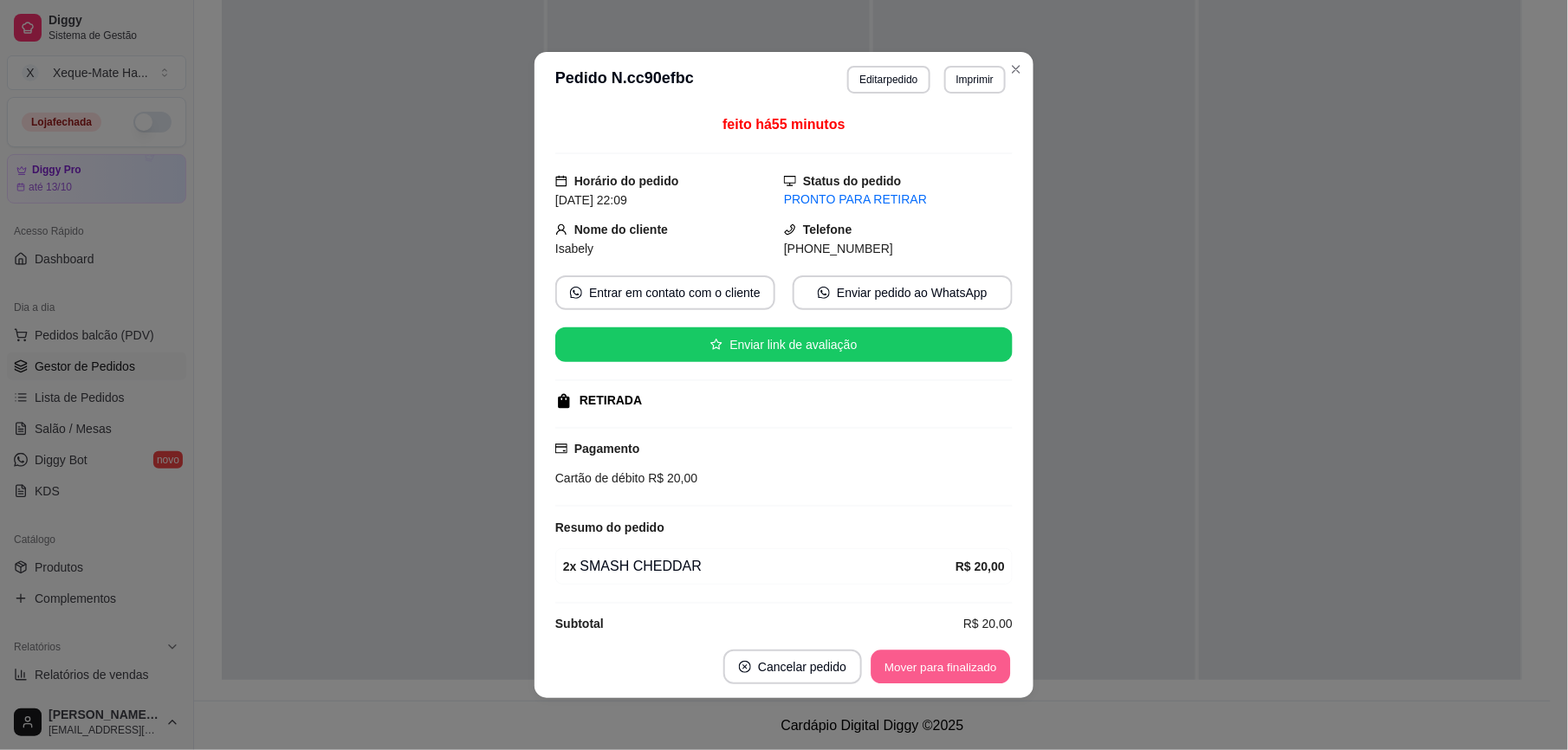
click at [919, 665] on button "Mover para finalizado" at bounding box center [941, 667] width 140 height 34
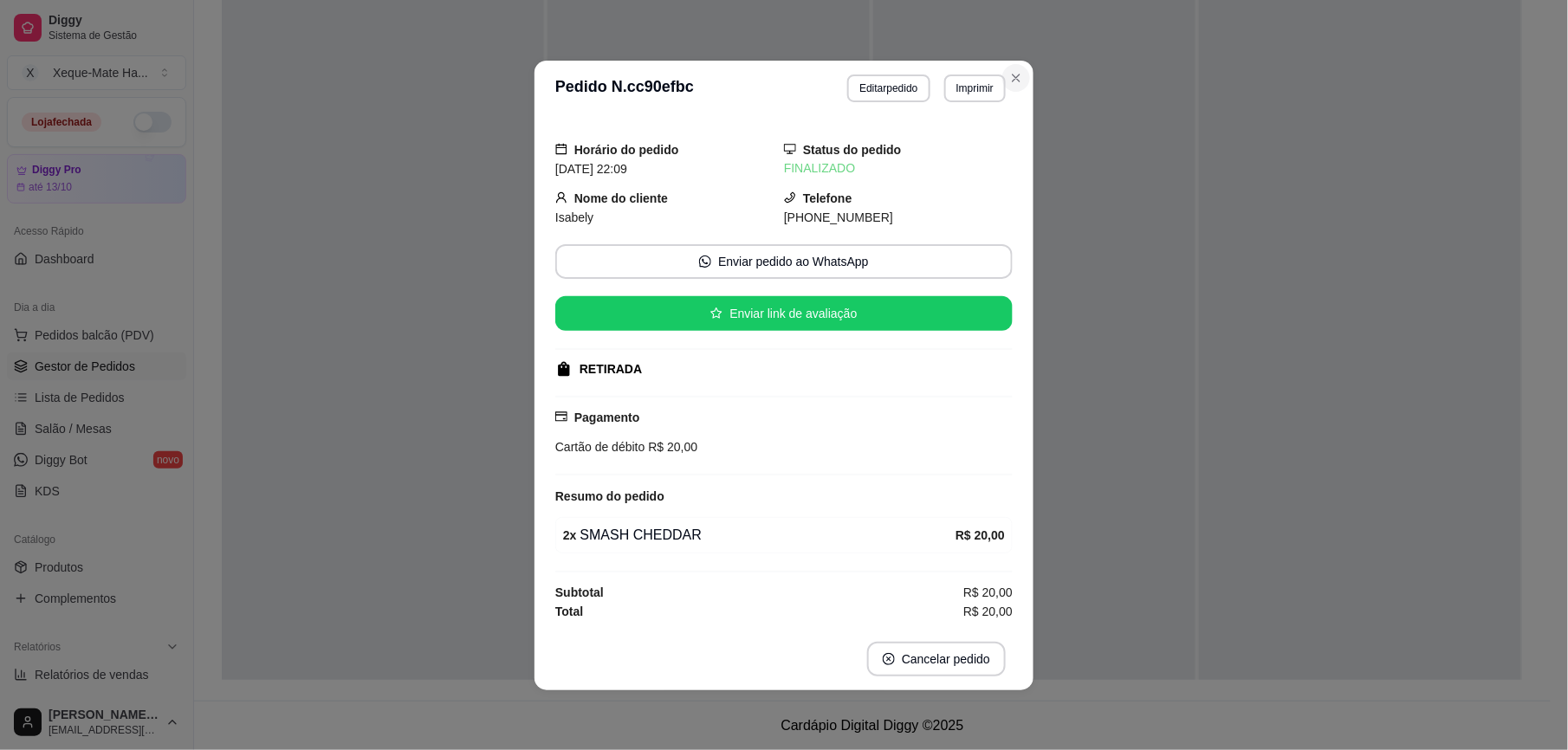
click at [1013, 77] on div at bounding box center [1034, 354] width 323 height 750
